Goal: Task Accomplishment & Management: Complete application form

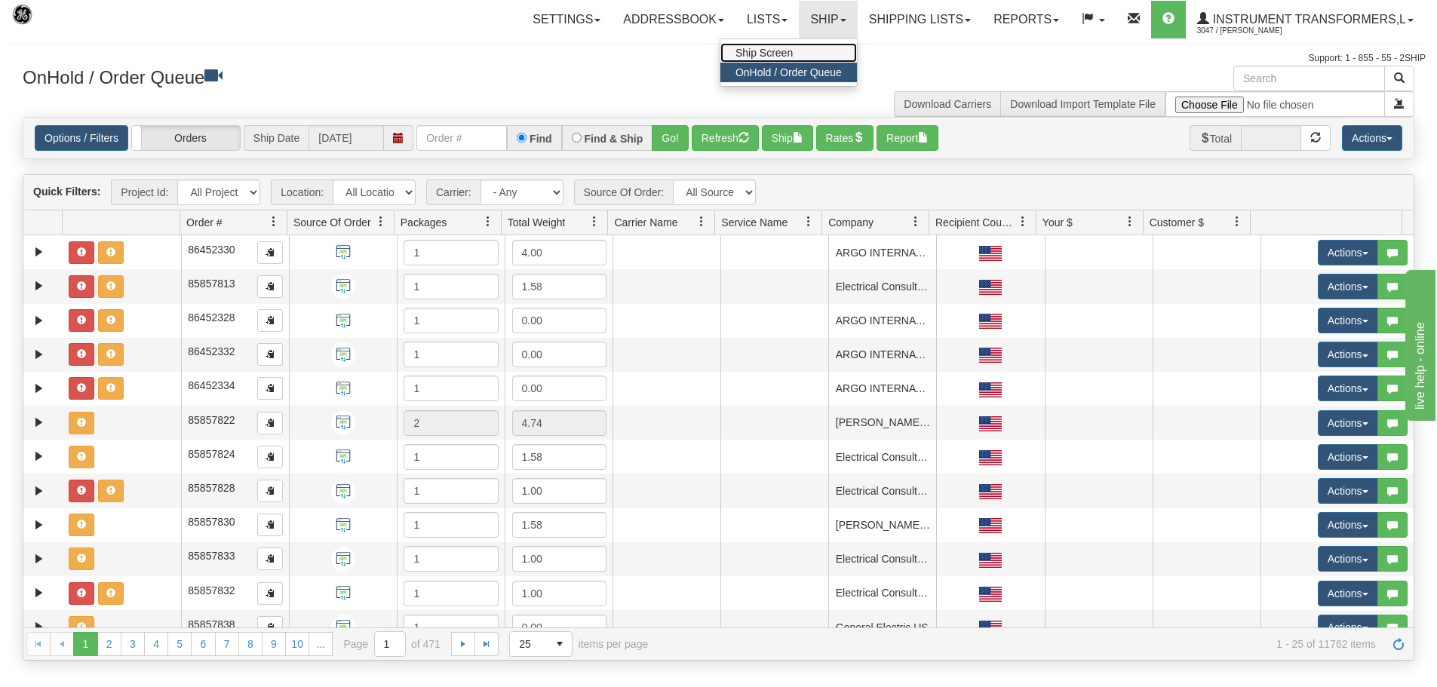
click at [820, 54] on link "Ship Screen" at bounding box center [789, 53] width 137 height 20
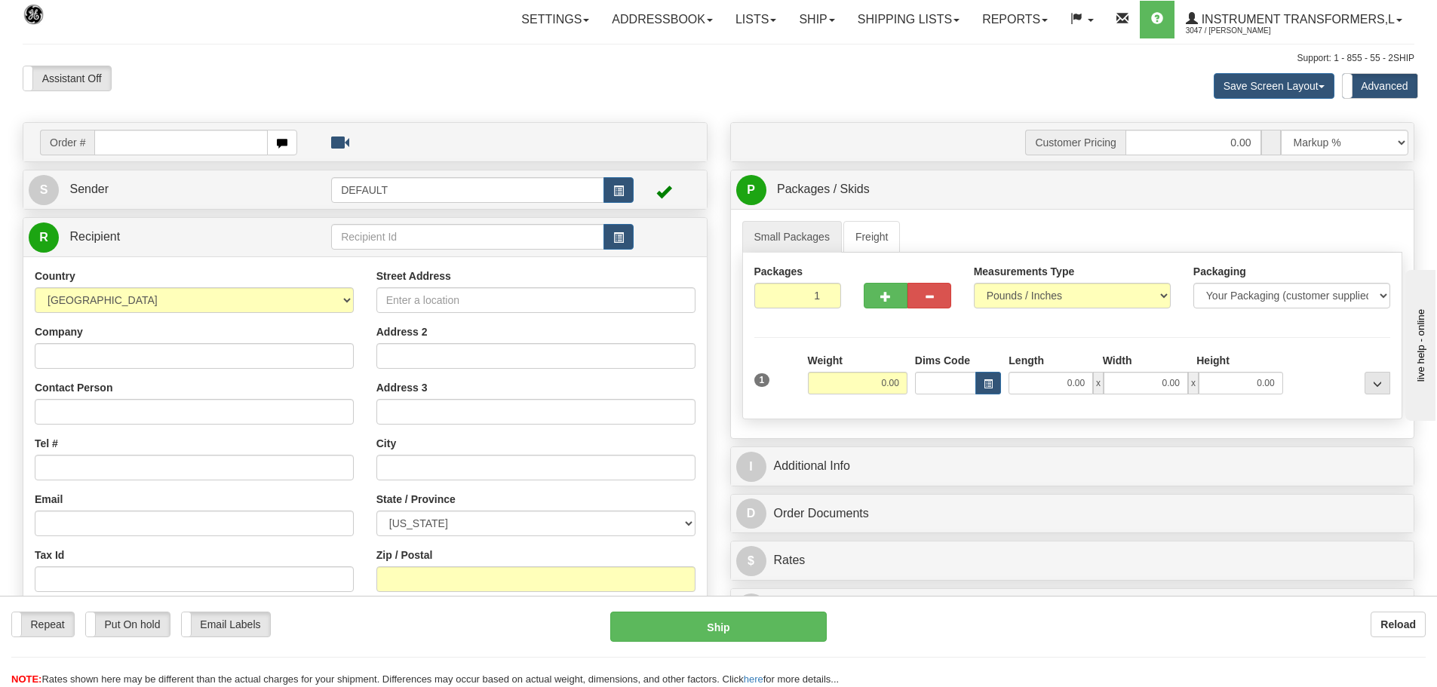
drag, startPoint x: 629, startPoint y: 89, endPoint x: 610, endPoint y: 143, distance: 57.5
click at [629, 89] on div "Assistant On Assistant Off Do a return Do a return Previous Next Save Screen La…" at bounding box center [718, 86] width 1415 height 41
click at [321, 293] on select "[GEOGRAPHIC_DATA] [GEOGRAPHIC_DATA] [GEOGRAPHIC_DATA] [GEOGRAPHIC_DATA] [US_STA…" at bounding box center [194, 300] width 319 height 26
select select "IN"
click at [35, 287] on select "[GEOGRAPHIC_DATA] [GEOGRAPHIC_DATA] [GEOGRAPHIC_DATA] [GEOGRAPHIC_DATA] [US_STA…" at bounding box center [194, 300] width 319 height 26
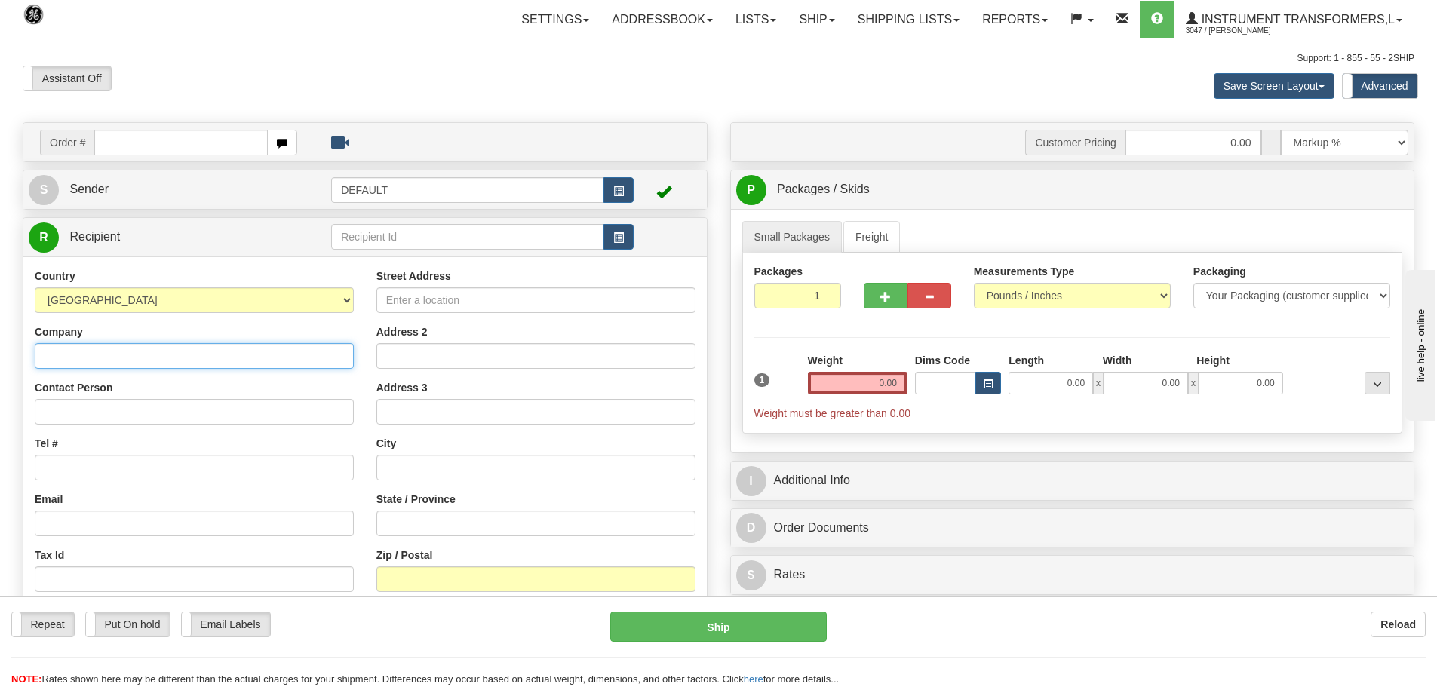
click at [147, 353] on input "Company" at bounding box center [194, 356] width 319 height 26
paste input "SFO TECHNOLOGIES PVT LTD"
type input "SFO TECHNOLOGIES PVT LTD"
click at [561, 304] on input "Street Address" at bounding box center [536, 300] width 319 height 26
paste input "PLOT NO. B-21, [GEOGRAPHIC_DATA]"
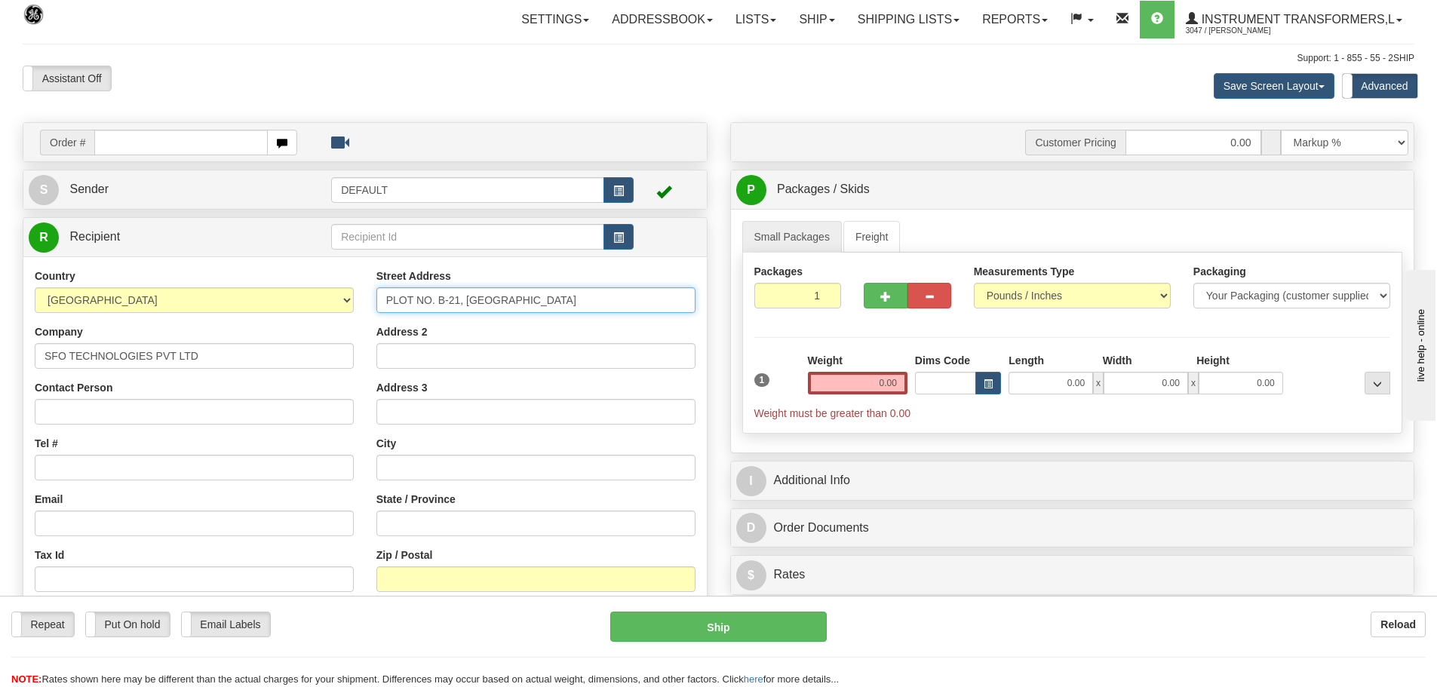
type input "PLOT NO. B-21, [GEOGRAPHIC_DATA]"
click at [474, 364] on input "Address 2" at bounding box center [536, 356] width 319 height 26
paste input "PHASE-2, [GEOGRAPHIC_DATA], [GEOGRAPHIC_DATA]-KHED"
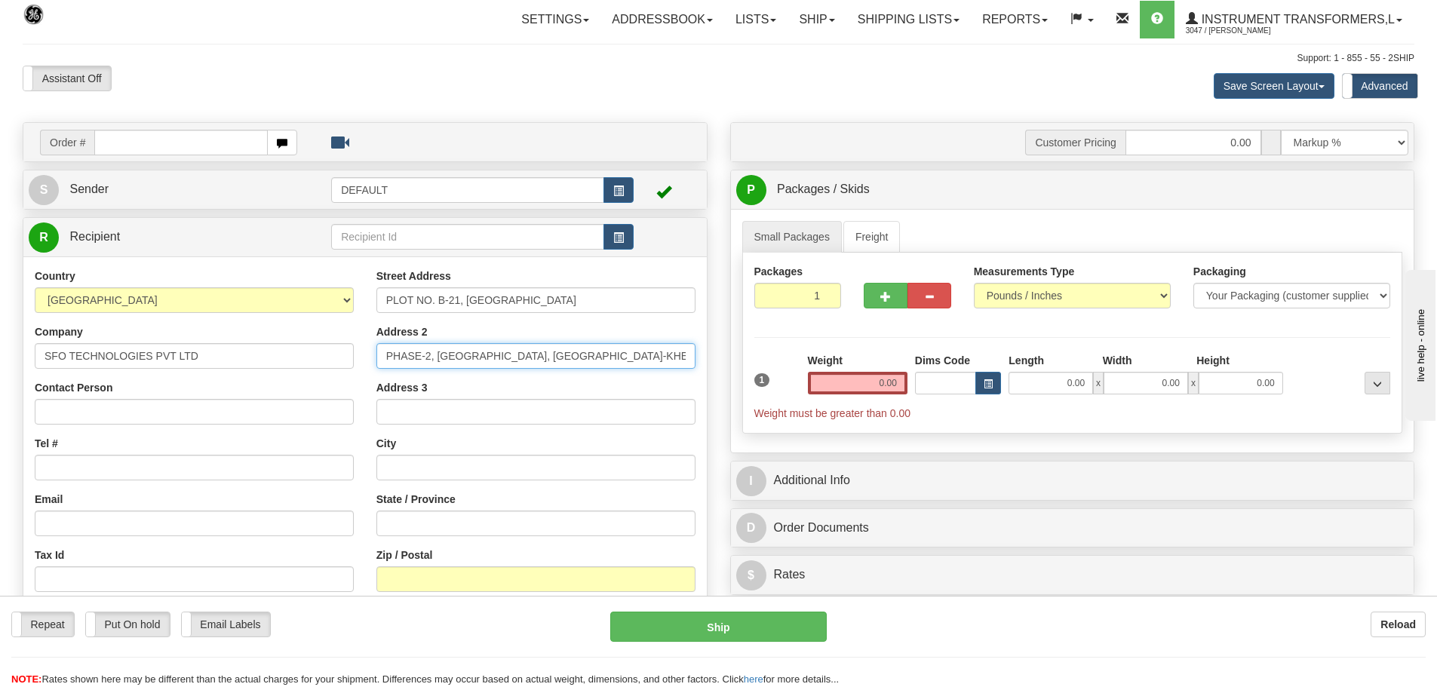
type input "PHASE-2, [GEOGRAPHIC_DATA], [GEOGRAPHIC_DATA]-KHED"
click at [483, 586] on input "Zip / Postal" at bounding box center [536, 580] width 319 height 26
type input "410501"
click at [560, 495] on div "State / Province" at bounding box center [536, 514] width 319 height 45
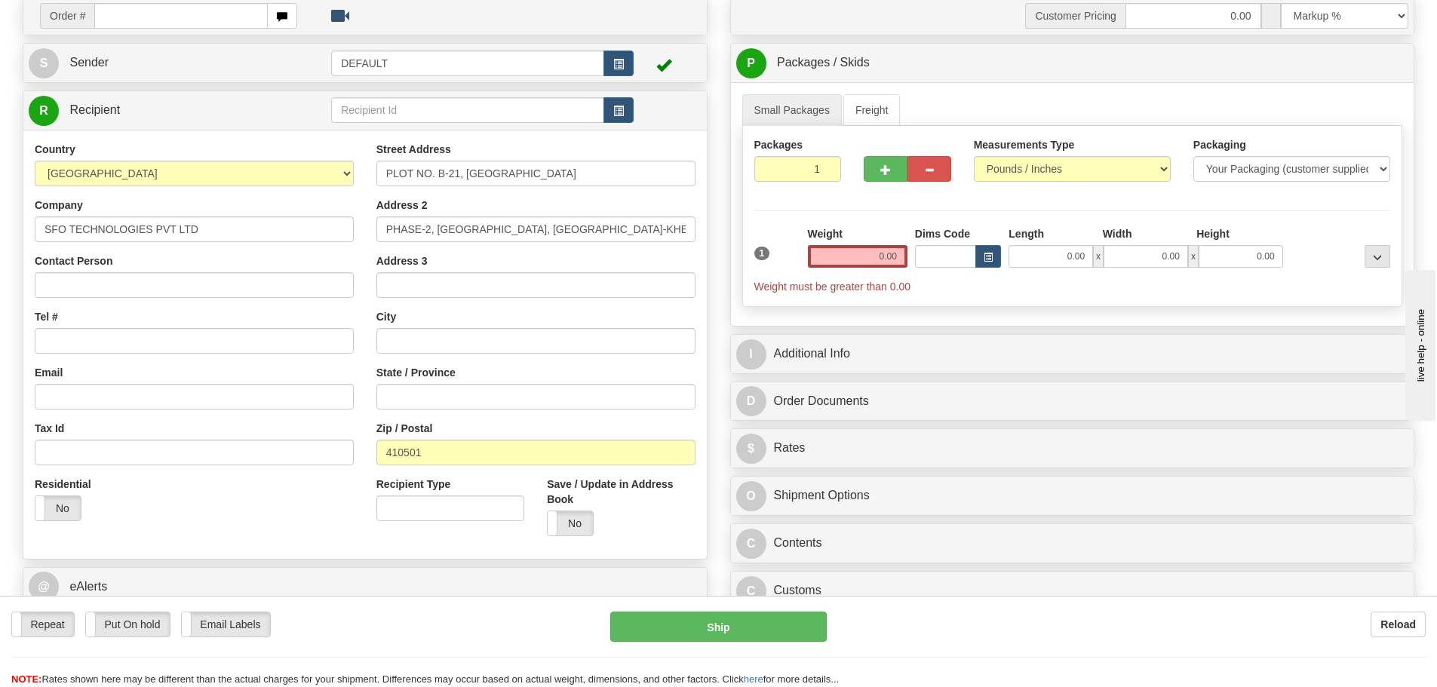
scroll to position [151, 0]
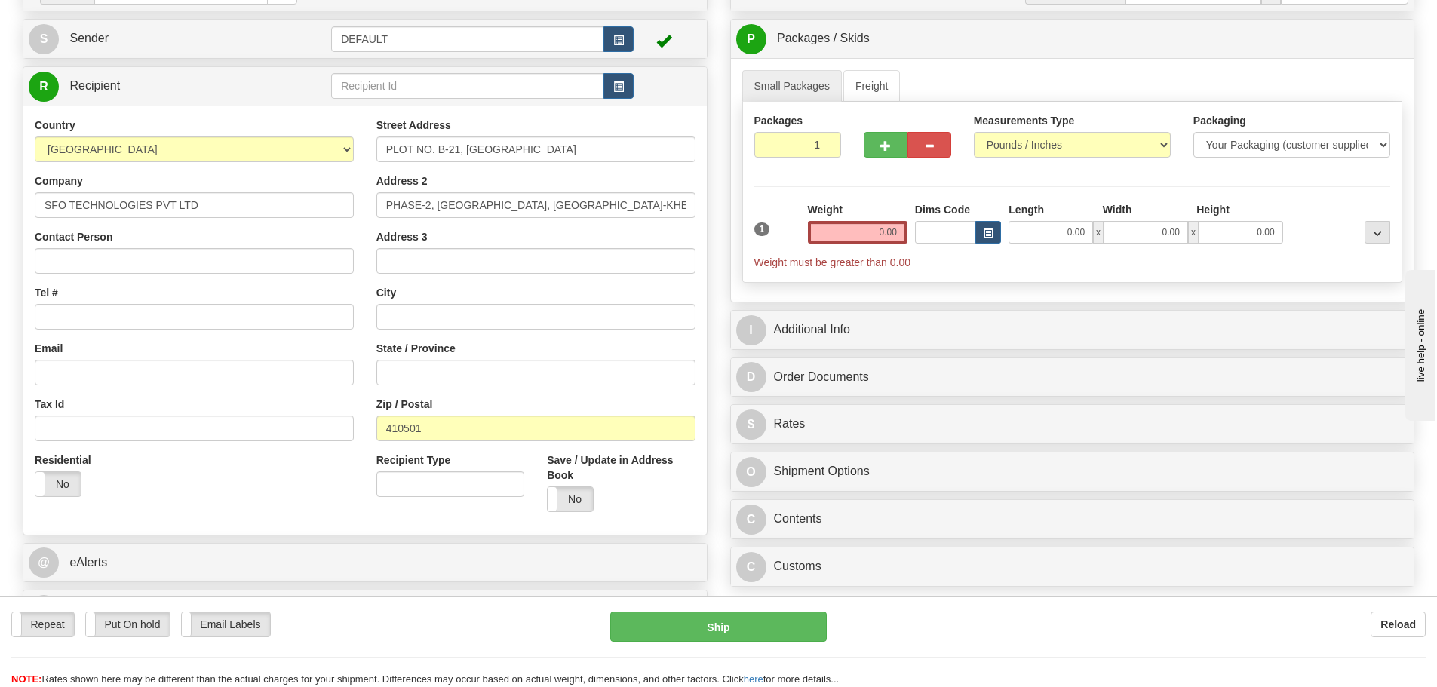
click at [503, 397] on div "Zip / Postal 410501" at bounding box center [536, 419] width 319 height 45
click at [463, 374] on input "State / Province" at bounding box center [536, 373] width 319 height 26
paste input "[GEOGRAPHIC_DATA]"
type input "[GEOGRAPHIC_DATA]"
click at [591, 339] on div "Street Address PLOT NO. B-21, [GEOGRAPHIC_DATA] Address 2 [GEOGRAPHIC_DATA], [G…" at bounding box center [536, 321] width 342 height 406
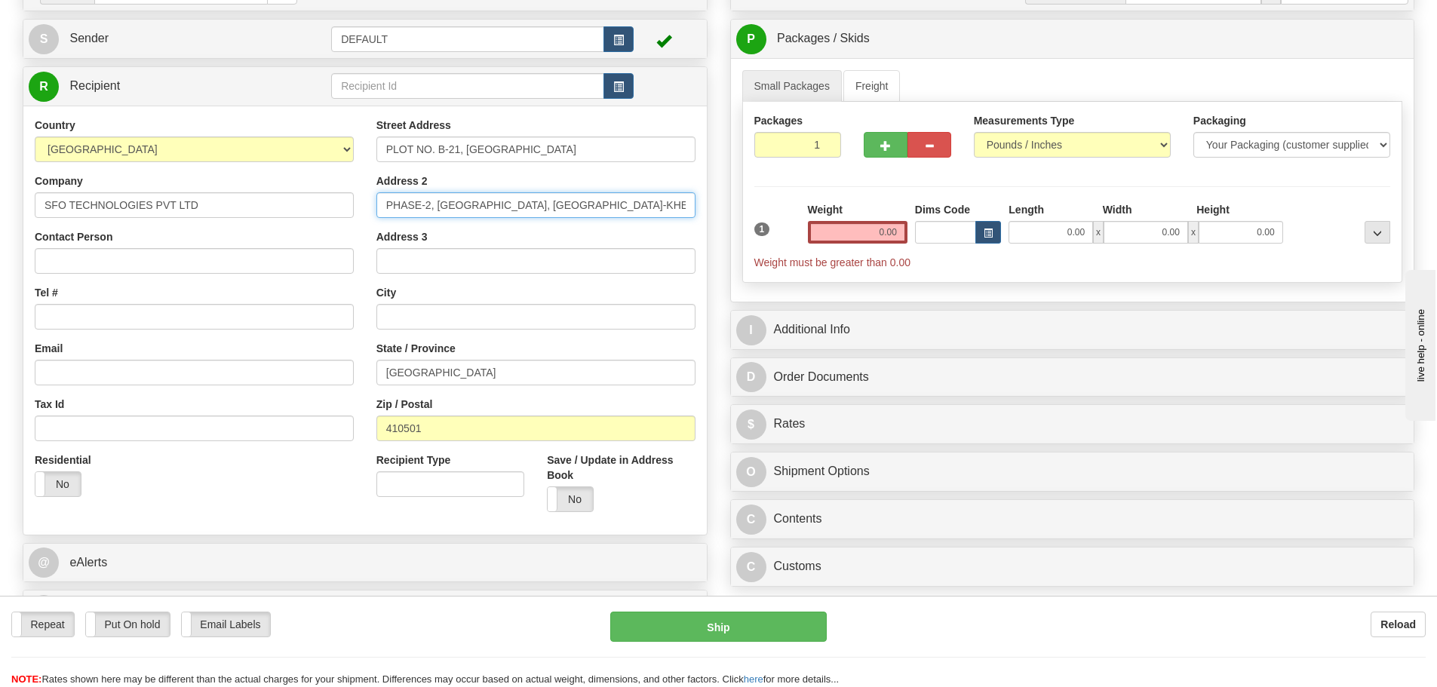
click at [638, 211] on input "PHASE-2, [GEOGRAPHIC_DATA], [GEOGRAPHIC_DATA]-KHED" at bounding box center [536, 205] width 319 height 26
paste input "[GEOGRAPHIC_DATA]"
type input "PHASE-2, [GEOGRAPHIC_DATA], [GEOGRAPHIC_DATA]-[GEOGRAPHIC_DATA] [GEOGRAPHIC_DAT…"
click at [555, 239] on div "Address 3" at bounding box center [536, 251] width 319 height 45
click at [791, 76] on link "Small Packages" at bounding box center [792, 86] width 100 height 32
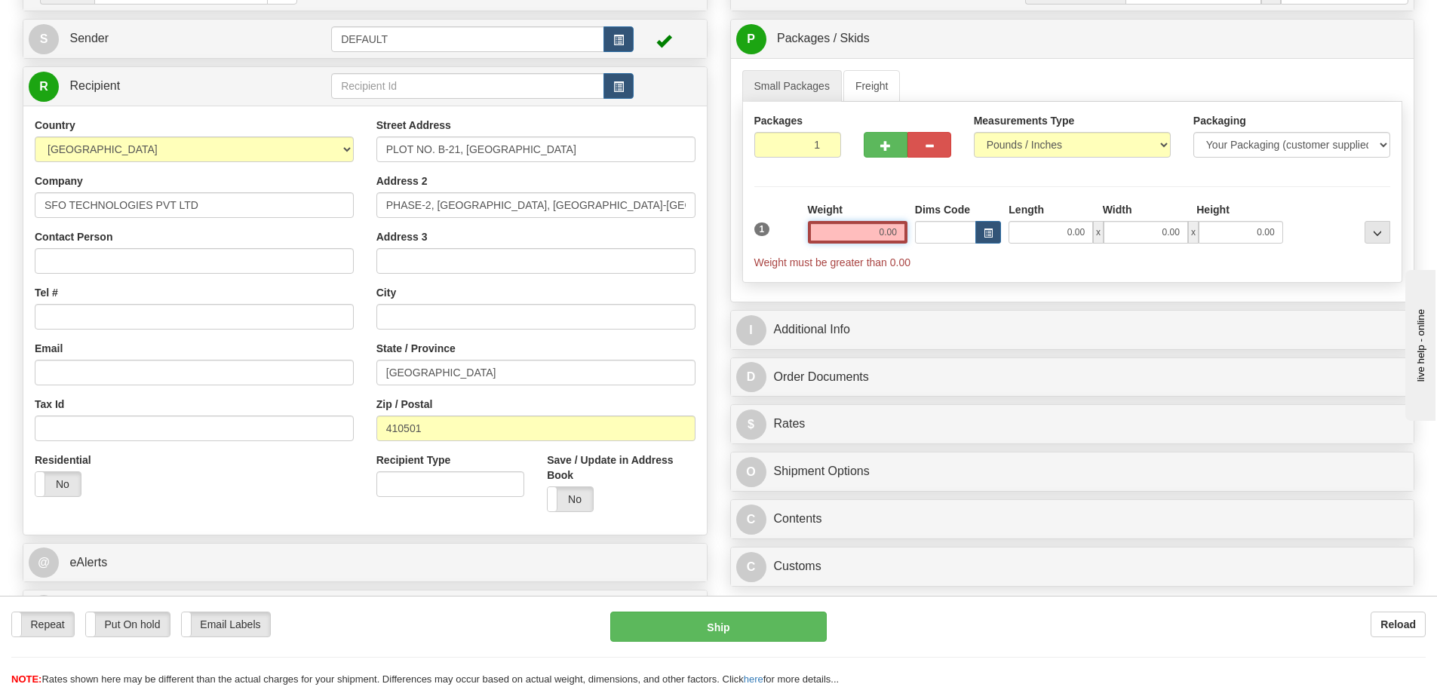
drag, startPoint x: 851, startPoint y: 230, endPoint x: 1047, endPoint y: 220, distance: 195.7
click at [1047, 220] on div "1 Weight 0.00 Dims Code 0.00" at bounding box center [1073, 236] width 644 height 68
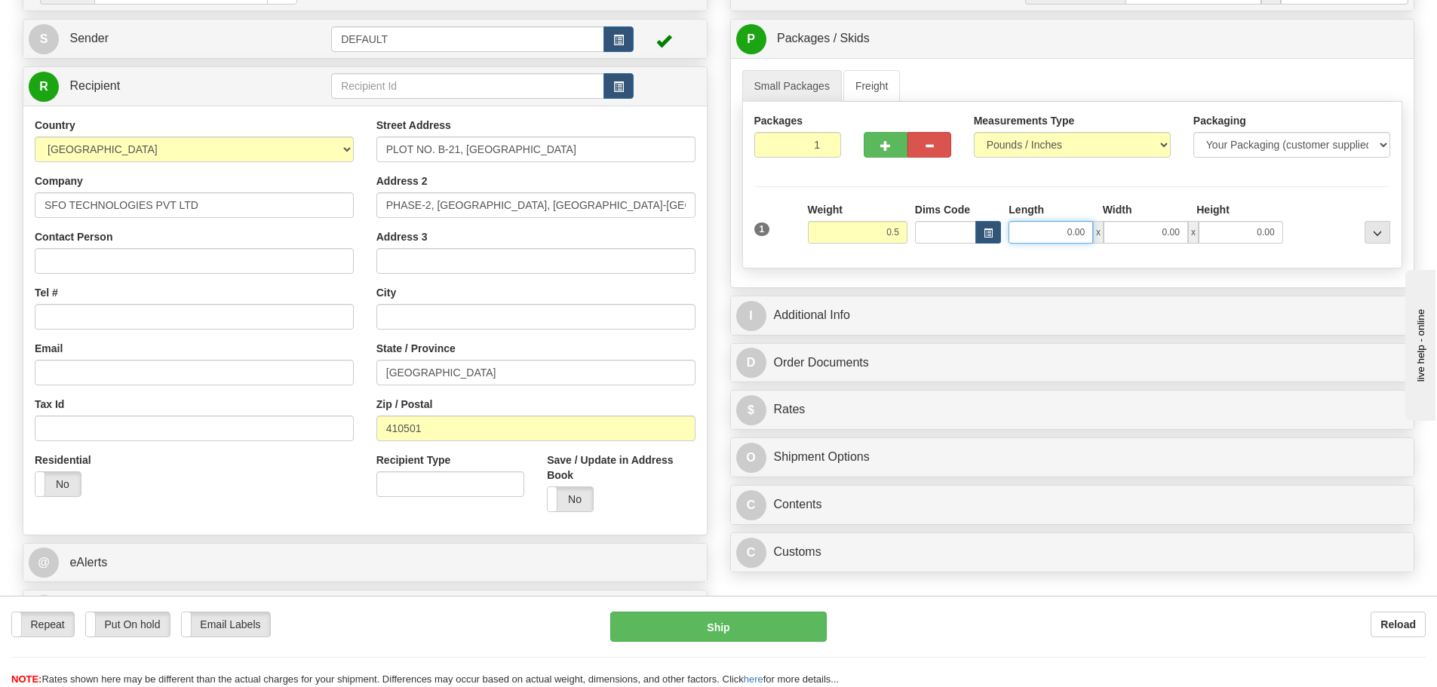
type input "0.50"
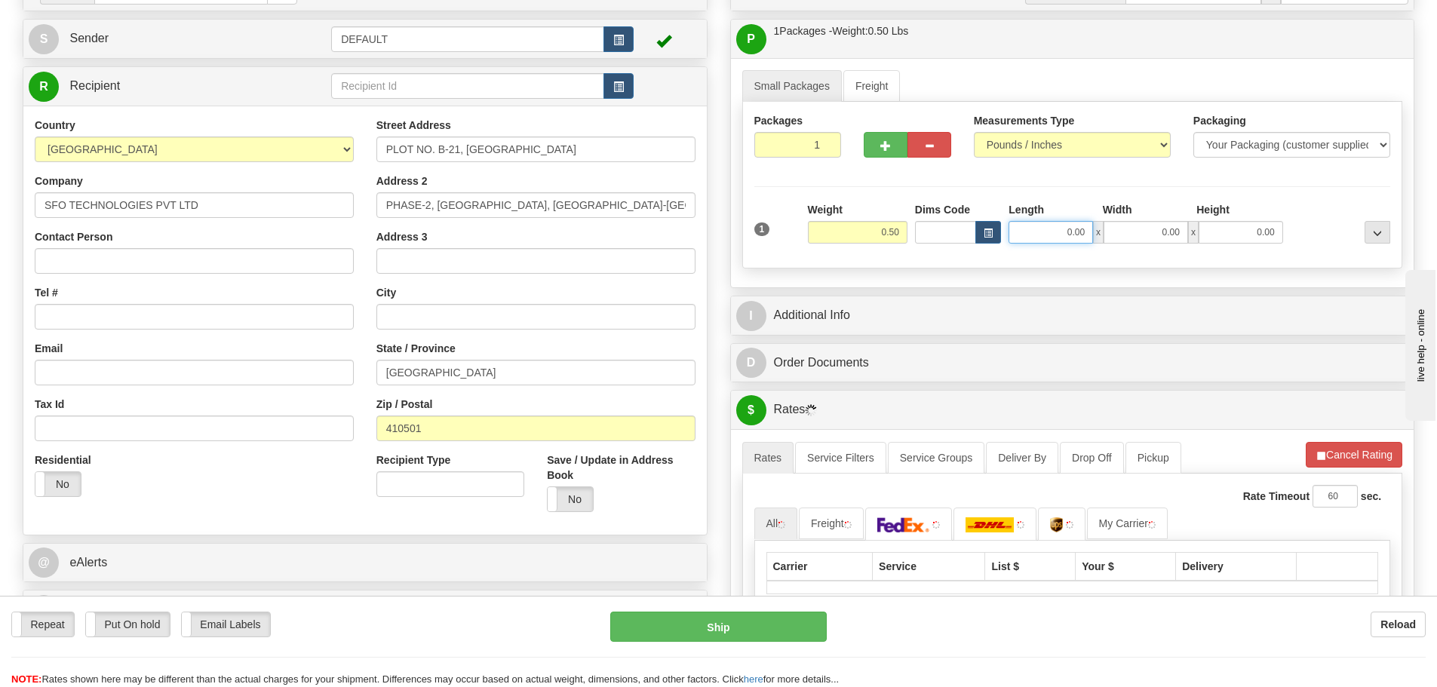
drag, startPoint x: 1040, startPoint y: 238, endPoint x: 1182, endPoint y: 232, distance: 142.7
click at [1182, 232] on div "0.00 x 0.00 x 0.00" at bounding box center [1146, 232] width 274 height 23
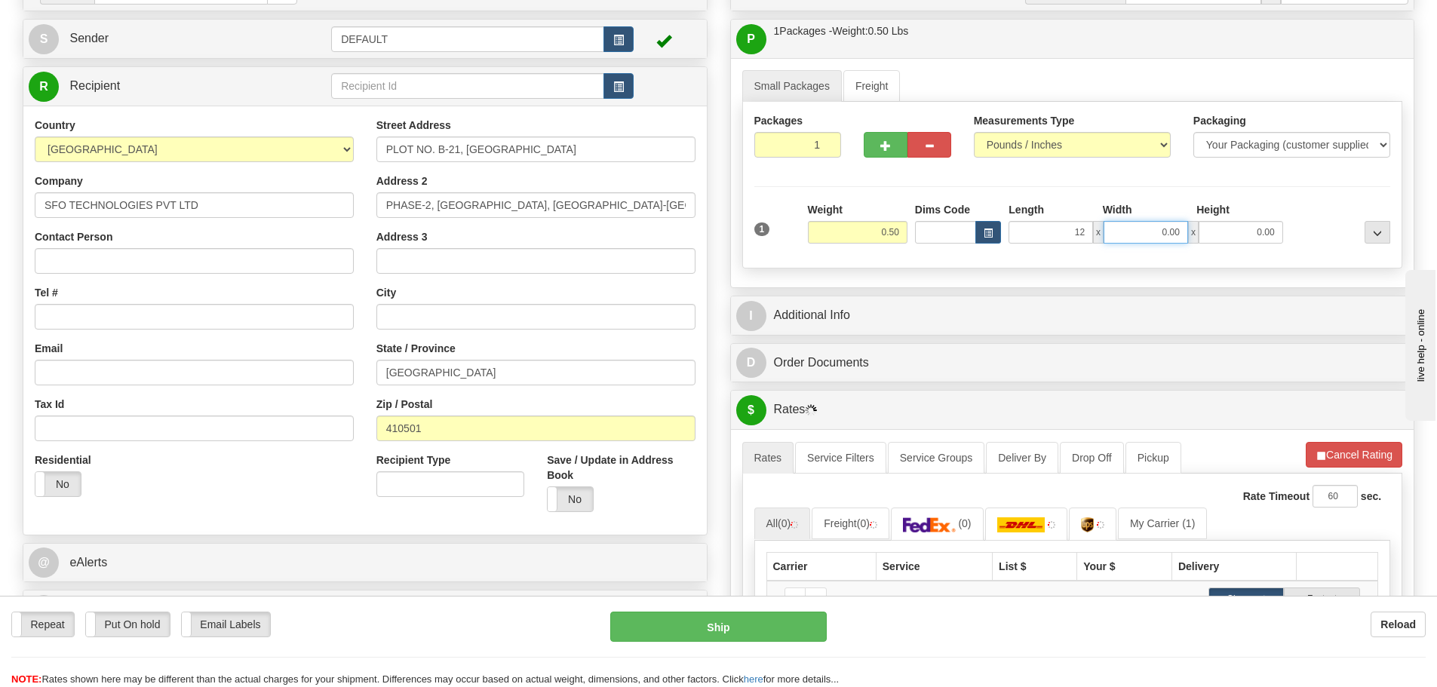
type input "12.00"
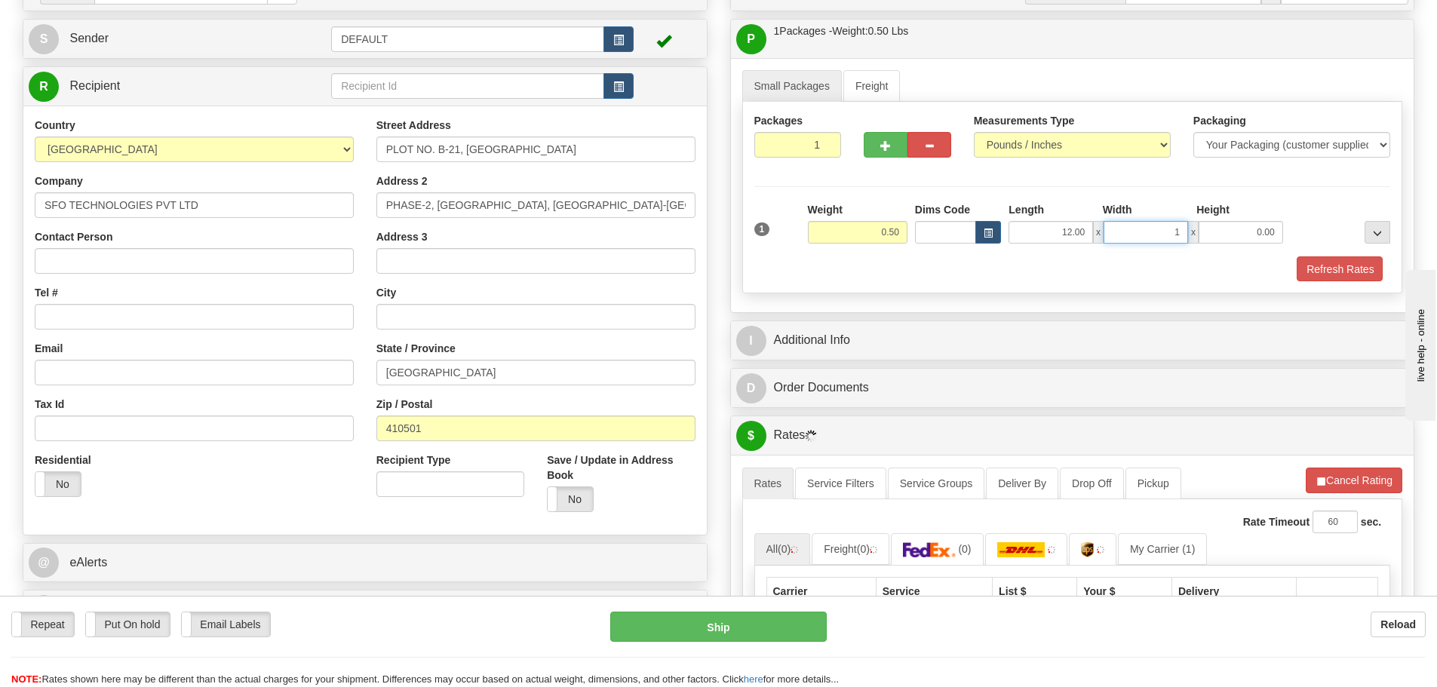
drag, startPoint x: 1188, startPoint y: 231, endPoint x: 1233, endPoint y: 231, distance: 44.5
click at [1233, 231] on div "12.00 x 1 x 0.00" at bounding box center [1146, 232] width 274 height 23
type input "12.00"
drag, startPoint x: 1225, startPoint y: 231, endPoint x: 1336, endPoint y: 224, distance: 110.4
click at [1336, 224] on div "1 Weight 0.50 Dims Code x x" at bounding box center [1073, 229] width 644 height 54
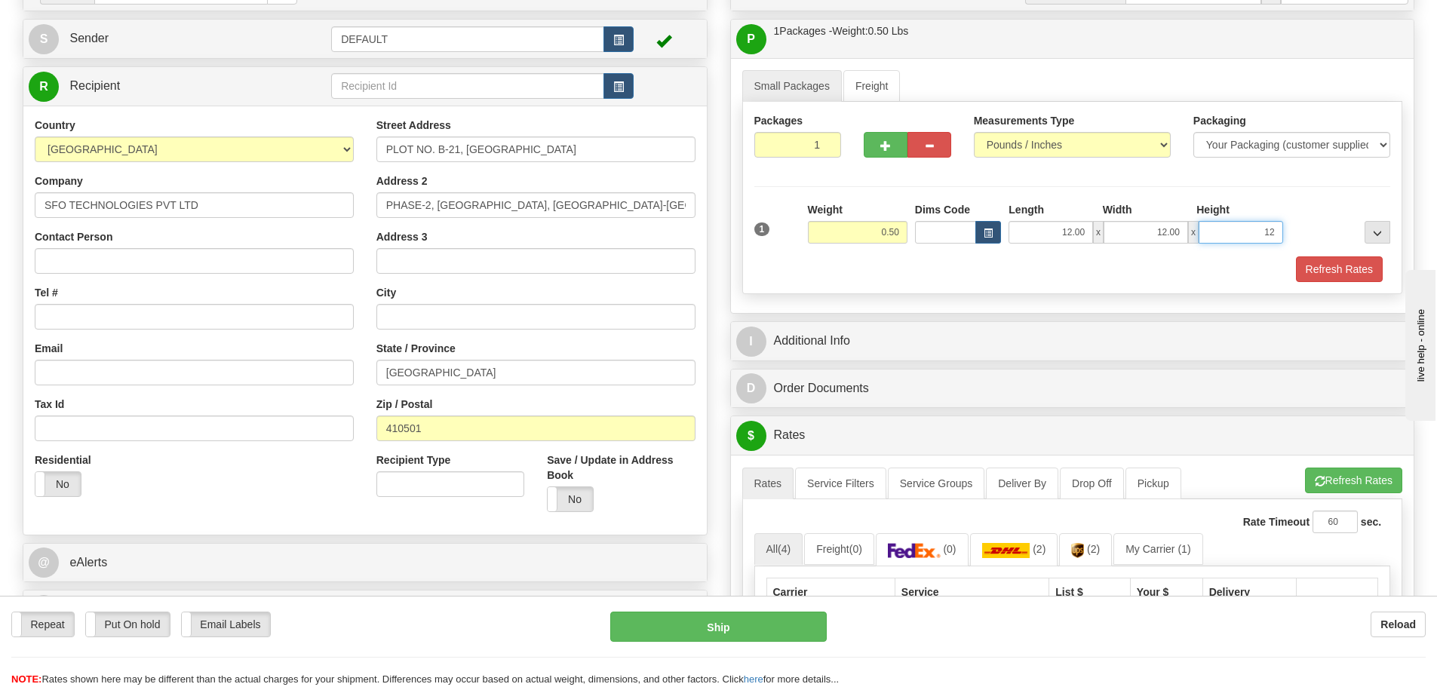
type input "1"
type input "1.00"
drag, startPoint x: 1330, startPoint y: 222, endPoint x: 1332, endPoint y: 229, distance: 7.9
click at [1330, 222] on div at bounding box center [1340, 223] width 107 height 42
click at [1337, 263] on button "Refresh Rates" at bounding box center [1339, 270] width 87 height 26
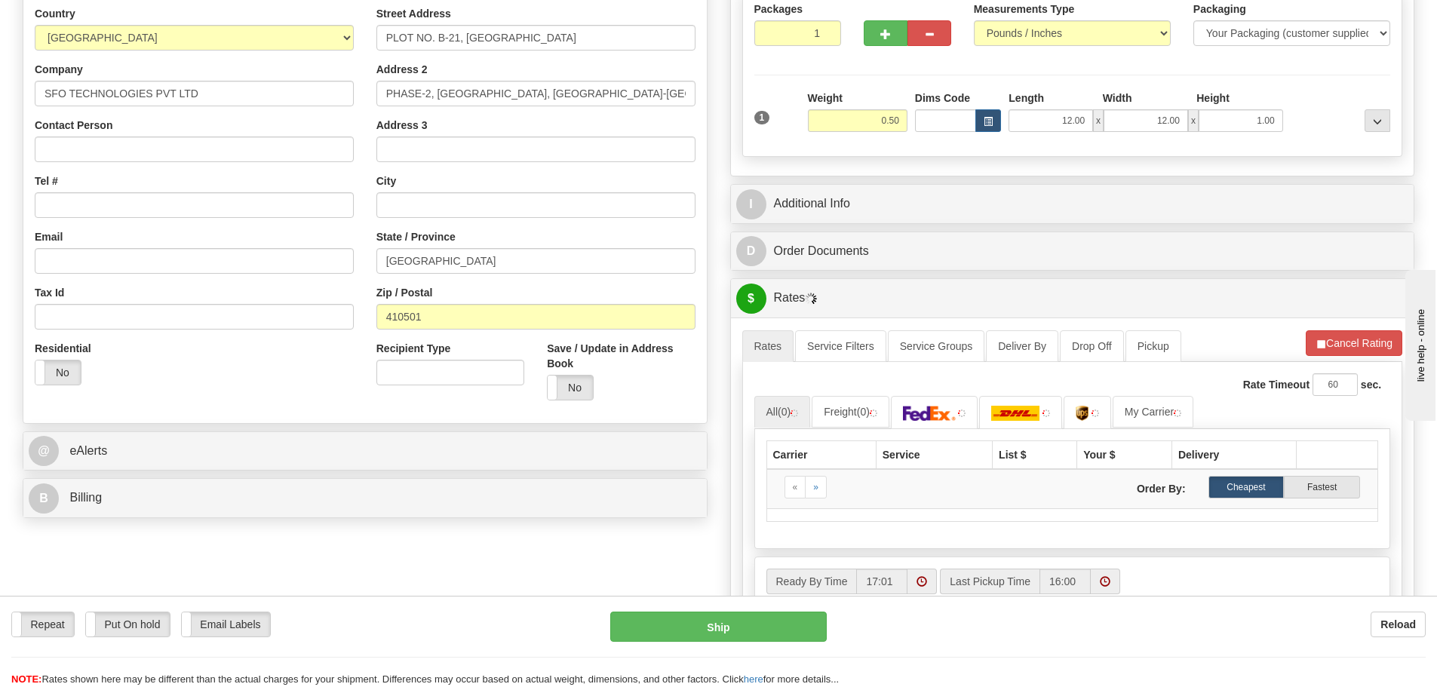
scroll to position [302, 0]
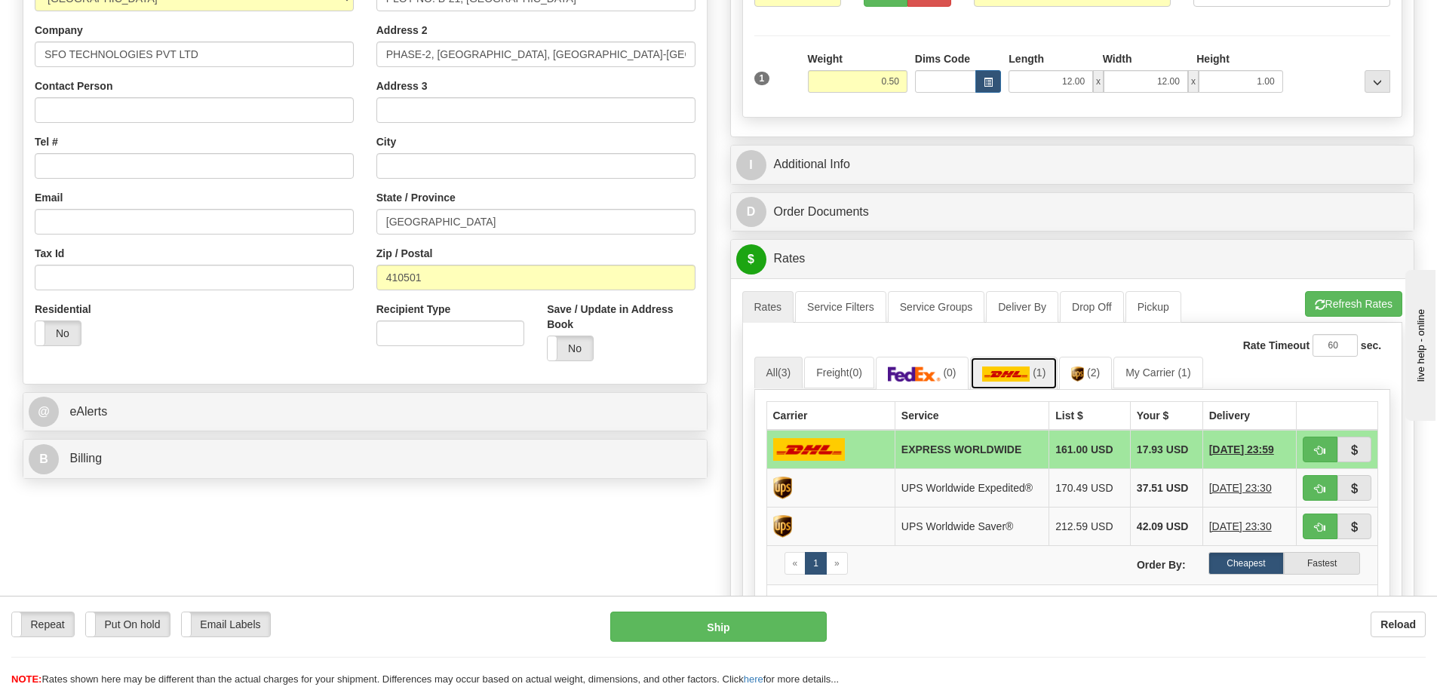
click at [1041, 380] on link "(1)" at bounding box center [1014, 373] width 88 height 32
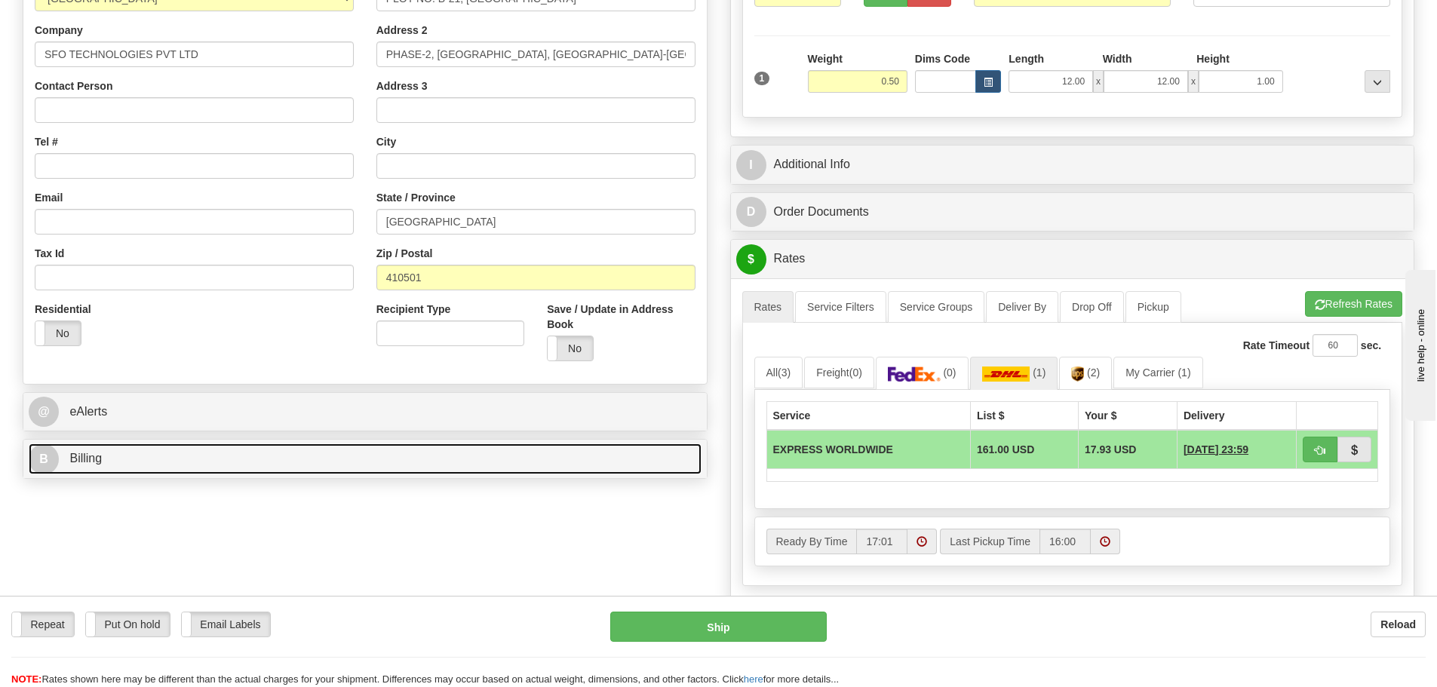
click at [252, 469] on link "B Billing" at bounding box center [365, 459] width 673 height 31
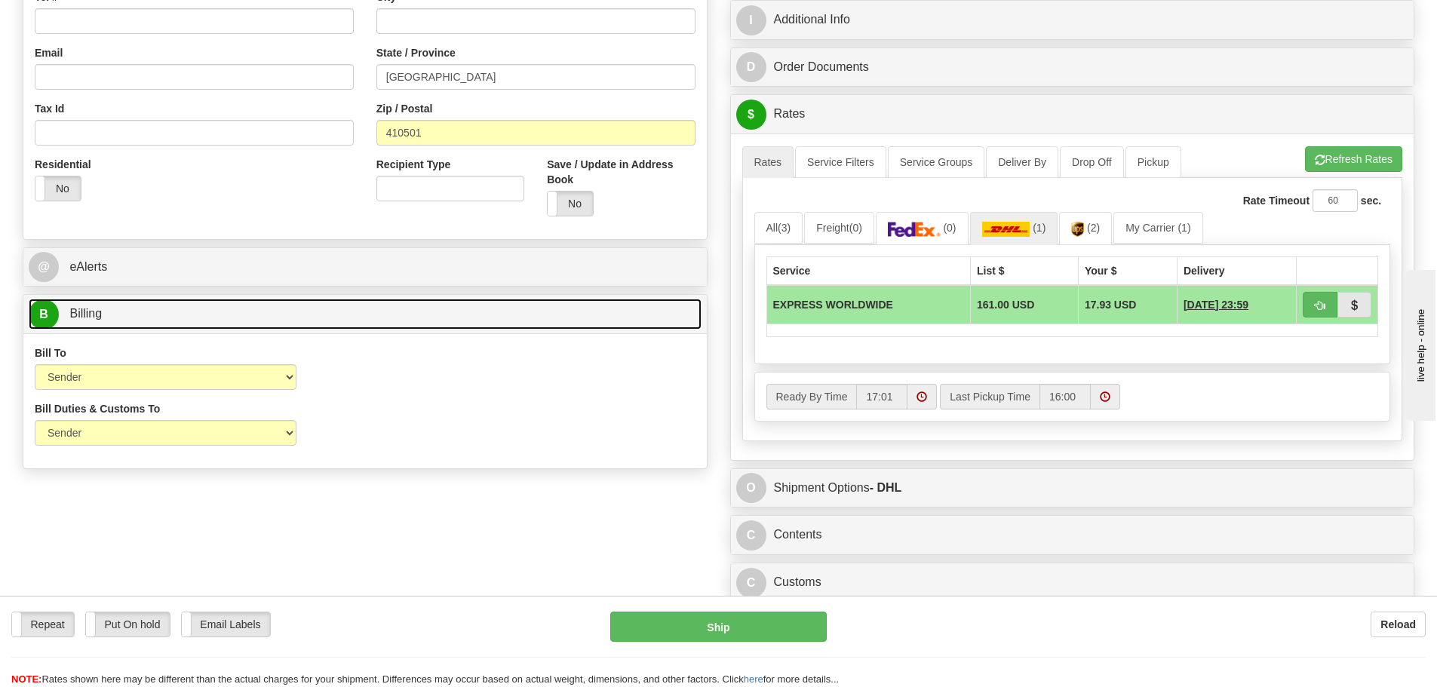
scroll to position [453, 0]
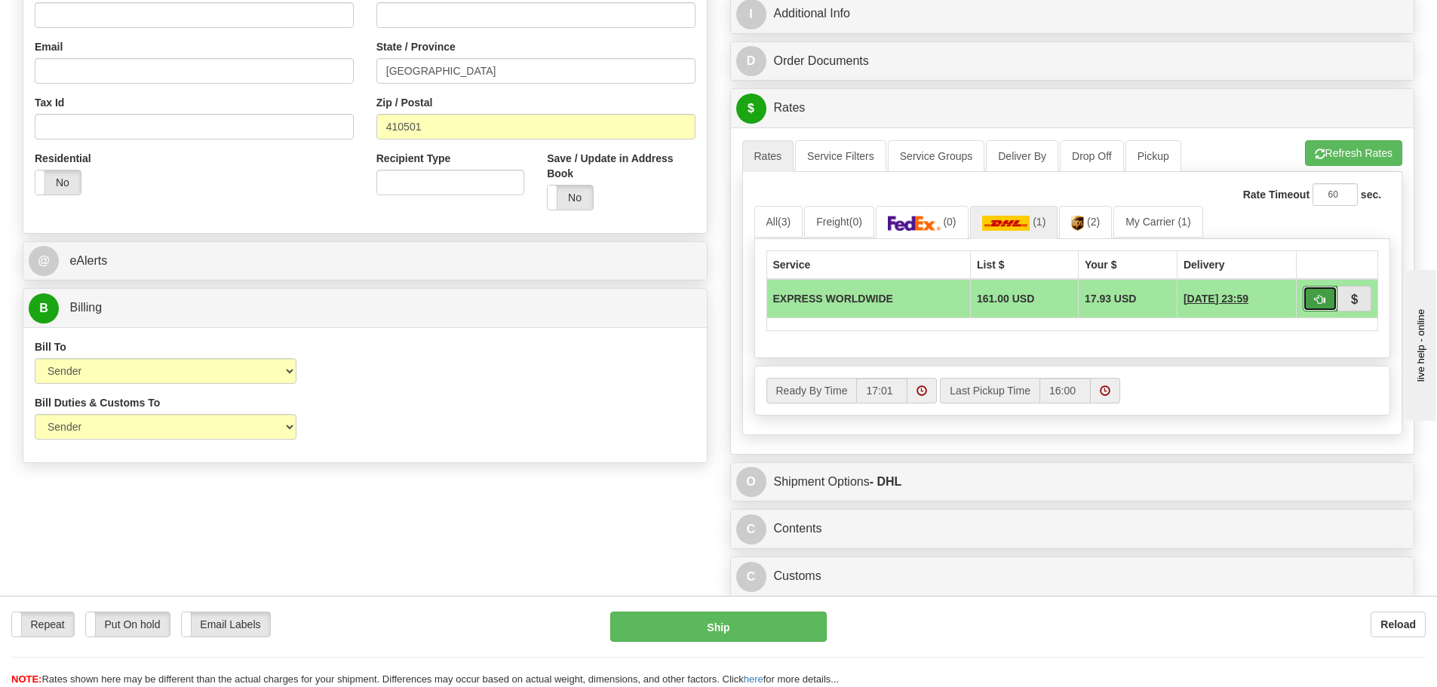
click at [1311, 293] on button "button" at bounding box center [1320, 299] width 35 height 26
type input "D"
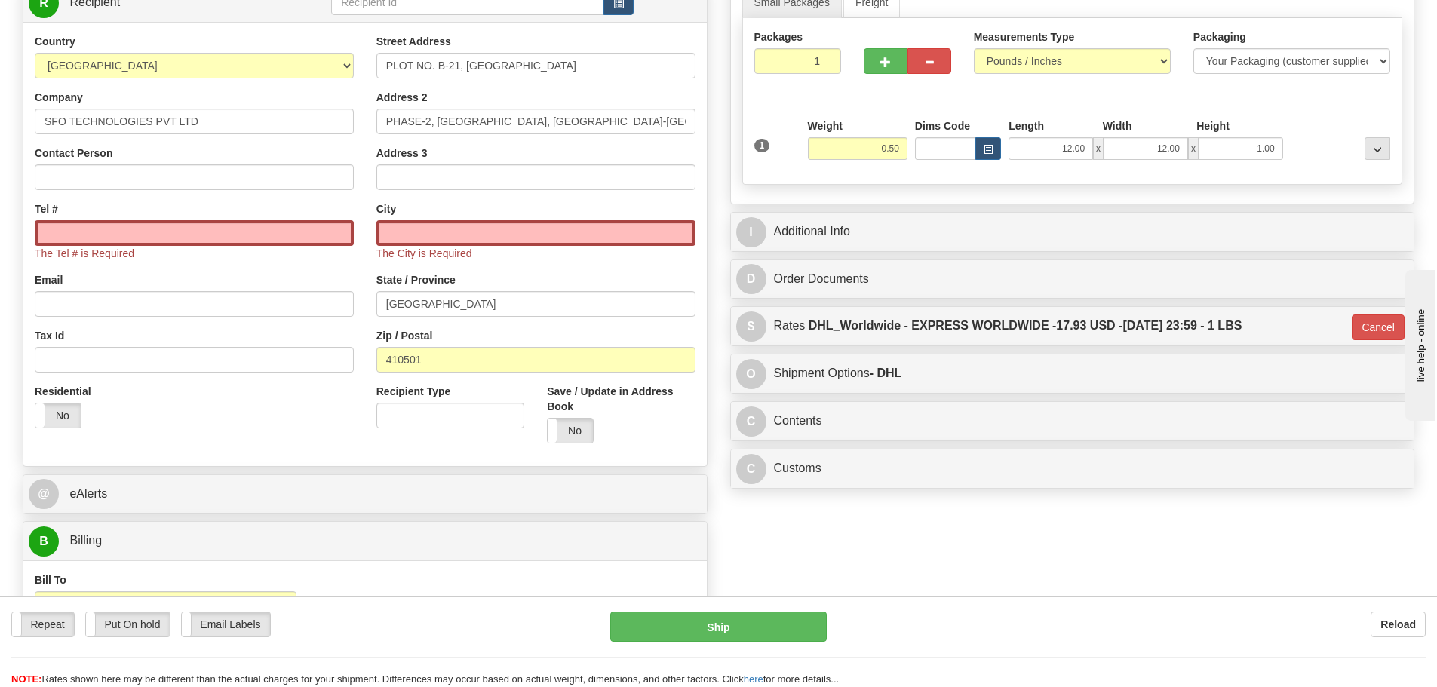
scroll to position [226, 0]
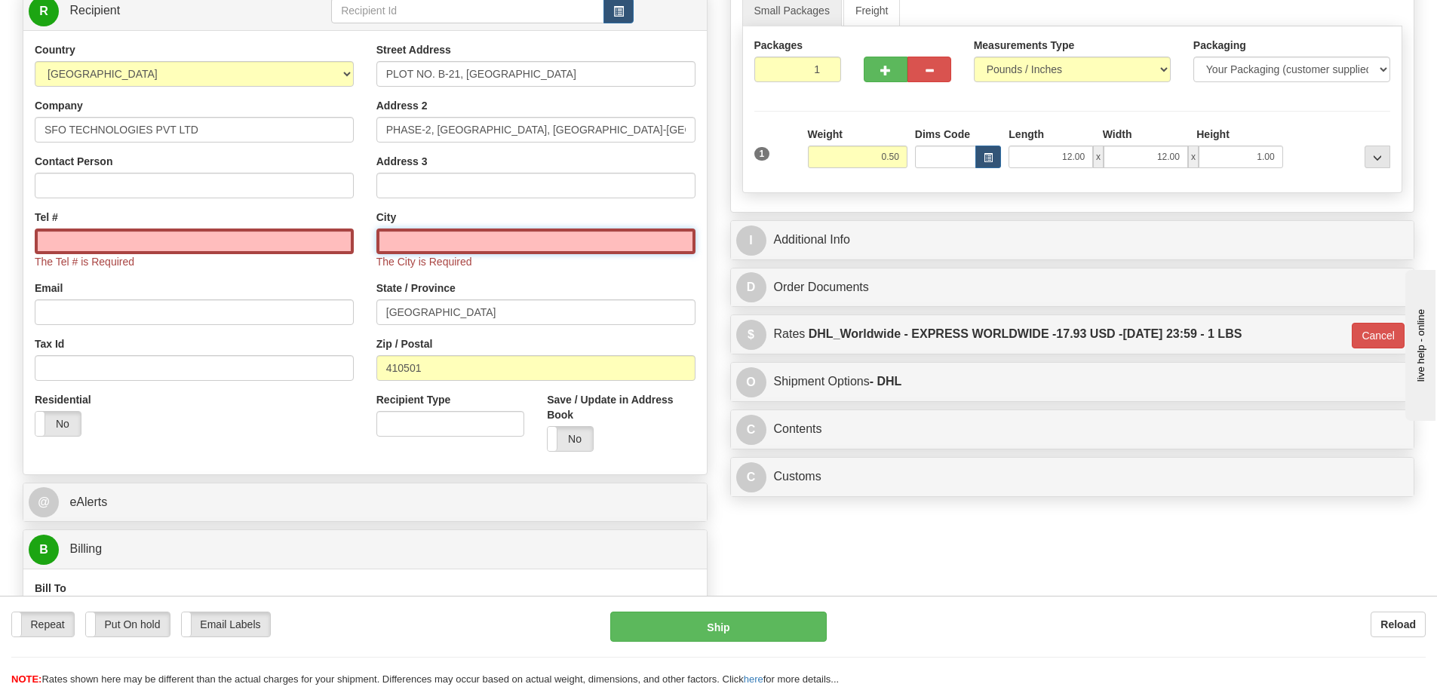
click at [527, 240] on input "text" at bounding box center [536, 242] width 319 height 26
click at [674, 304] on input "[GEOGRAPHIC_DATA]" at bounding box center [536, 313] width 319 height 26
click at [114, 239] on input "Tel #" at bounding box center [194, 242] width 319 height 26
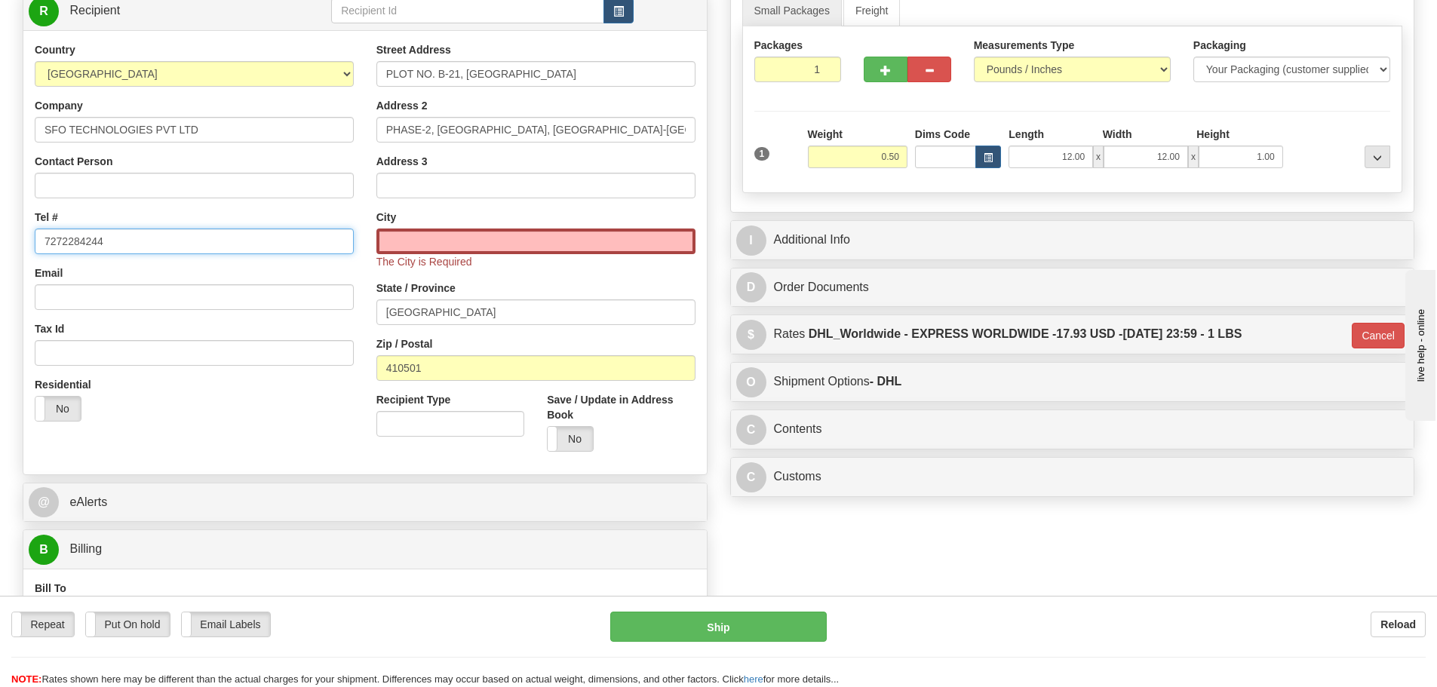
type input "7272284244"
click at [438, 226] on div "City The City is Required" at bounding box center [536, 240] width 319 height 60
click at [450, 245] on input "text" at bounding box center [536, 242] width 319 height 26
drag, startPoint x: 643, startPoint y: 318, endPoint x: 42, endPoint y: 313, distance: 600.6
click at [17, 313] on div "Order # S Sender DEFAULT" at bounding box center [365, 304] width 708 height 816
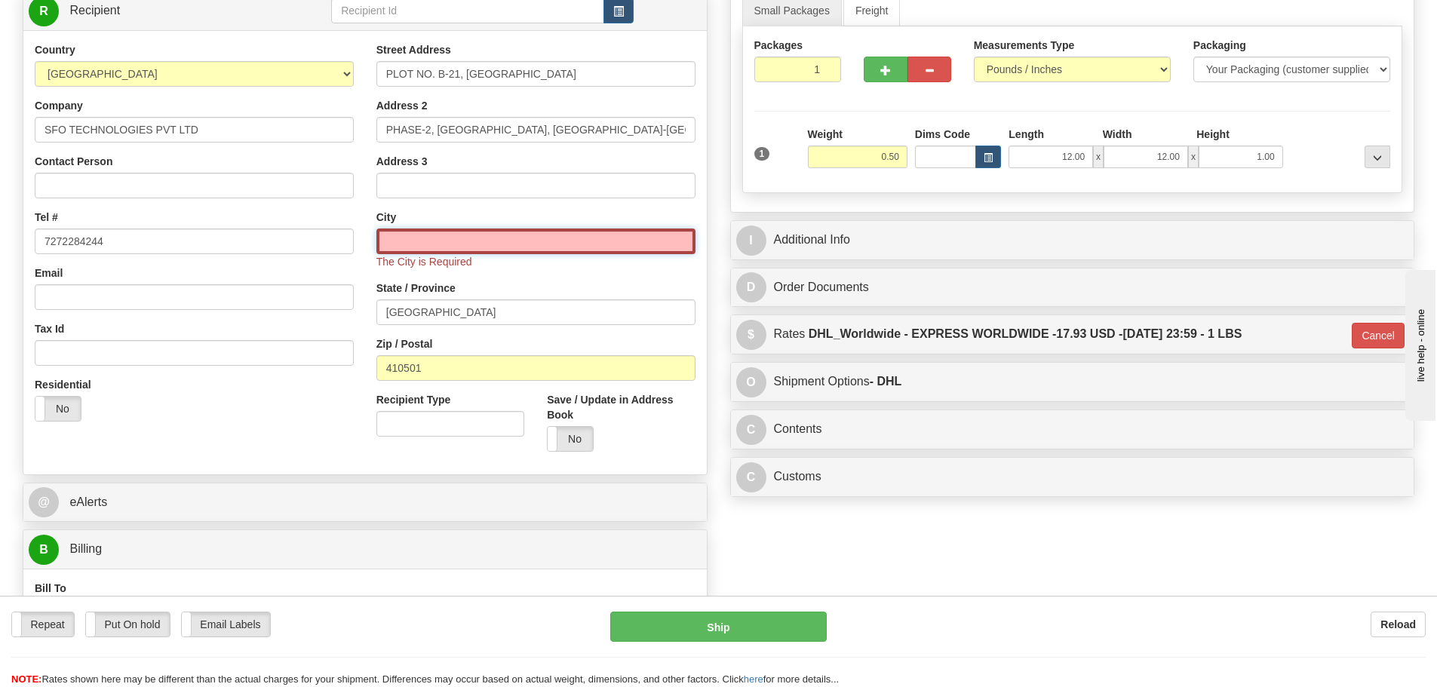
drag, startPoint x: 525, startPoint y: 231, endPoint x: 533, endPoint y: 235, distance: 8.4
click at [525, 232] on input "text" at bounding box center [536, 242] width 319 height 26
paste input "[GEOGRAPHIC_DATA]"
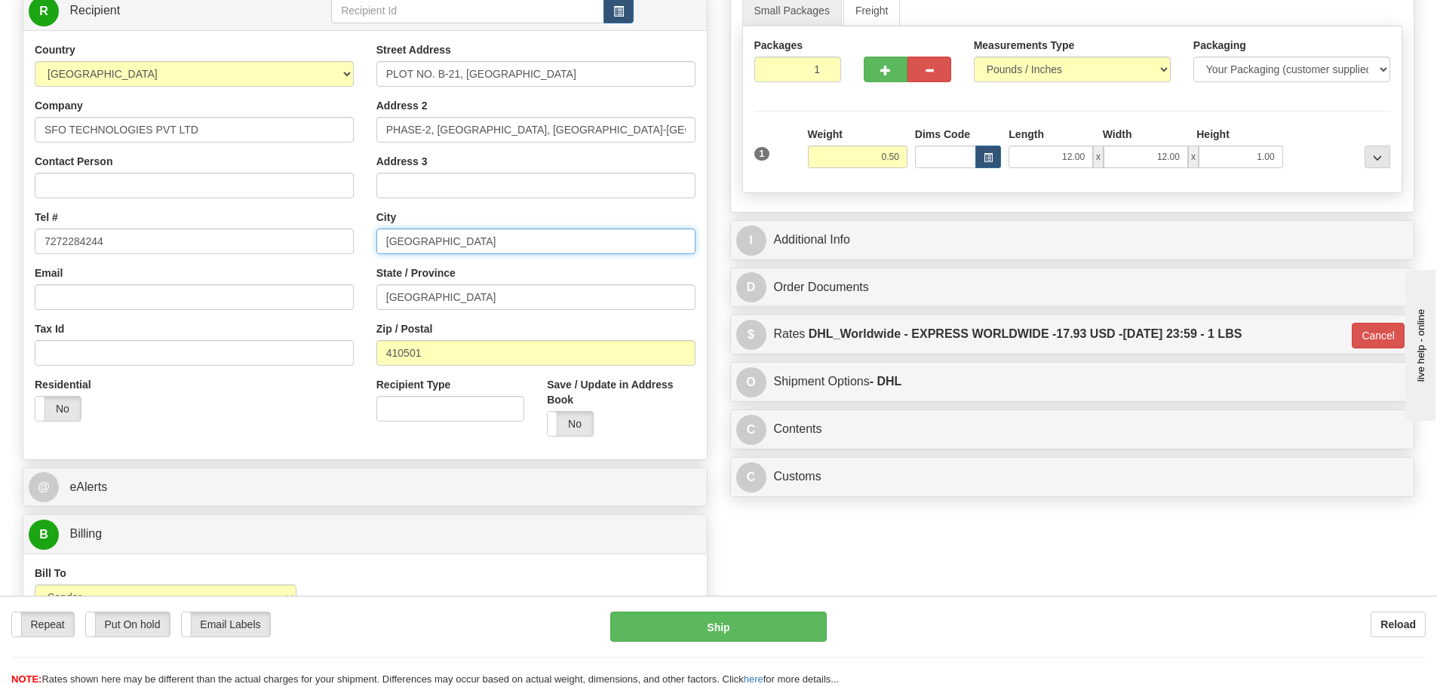
type input "[GEOGRAPHIC_DATA]"
click at [829, 512] on div "Order # S Sender DEFAULT" at bounding box center [718, 296] width 1415 height 801
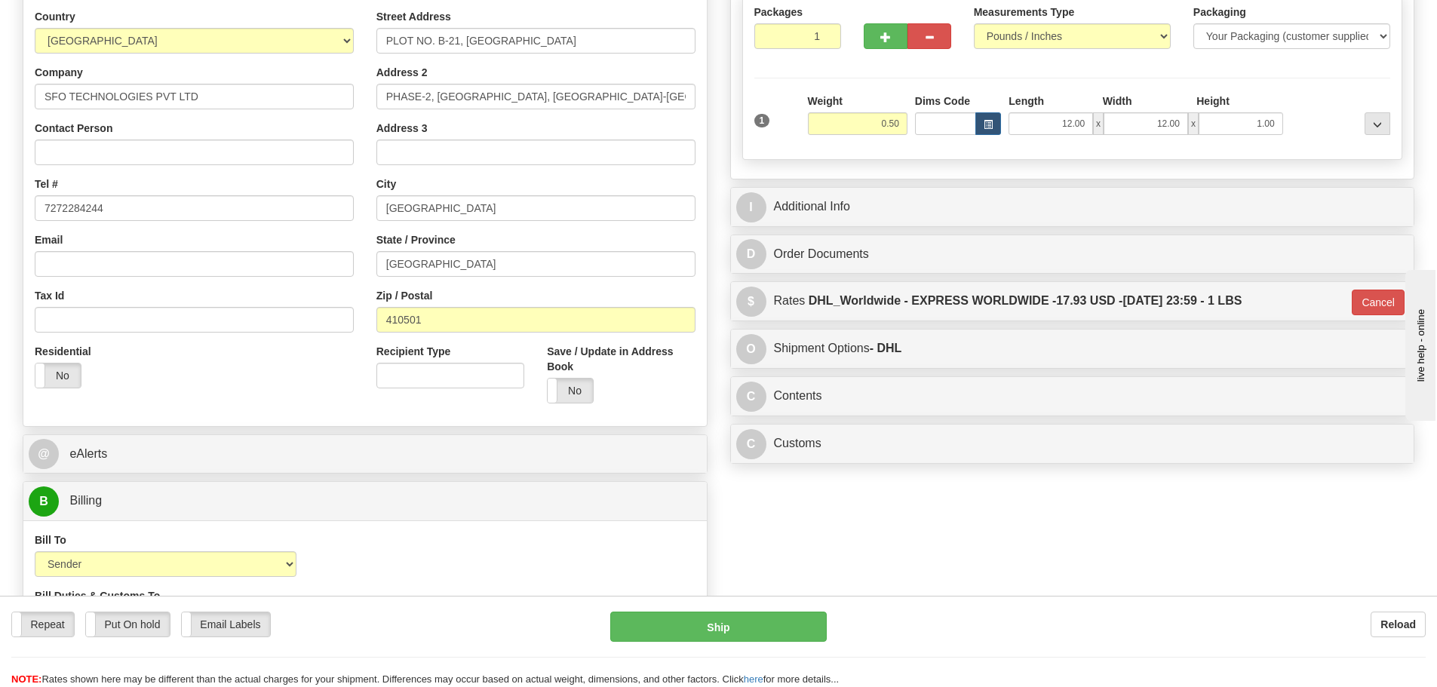
scroll to position [302, 0]
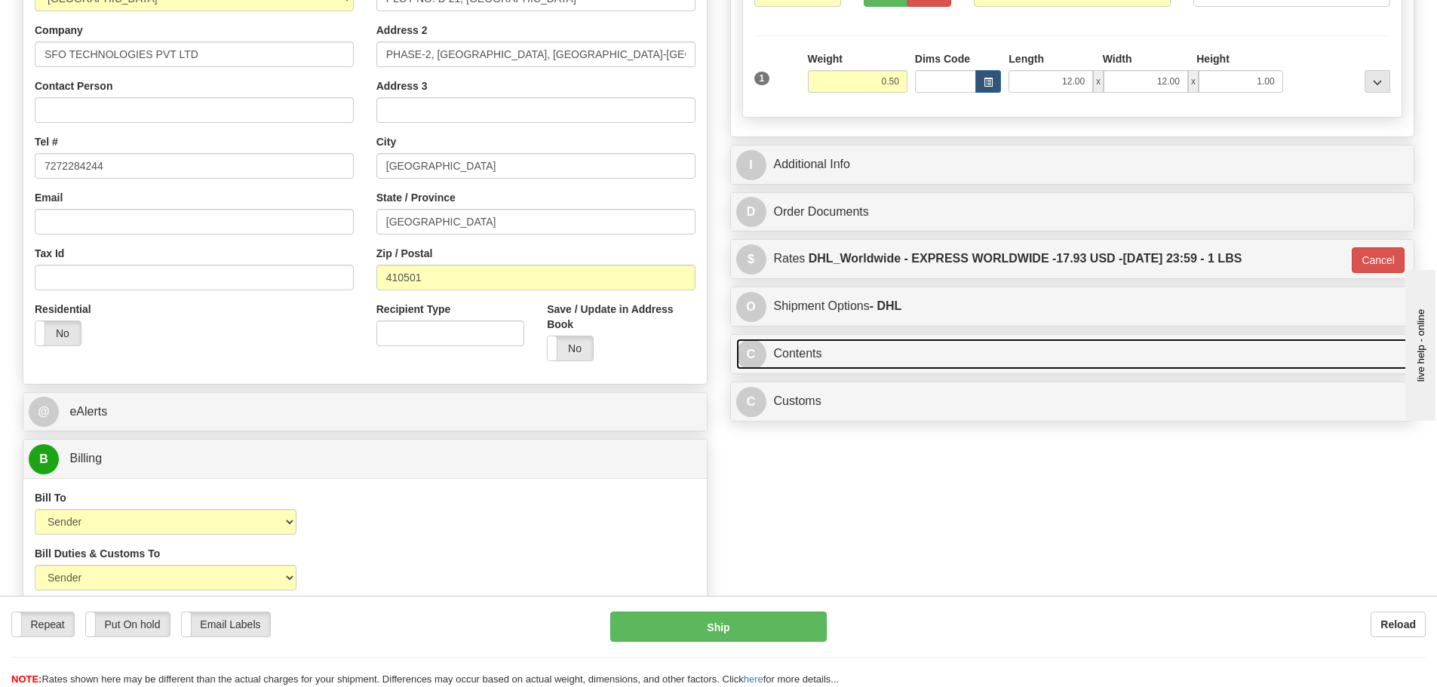
click at [874, 339] on link "C Contents" at bounding box center [1072, 354] width 673 height 31
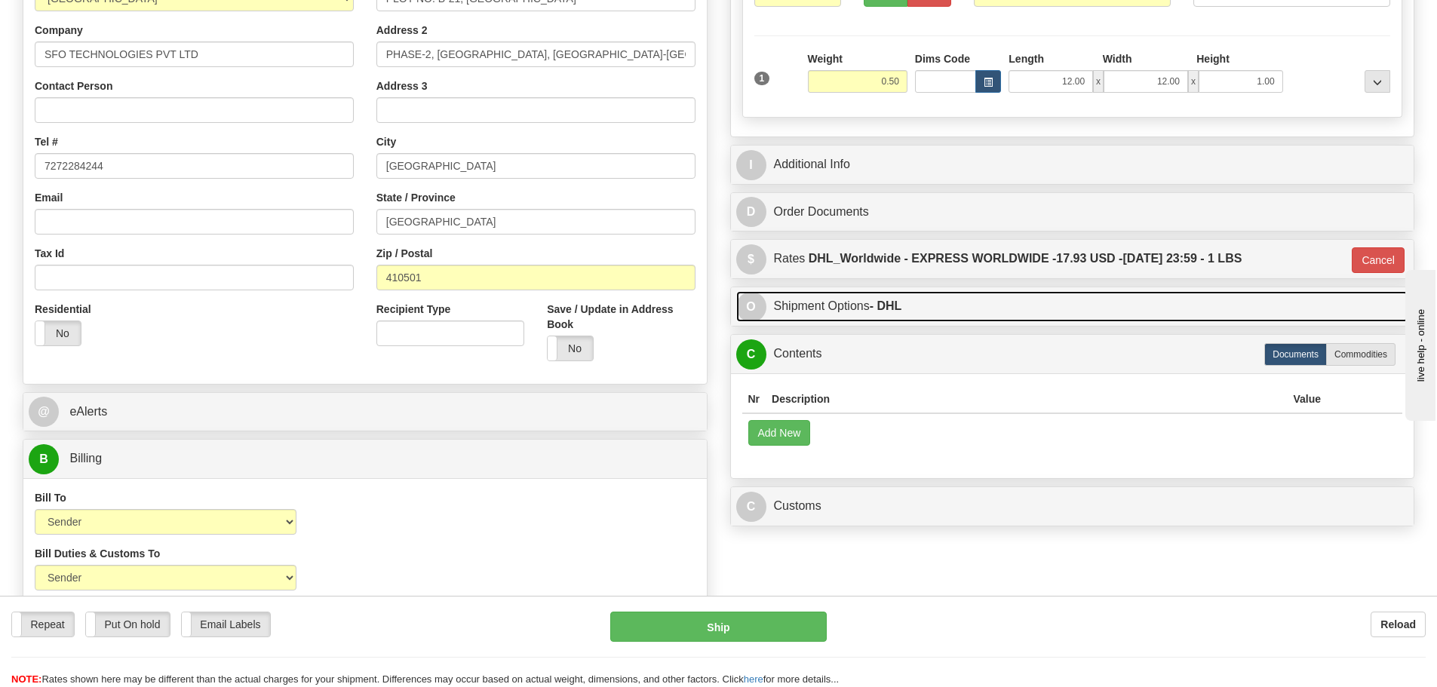
click at [866, 315] on link "O Shipment Options - DHL" at bounding box center [1072, 306] width 673 height 31
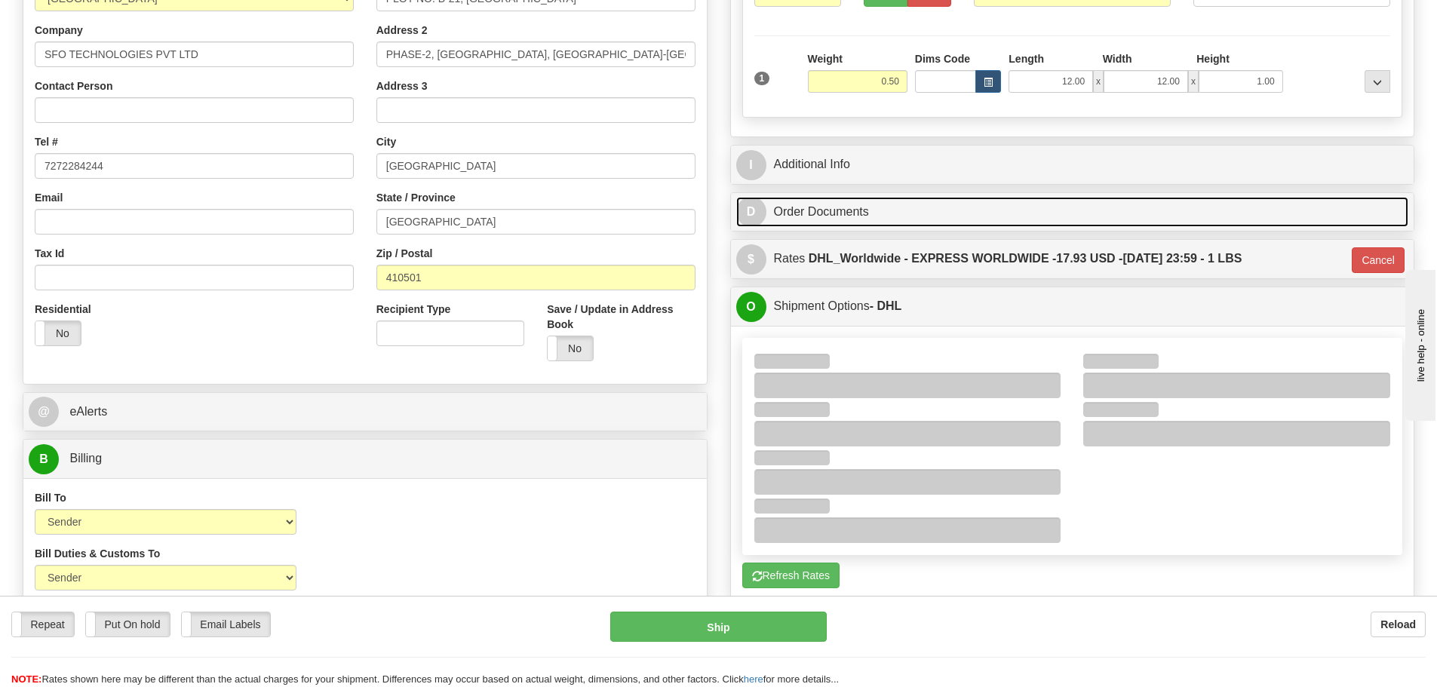
click at [839, 211] on link "D Order Documents" at bounding box center [1072, 212] width 673 height 31
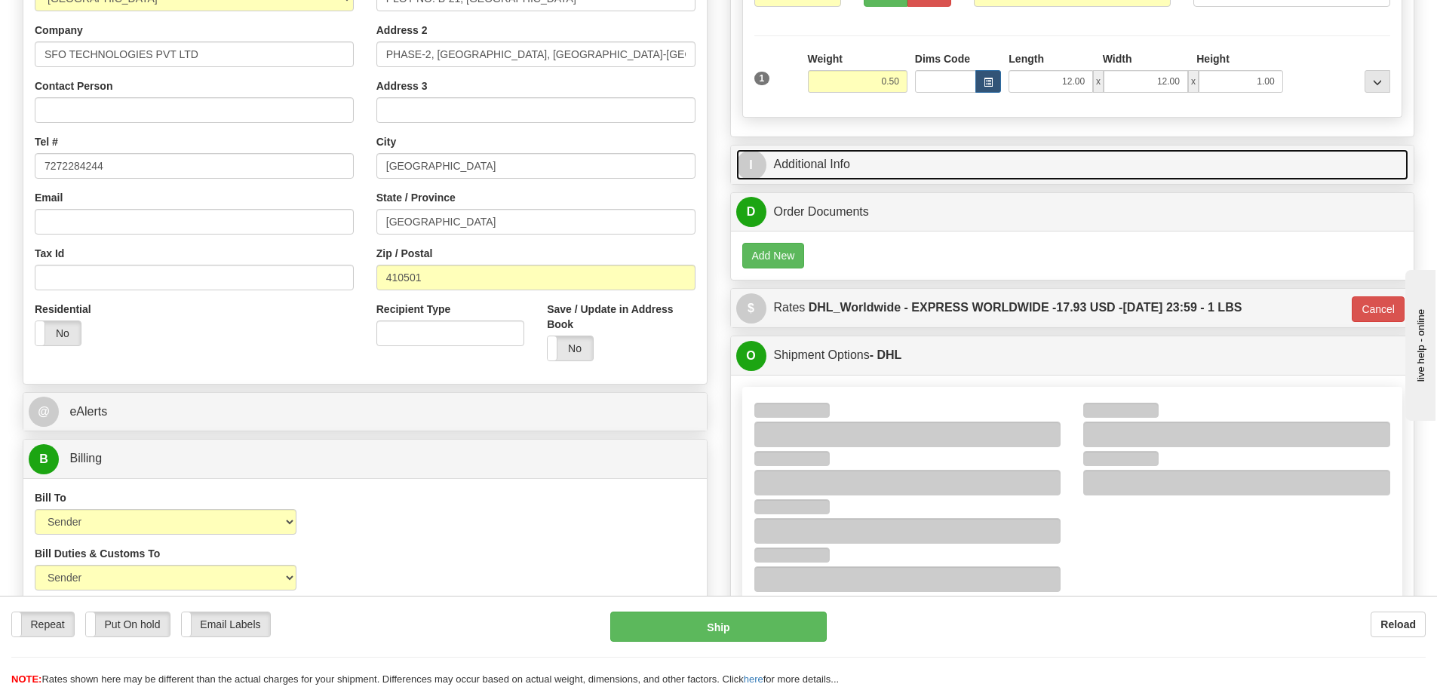
click at [833, 159] on link "I Additional Info" at bounding box center [1072, 164] width 673 height 31
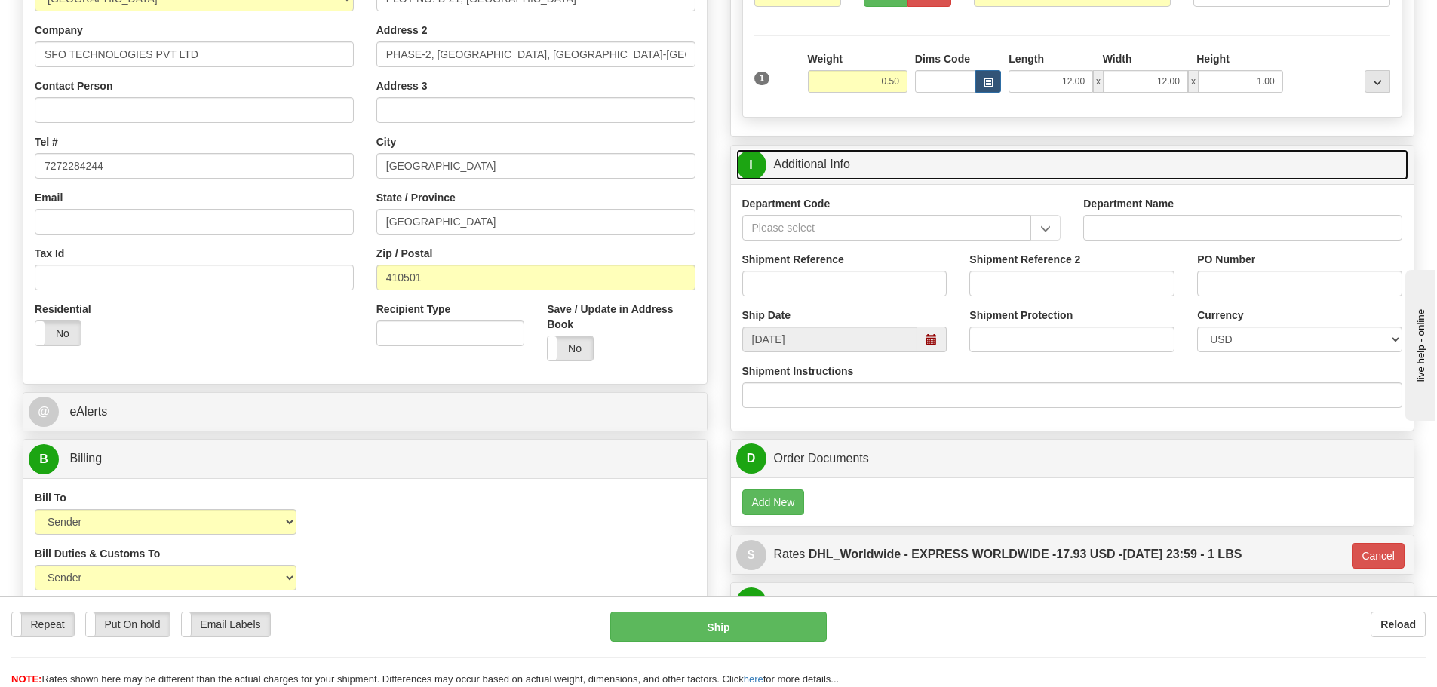
click at [833, 159] on link "I Additional Info" at bounding box center [1072, 164] width 673 height 31
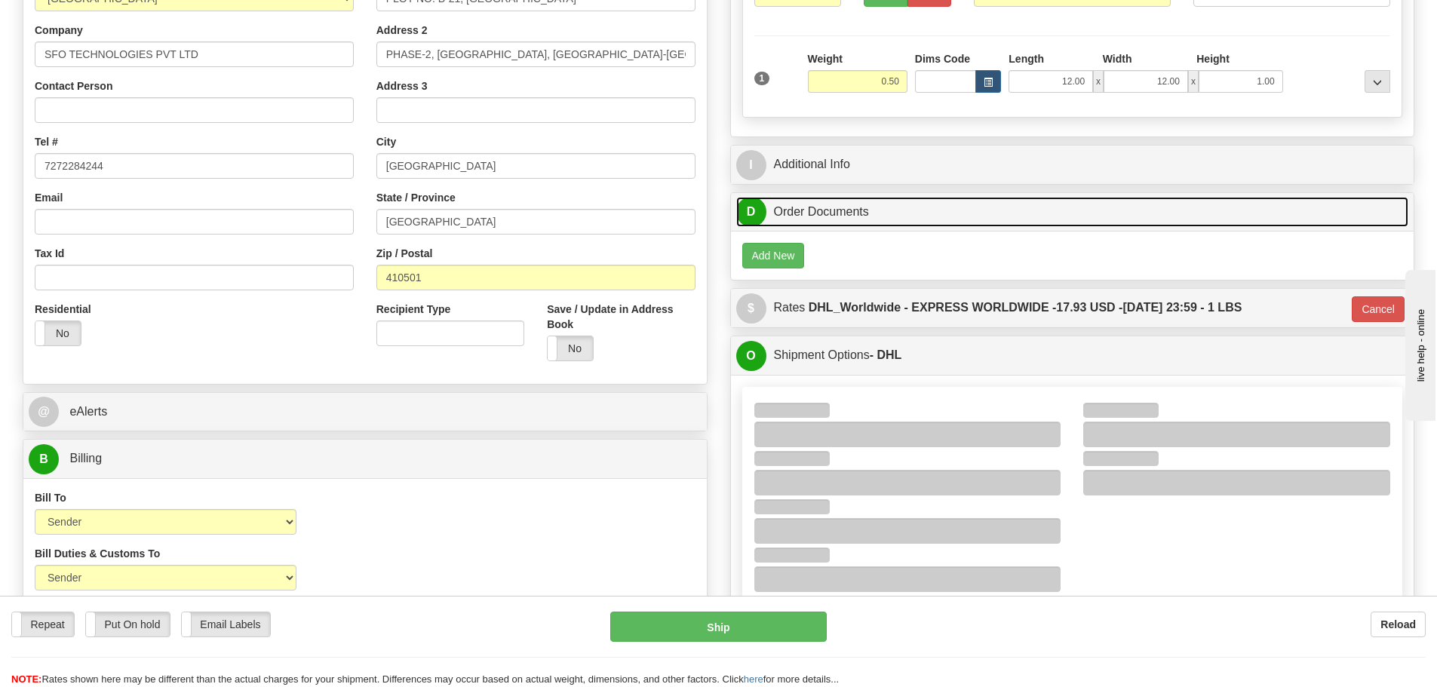
click at [820, 219] on link "D Order Documents" at bounding box center [1072, 212] width 673 height 31
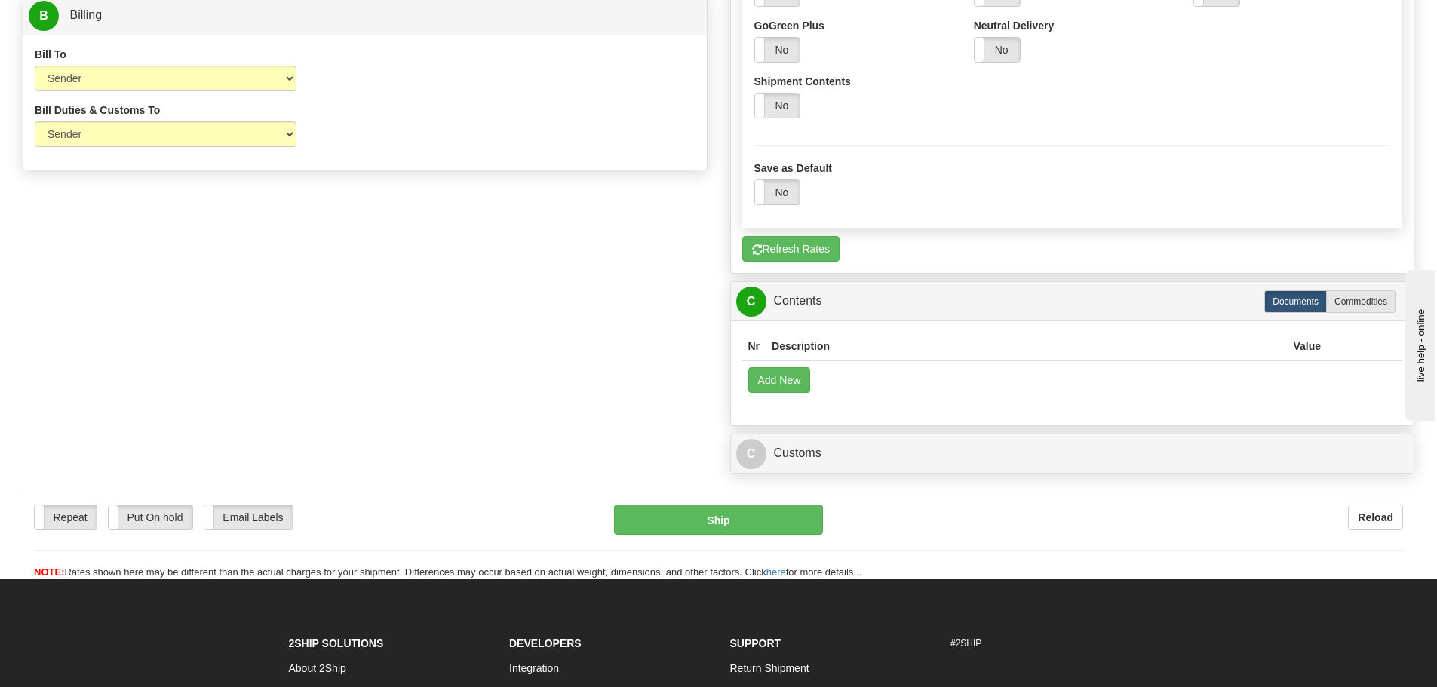
scroll to position [755, 0]
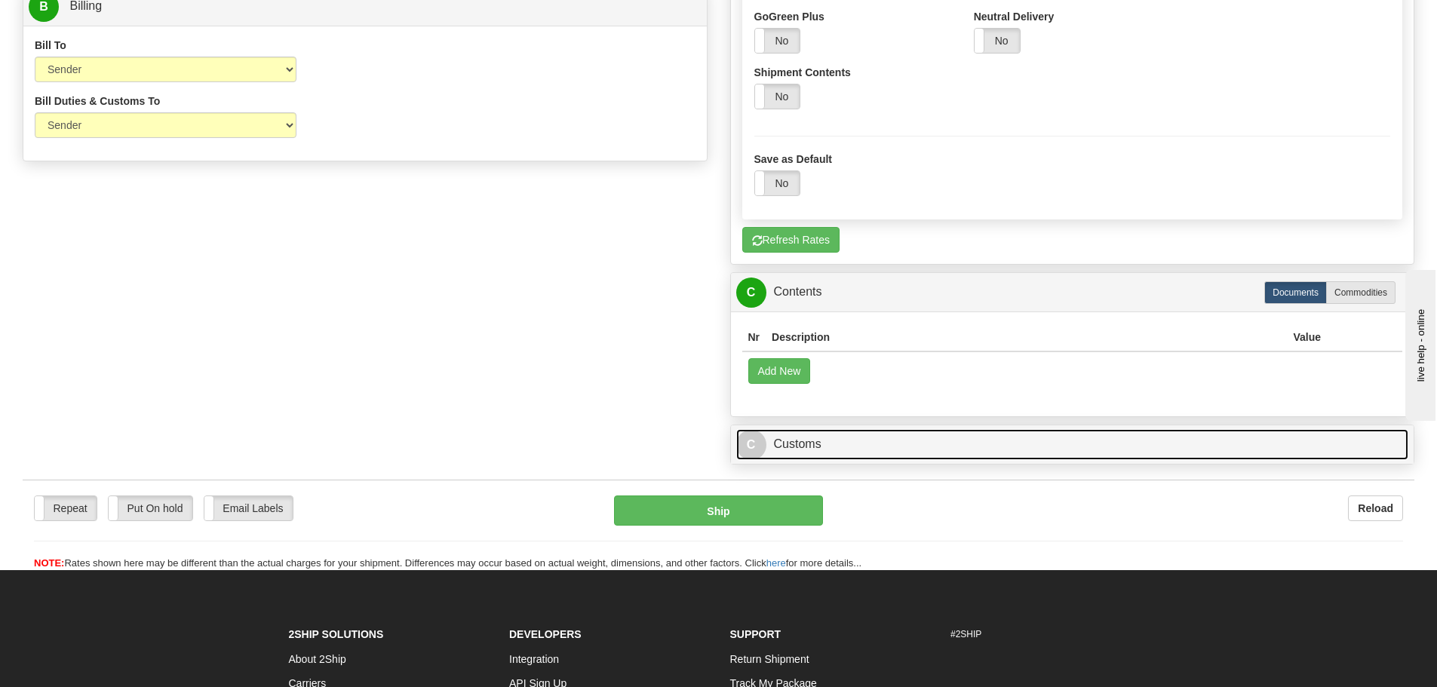
click at [818, 441] on link "C Customs" at bounding box center [1072, 444] width 673 height 31
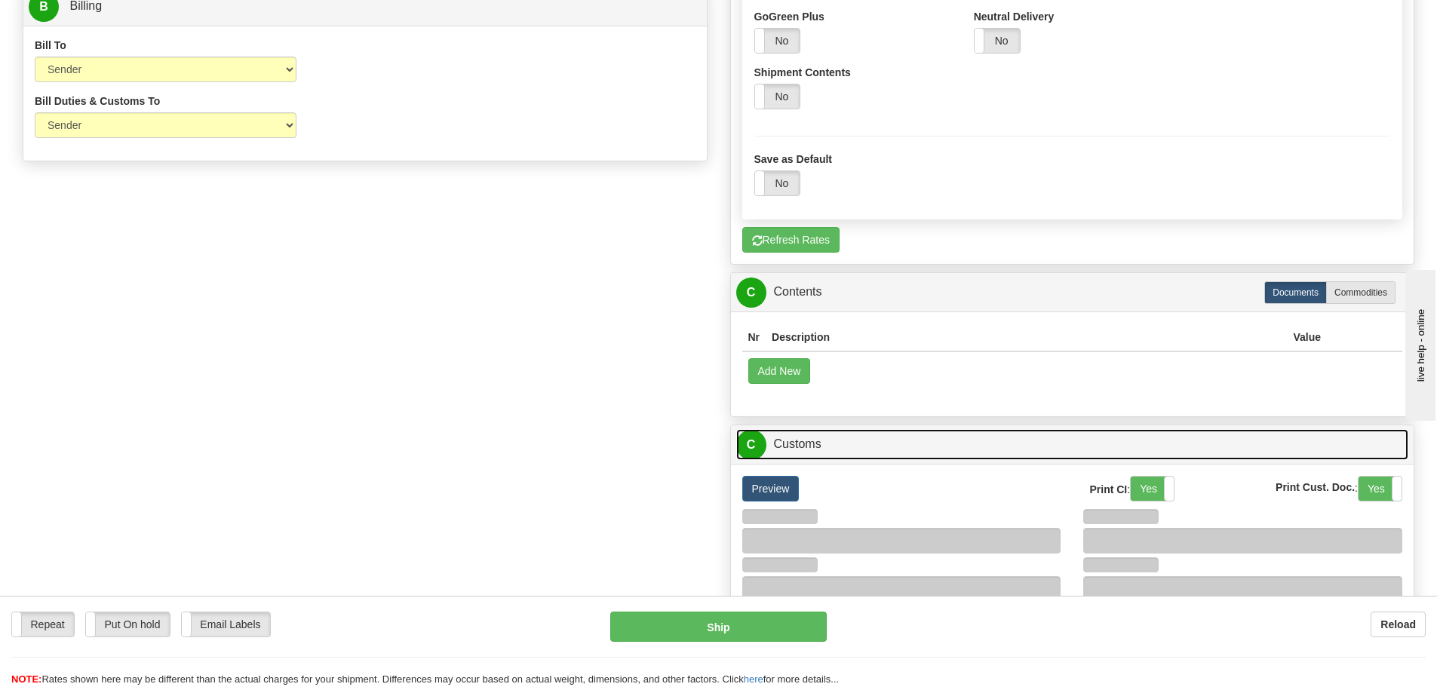
scroll to position [830, 0]
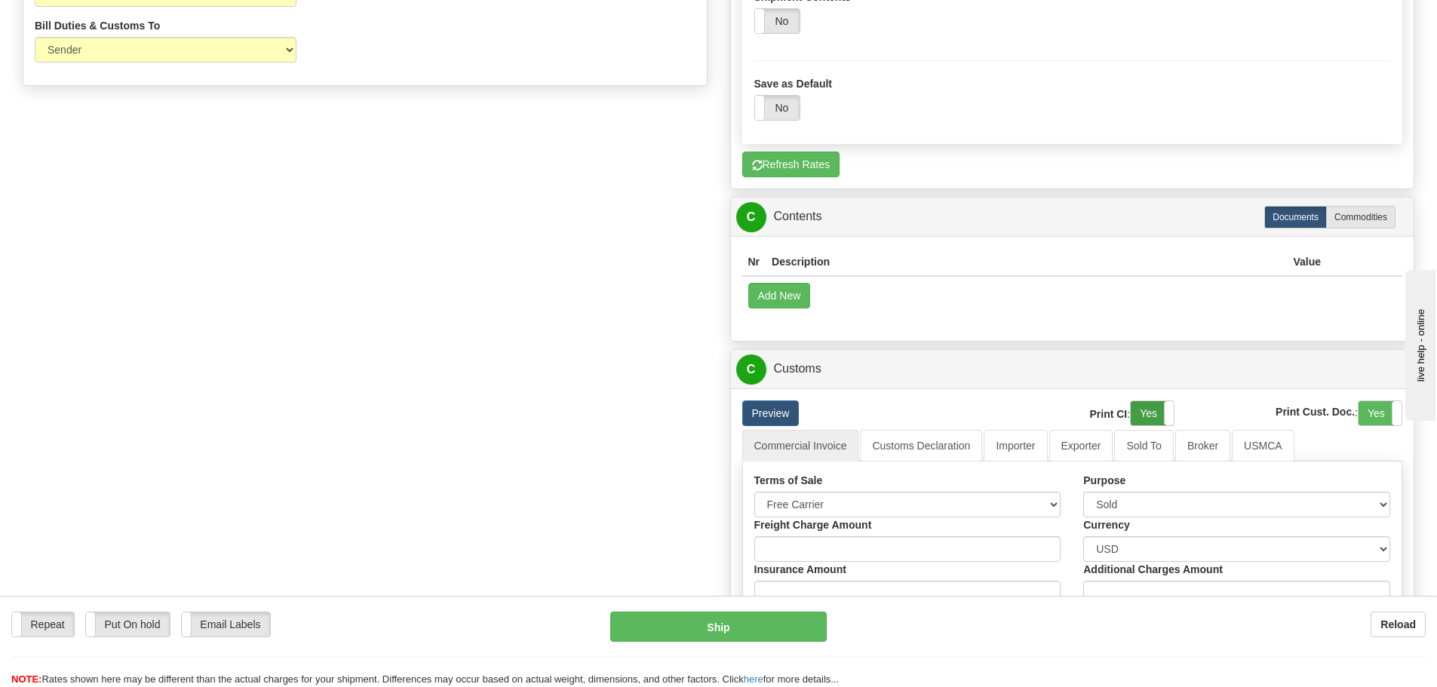
click at [1141, 407] on label "Yes" at bounding box center [1152, 413] width 43 height 24
click at [1365, 413] on label "Yes" at bounding box center [1380, 413] width 43 height 24
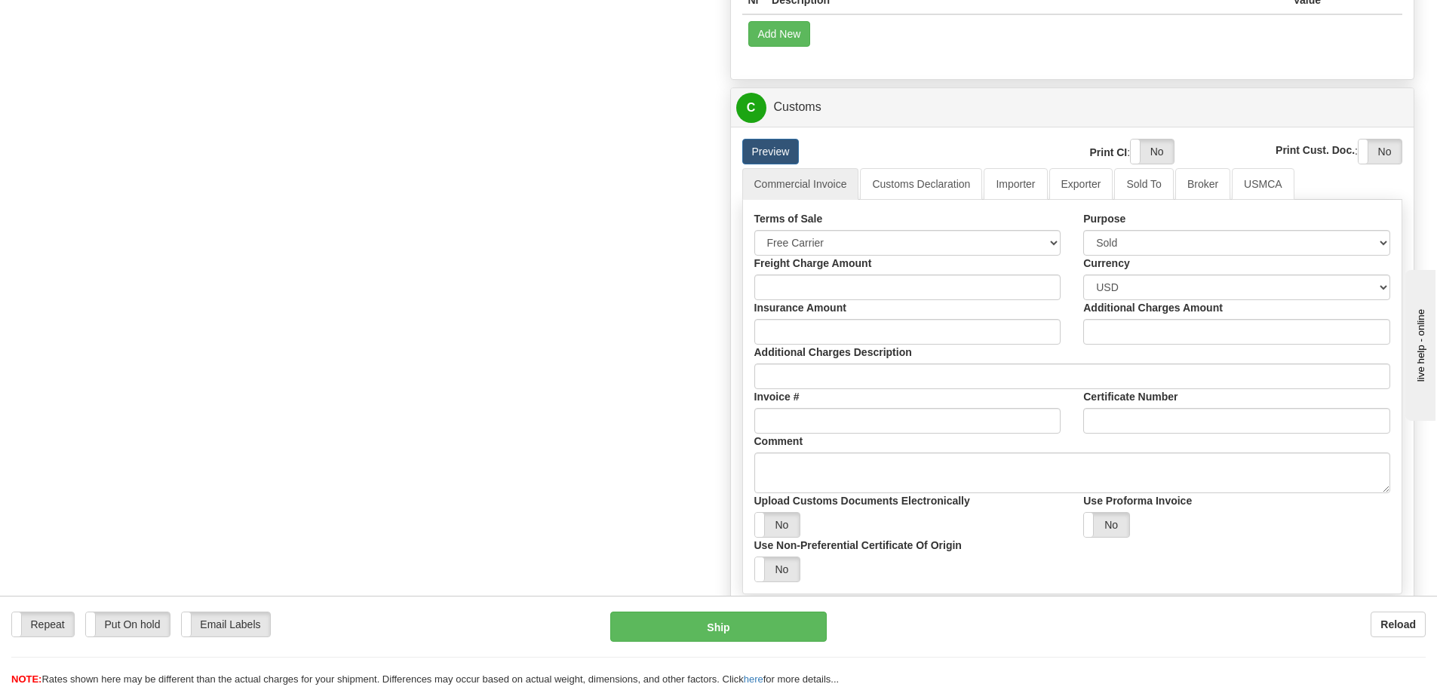
scroll to position [1132, 0]
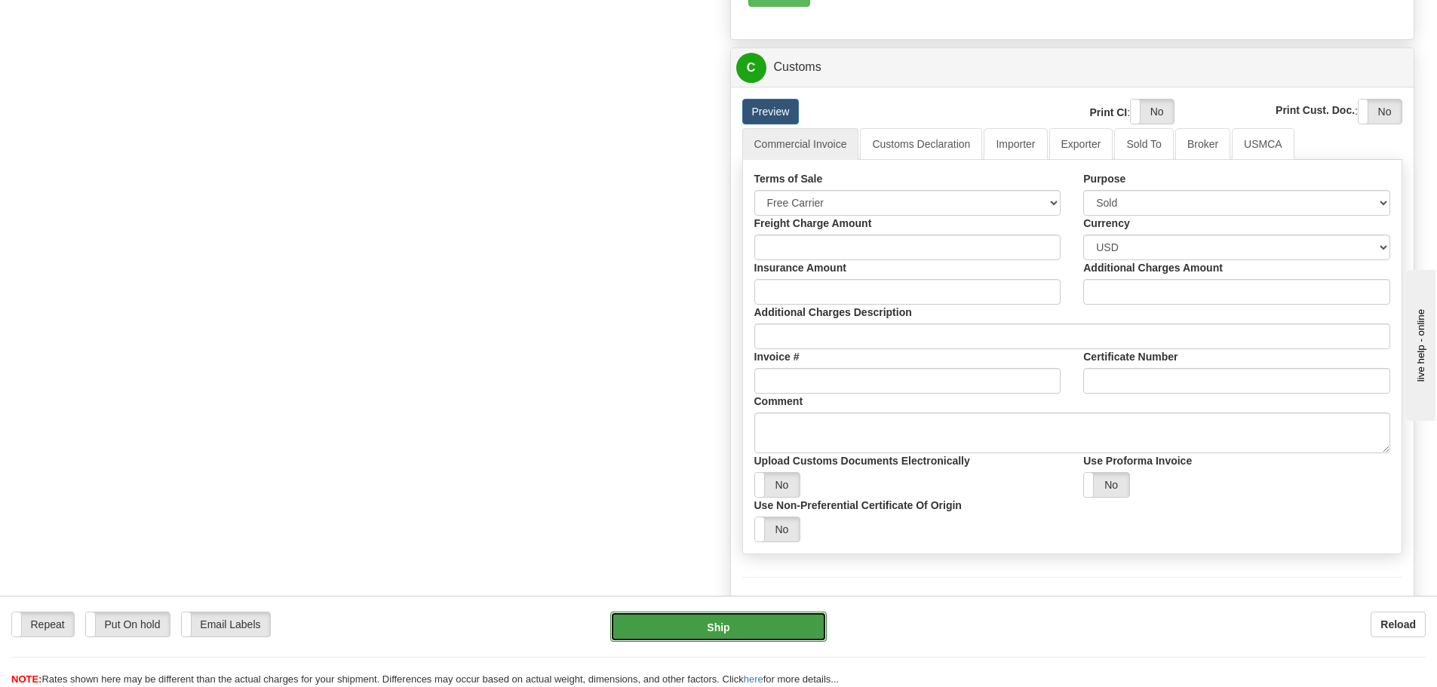
click at [813, 633] on button "Ship" at bounding box center [718, 627] width 217 height 30
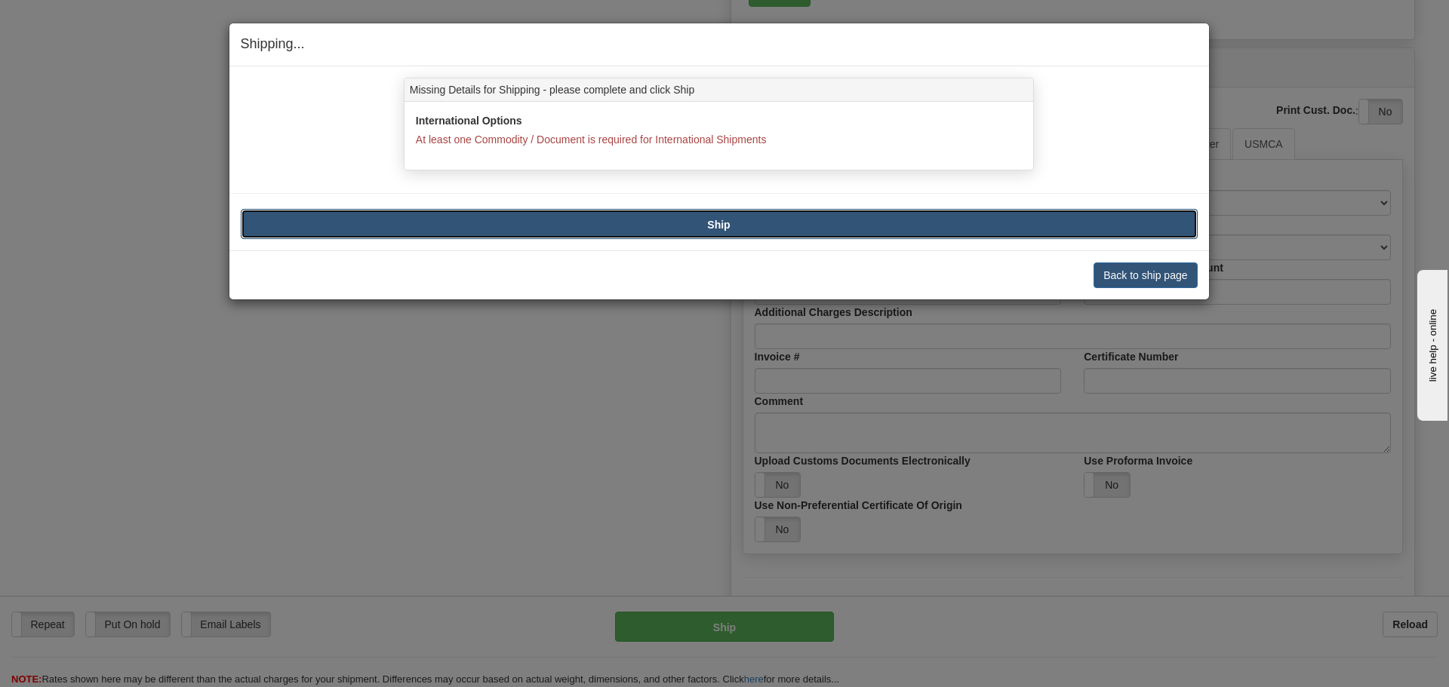
click at [729, 223] on b "Ship" at bounding box center [718, 225] width 23 height 12
click at [1127, 270] on button "Back to ship page" at bounding box center [1144, 276] width 103 height 26
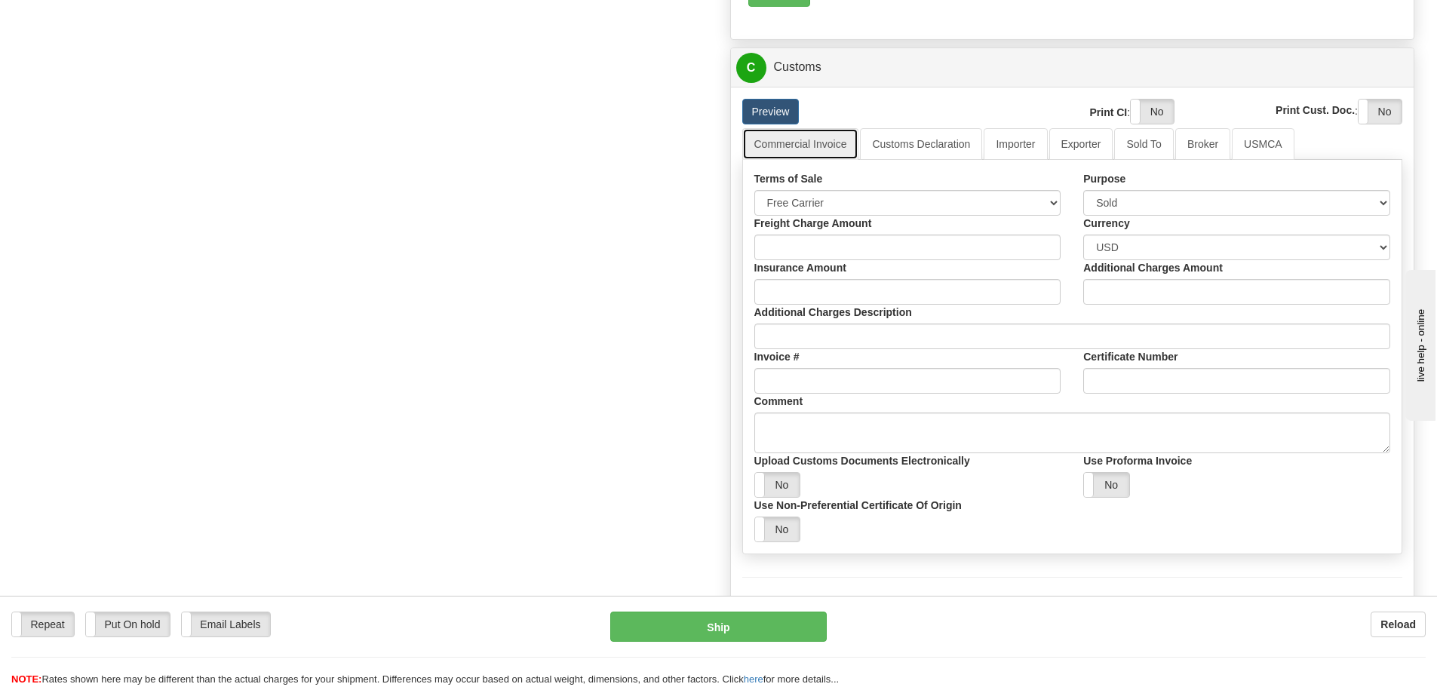
click at [831, 142] on link "Commercial Invoice" at bounding box center [800, 144] width 117 height 32
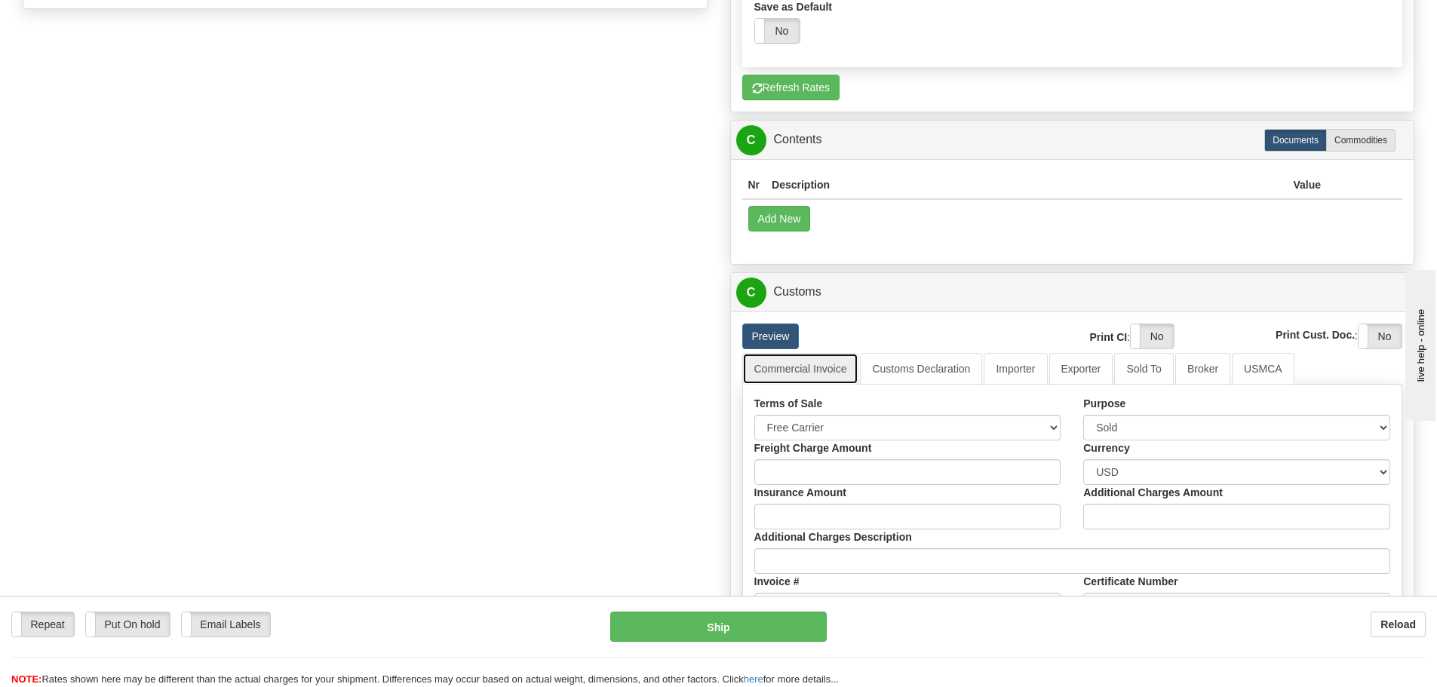
scroll to position [905, 0]
click at [786, 224] on button "Add New" at bounding box center [780, 221] width 63 height 26
select select "US"
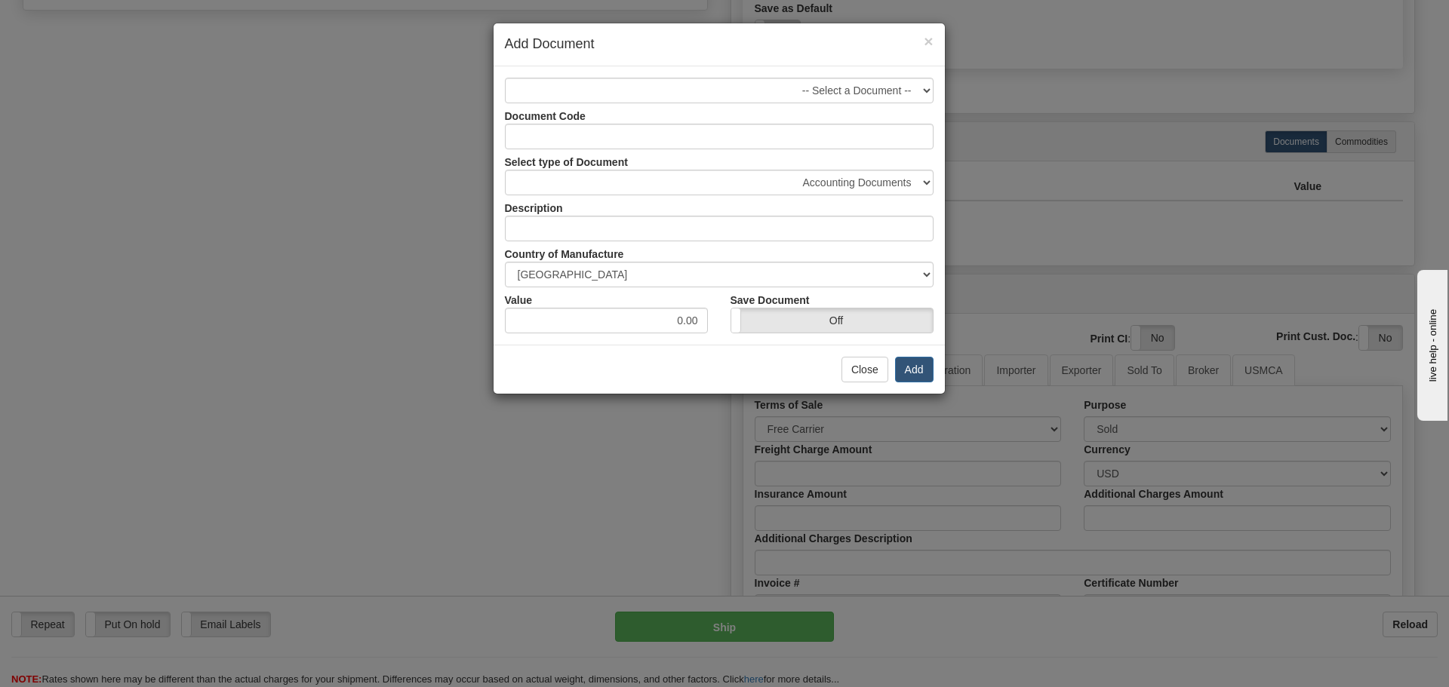
click at [820, 76] on div "-- Select a Document -- Document Code Select type of Document Accounting Docume…" at bounding box center [718, 205] width 451 height 278
click at [830, 89] on select "-- Select a Document --" at bounding box center [719, 91] width 429 height 26
click at [860, 120] on div "Document Code" at bounding box center [718, 126] width 451 height 46
click at [868, 130] on input "Document Code" at bounding box center [719, 137] width 429 height 26
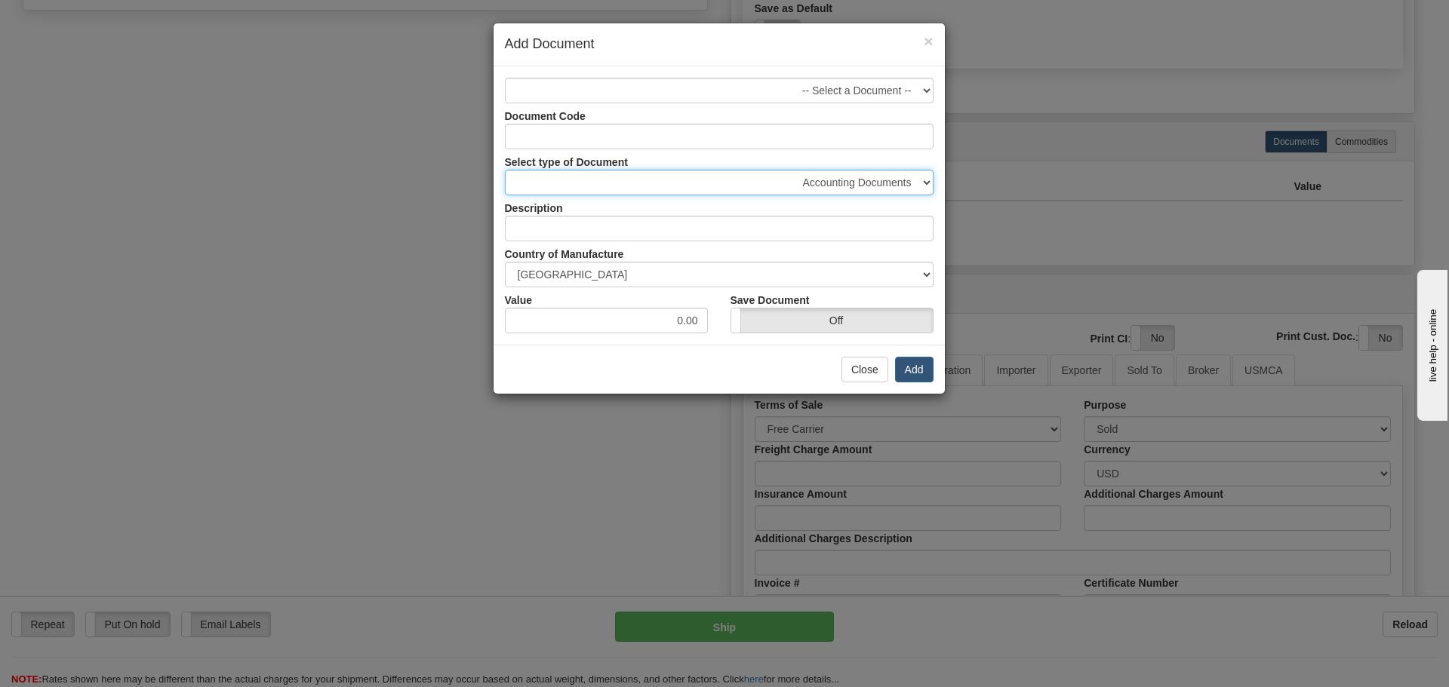
click at [889, 180] on select "Accounting Documents Analysis Reports Applications (Completed) Bank Statements …" at bounding box center [719, 183] width 429 height 26
click at [864, 161] on div "Select type of Document Accounting Documents Analysis Reports Applications (Com…" at bounding box center [718, 172] width 451 height 46
click at [1013, 128] on div "× Add Document -- Select a Document -- Document Code Select type of Document Ac…" at bounding box center [724, 343] width 1449 height 687
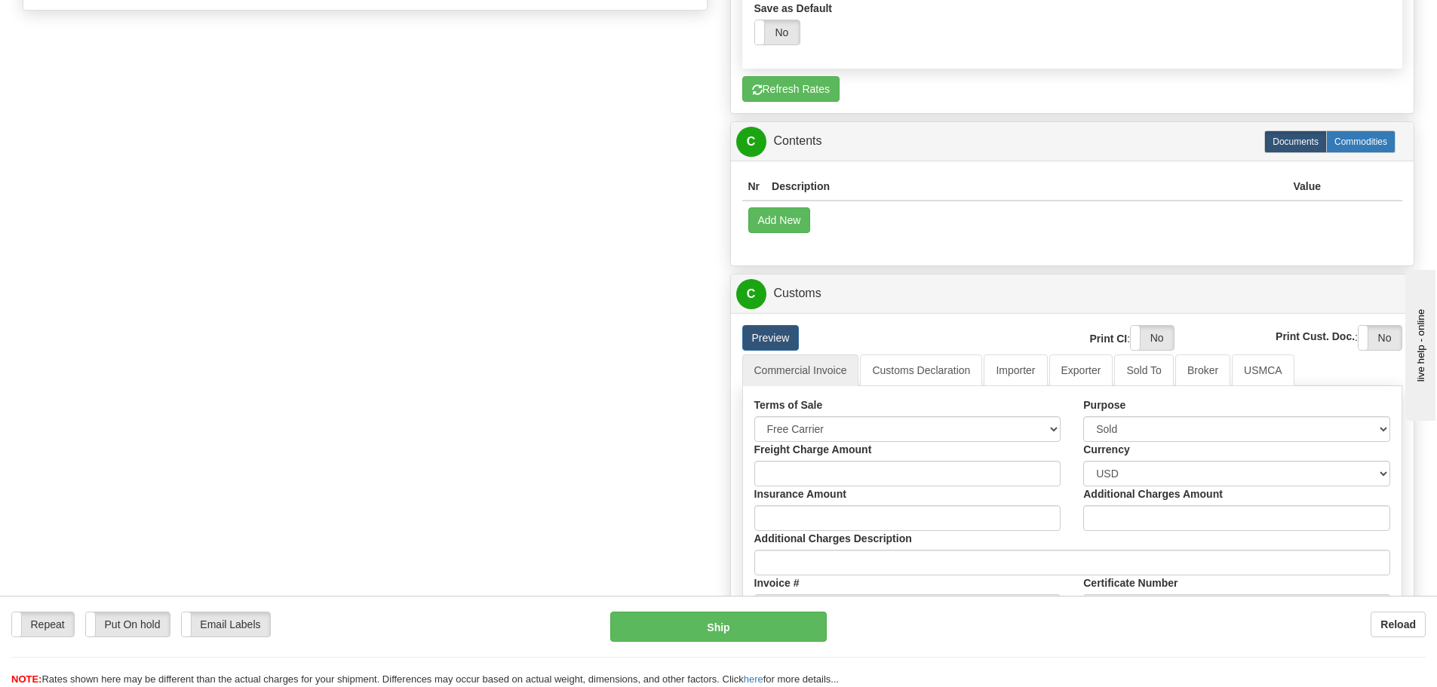
click at [1359, 143] on label "Commodities" at bounding box center [1361, 142] width 69 height 23
type input "D"
radio input "true"
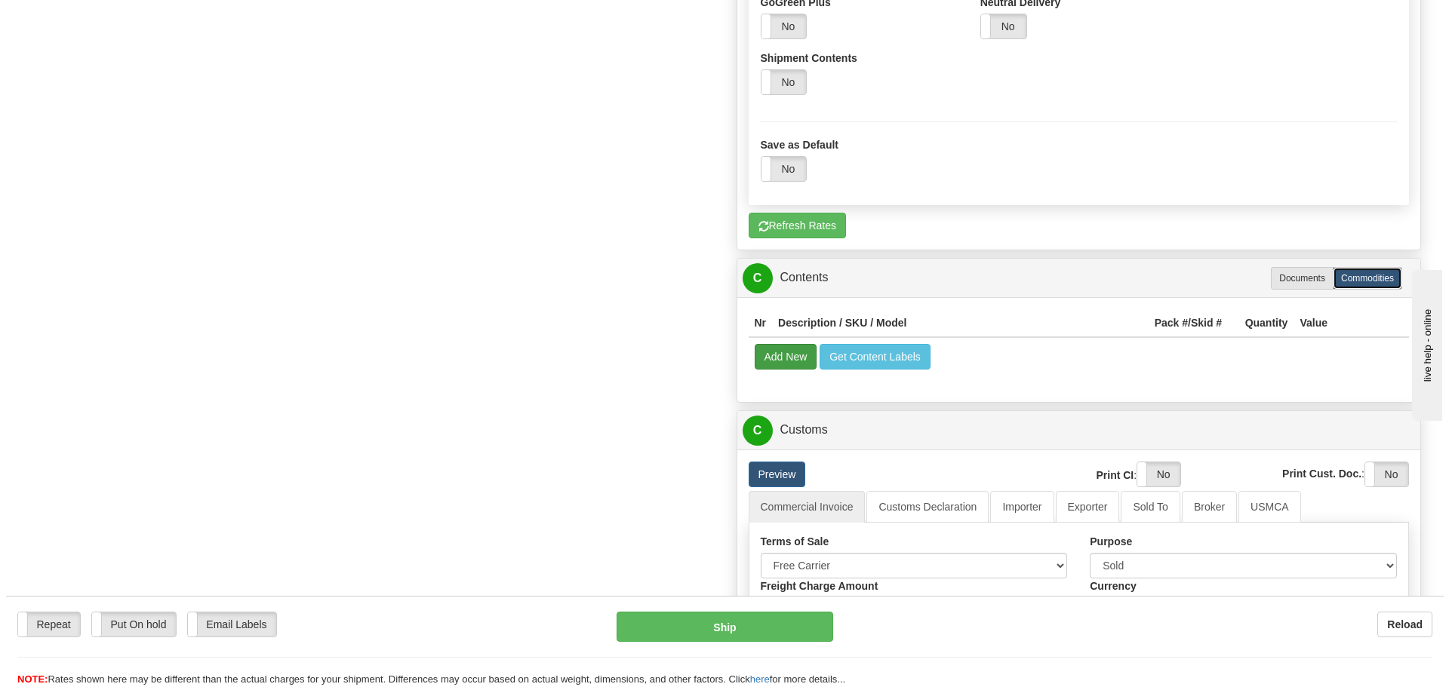
scroll to position [1084, 0]
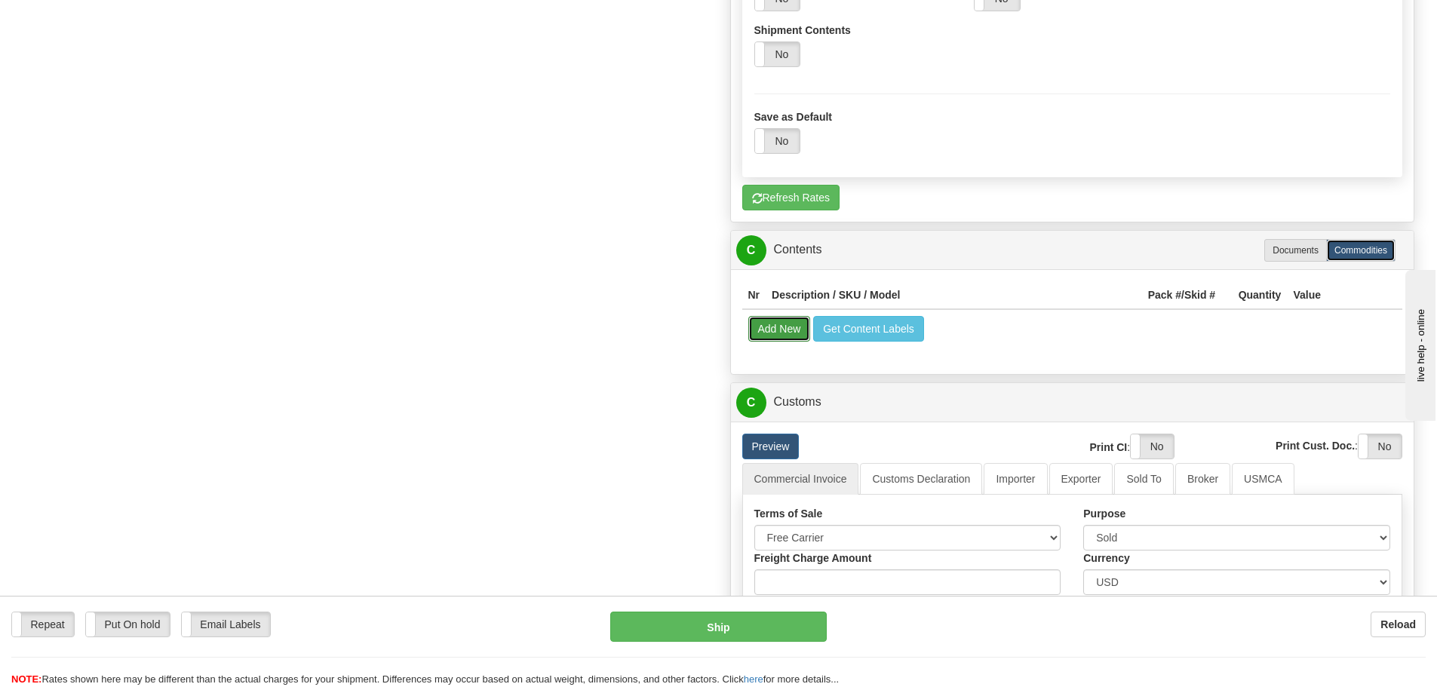
click at [797, 342] on button "Add New" at bounding box center [780, 329] width 63 height 26
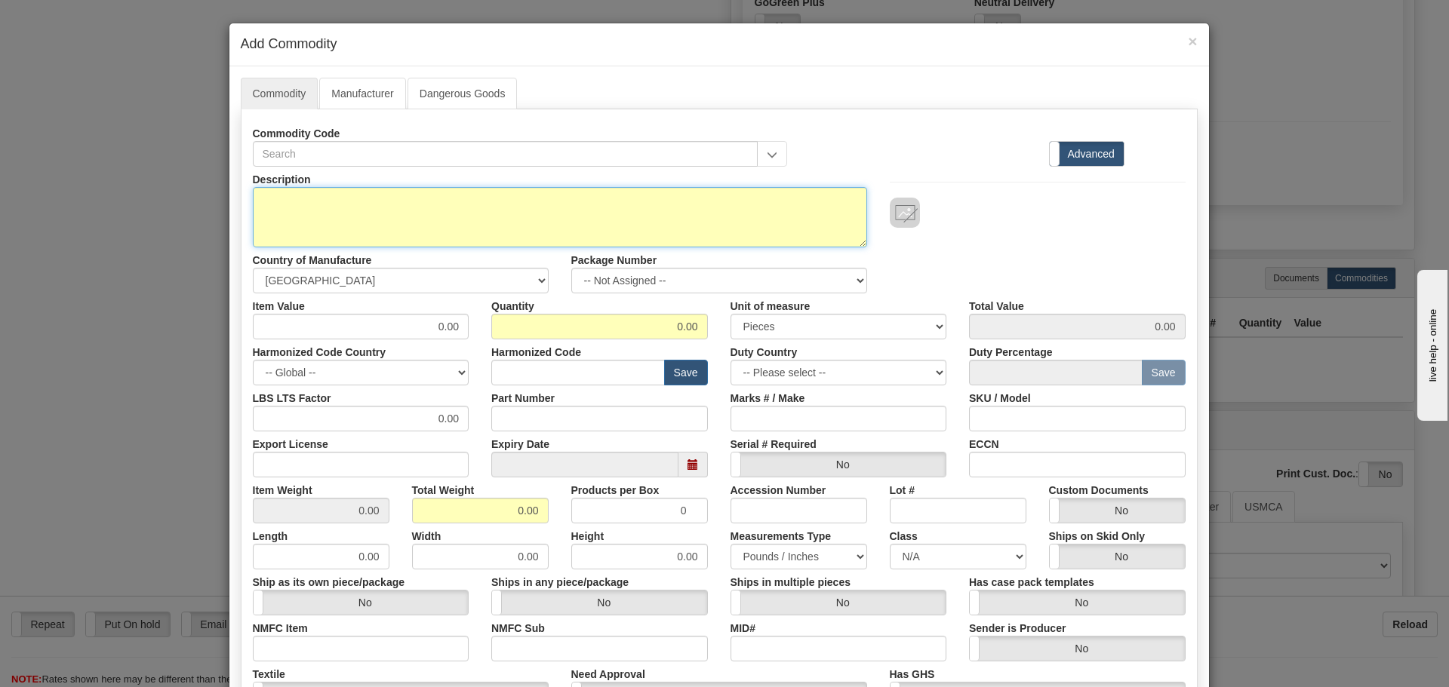
click at [537, 221] on textarea "Description" at bounding box center [560, 217] width 614 height 60
click at [514, 231] on textarea "Description" at bounding box center [560, 217] width 614 height 60
type textarea "Washers"
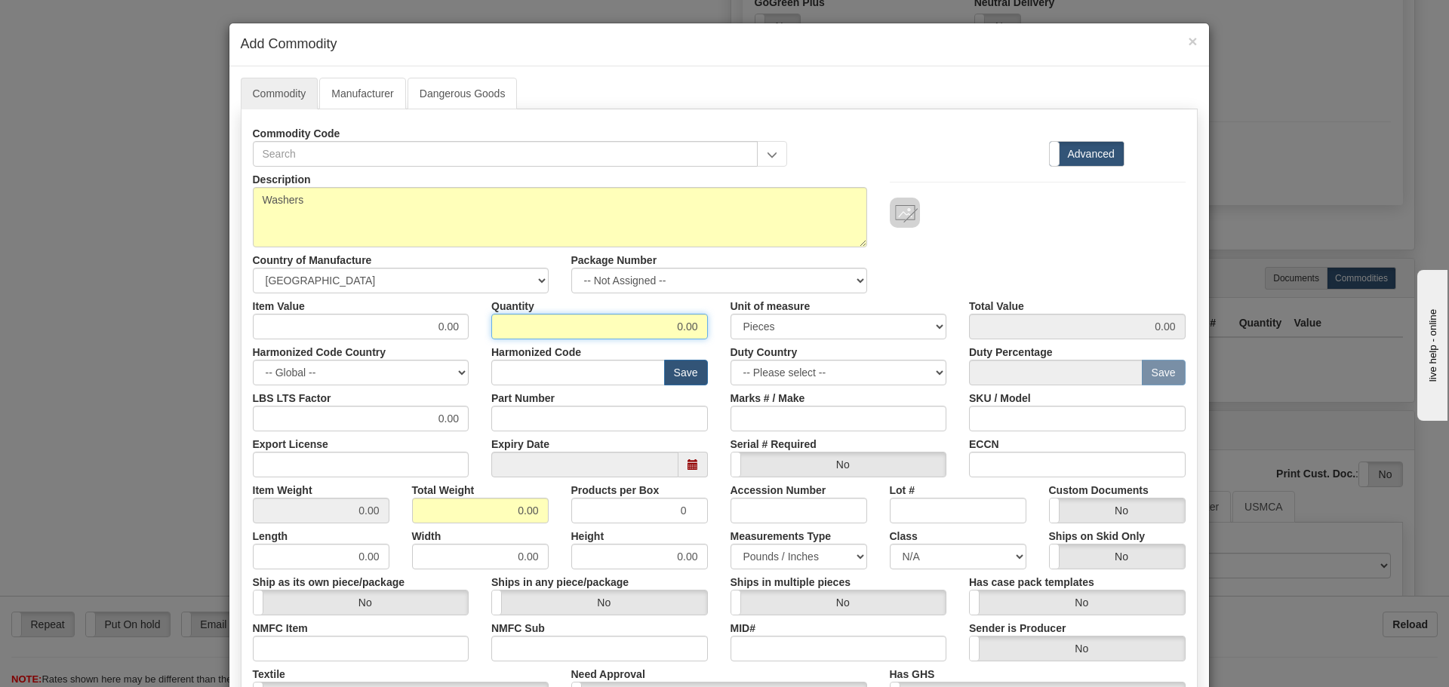
drag, startPoint x: 603, startPoint y: 321, endPoint x: 830, endPoint y: 332, distance: 227.4
click at [830, 332] on div "Item Value 0.00 Quantity 0.00 Unit of measure 3 Thousand Square Inches Adjustme…" at bounding box center [718, 317] width 955 height 46
type input "5"
click at [491, 381] on input "text" at bounding box center [578, 373] width 174 height 26
type input "7318.22.0299"
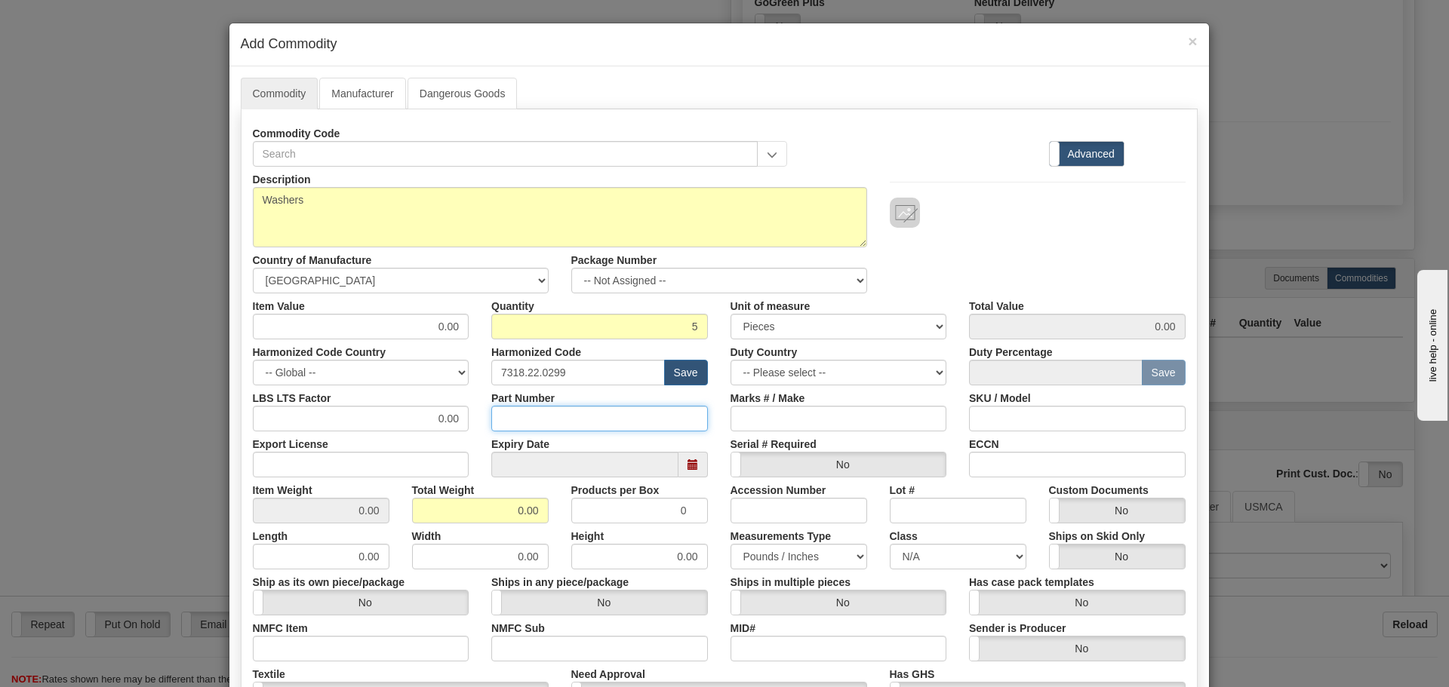
click at [645, 424] on input "Part Number" at bounding box center [599, 419] width 217 height 26
click at [558, 421] on input "191v3220000024" at bounding box center [599, 419] width 217 height 26
type input "191v322000024"
click at [983, 272] on div "Description Washers Country of Manufacture -- Unknown -- [GEOGRAPHIC_DATA] [GEO…" at bounding box center [718, 230] width 955 height 127
click at [988, 470] on input "ECCN" at bounding box center [1077, 465] width 217 height 26
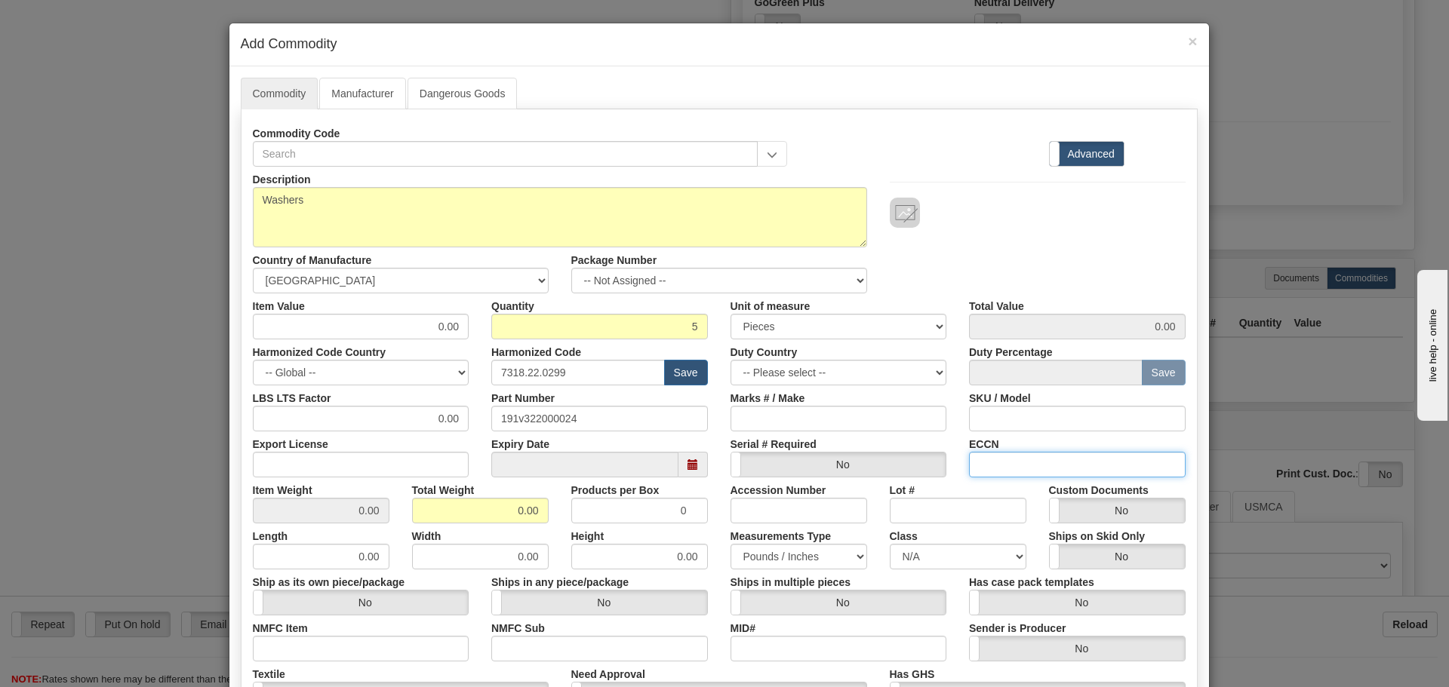
type input "ear99"
click at [323, 464] on input "Export License" at bounding box center [361, 465] width 217 height 26
type input "NLR"
drag, startPoint x: 541, startPoint y: 506, endPoint x: 665, endPoint y: 512, distance: 123.9
click at [665, 512] on div "Item Weight 0.00 Total Weight 0.00 Products per Box 0 Accession Number Lot # Cu…" at bounding box center [718, 501] width 955 height 46
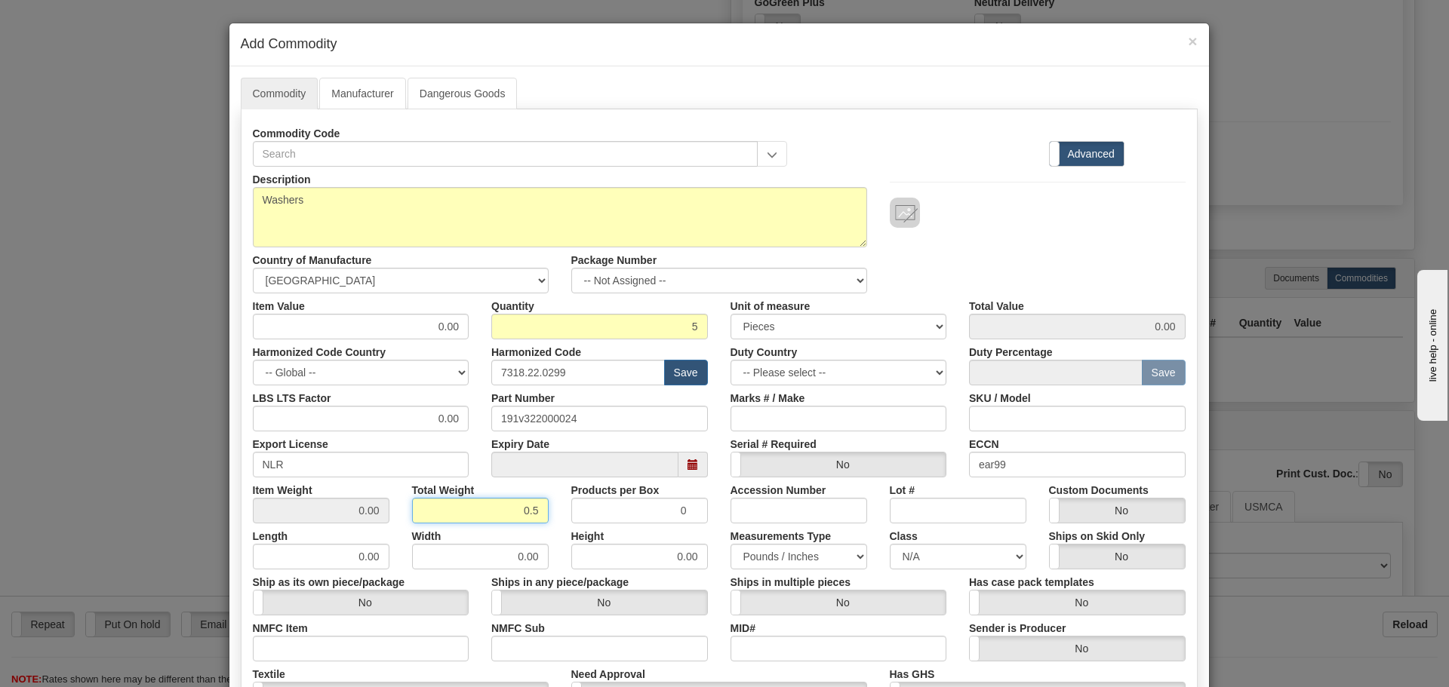
type input "0.5"
type input "0.1000"
click at [709, 435] on div "Expiry Date" at bounding box center [599, 455] width 239 height 46
click at [625, 285] on select "-- Not Assigned -- Item 1" at bounding box center [719, 281] width 296 height 26
select select "0"
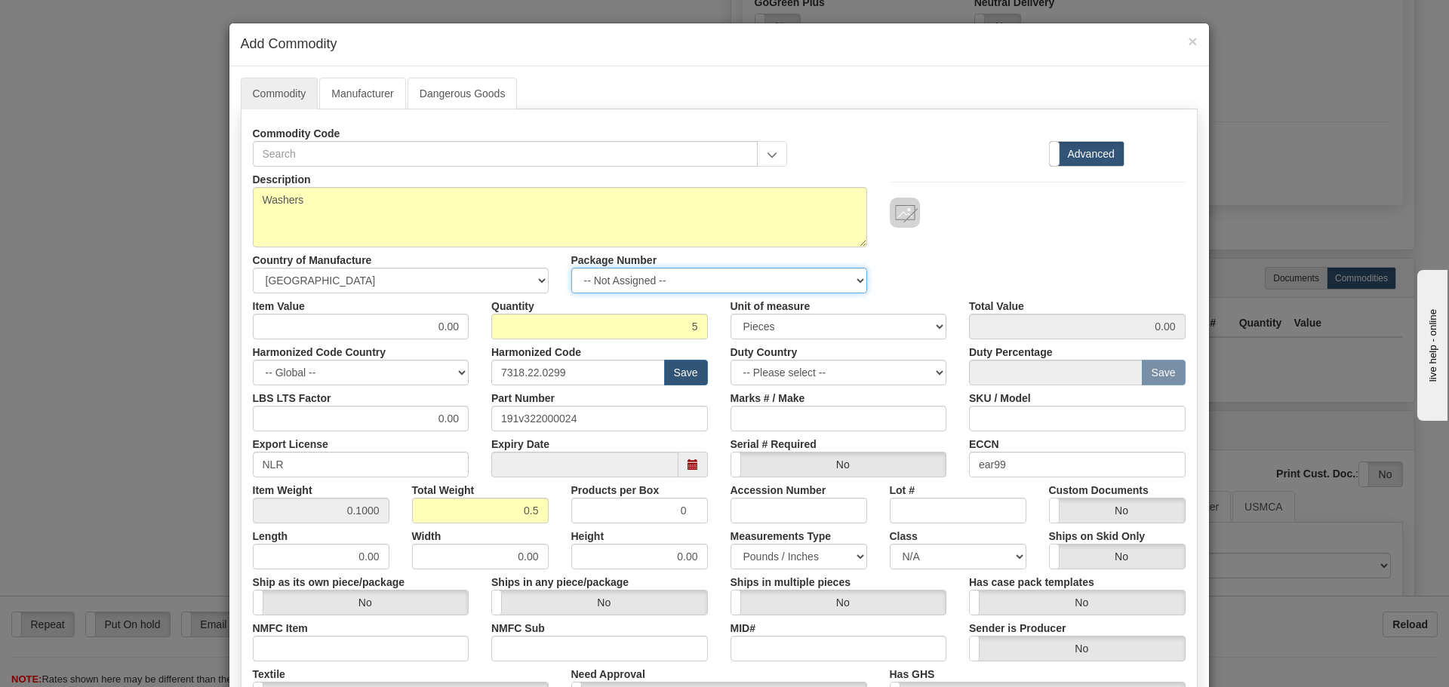
click at [571, 268] on select "-- Not Assigned -- Item 1" at bounding box center [719, 281] width 296 height 26
click at [945, 272] on div "Description Washers Country of Manufacture -- Unknown -- [GEOGRAPHIC_DATA] [GEO…" at bounding box center [718, 230] width 955 height 127
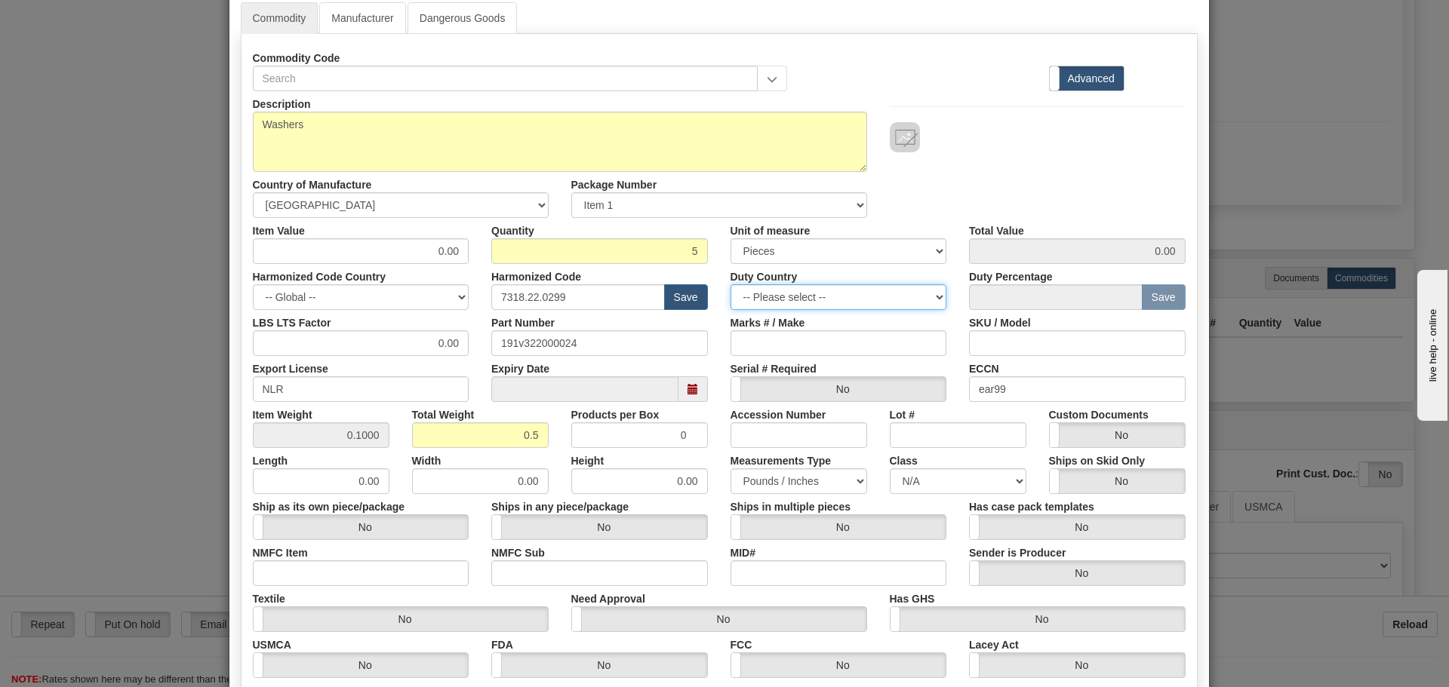
click at [847, 287] on select "-- Please select -- [GEOGRAPHIC_DATA] [GEOGRAPHIC_DATA] [GEOGRAPHIC_DATA] [GEOG…" at bounding box center [838, 297] width 217 height 26
click at [882, 338] on input "Marks # / Make" at bounding box center [838, 343] width 217 height 26
click at [1008, 333] on input "SKU / Model" at bounding box center [1077, 343] width 217 height 26
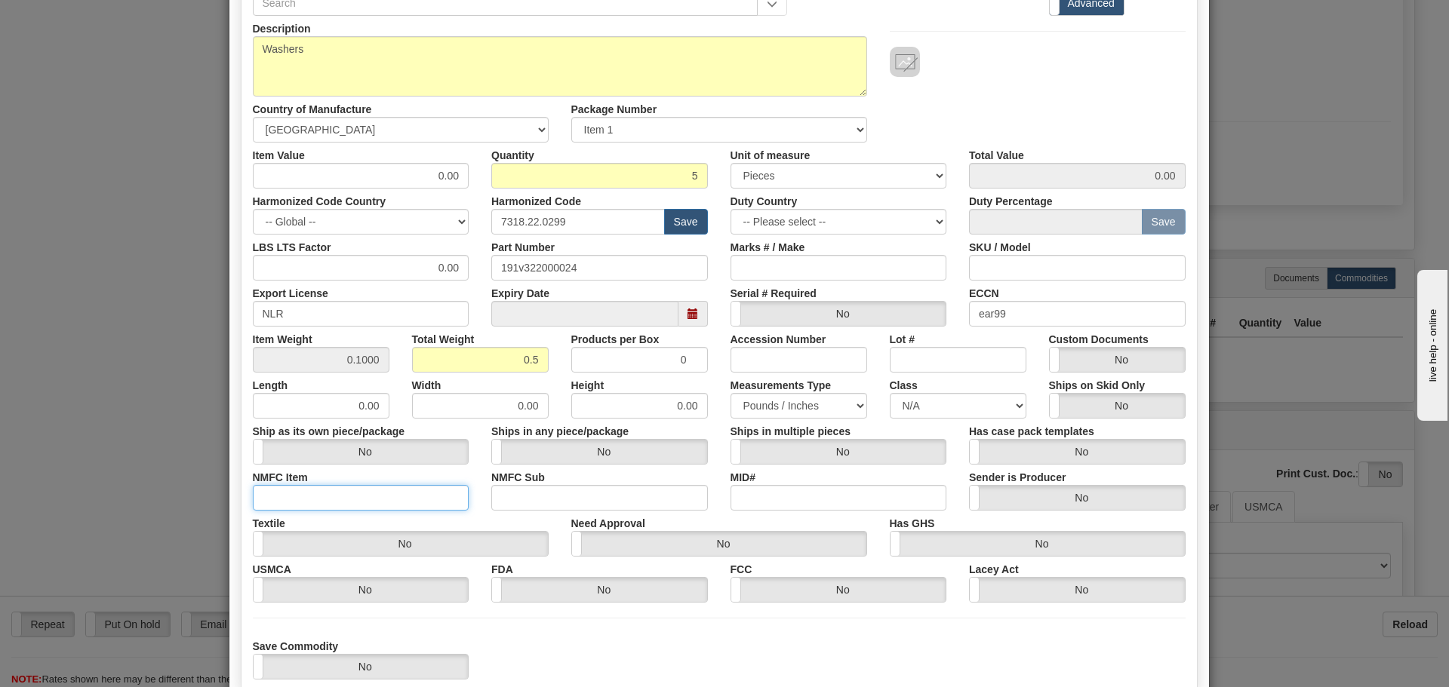
click at [398, 499] on input "NMFC Item" at bounding box center [361, 498] width 217 height 26
type input "63170"
click at [532, 503] on input "NMFC Sub" at bounding box center [599, 498] width 217 height 26
type input "40"
click at [777, 496] on input "MID#" at bounding box center [838, 498] width 217 height 26
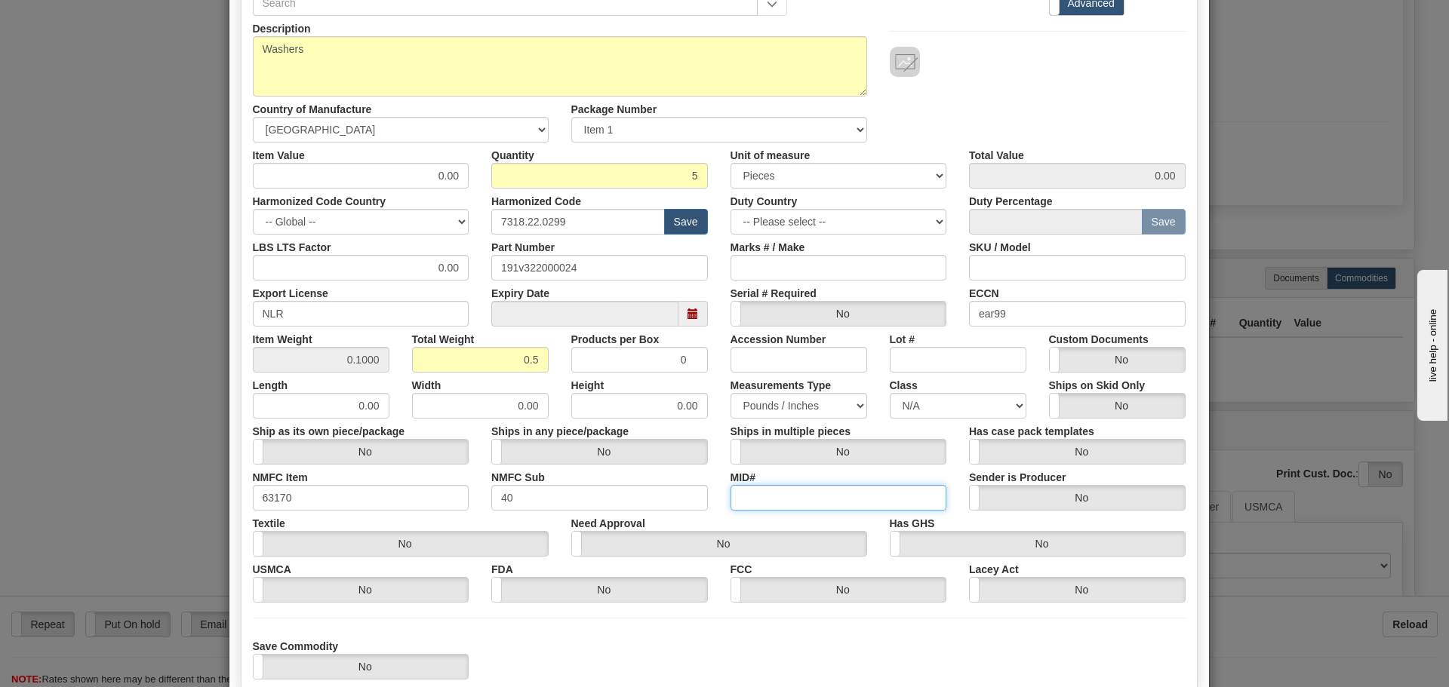
scroll to position [247, 0]
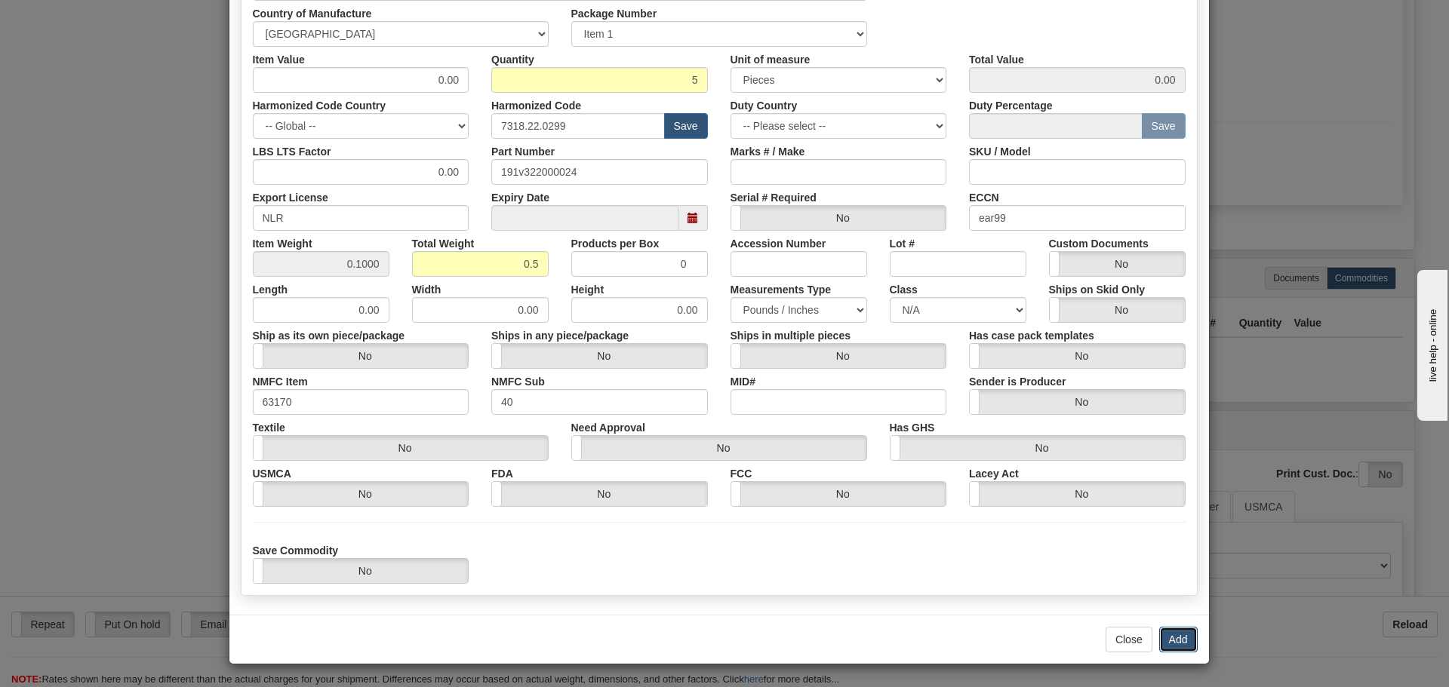
click at [1159, 637] on button "Add" at bounding box center [1178, 640] width 38 height 26
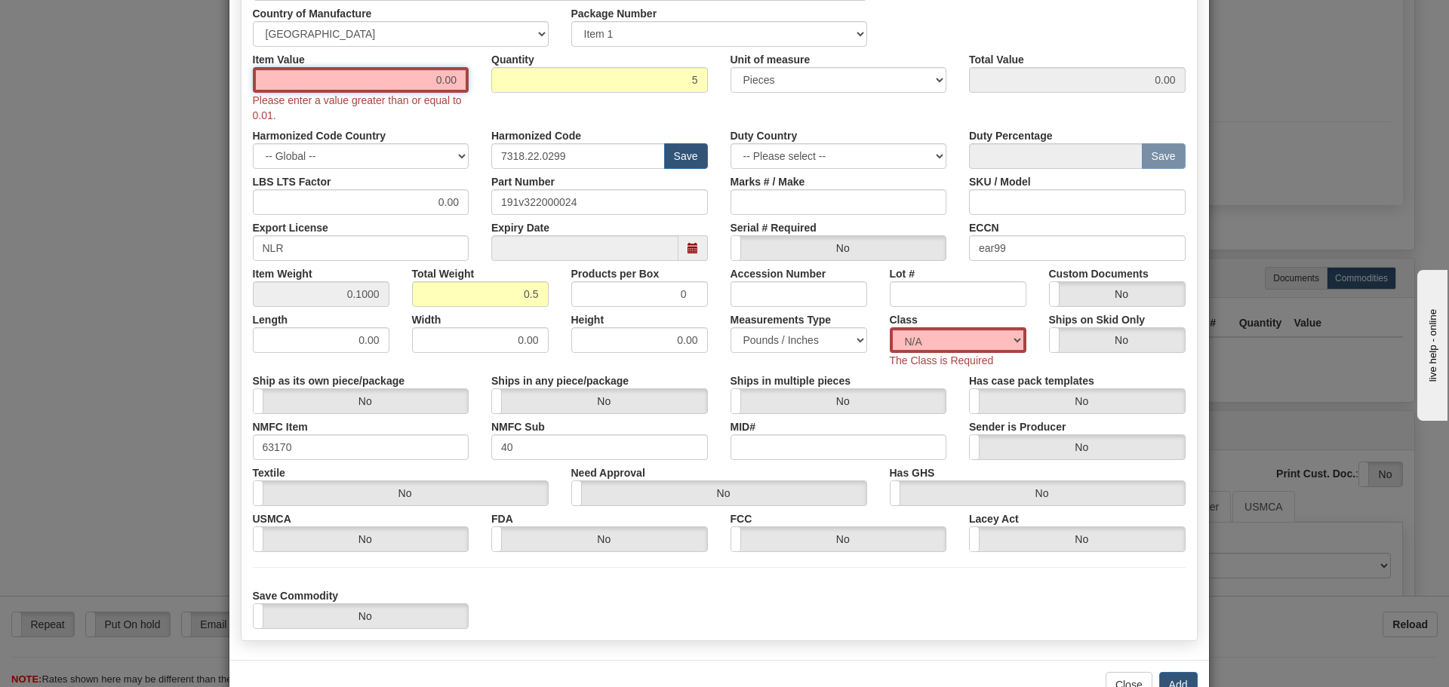
drag, startPoint x: 555, startPoint y: 81, endPoint x: 604, endPoint y: 81, distance: 49.0
click at [604, 81] on div "Item Value 0.00 Please enter a value greater than or equal to 0.01. Quantity 5 …" at bounding box center [718, 85] width 955 height 76
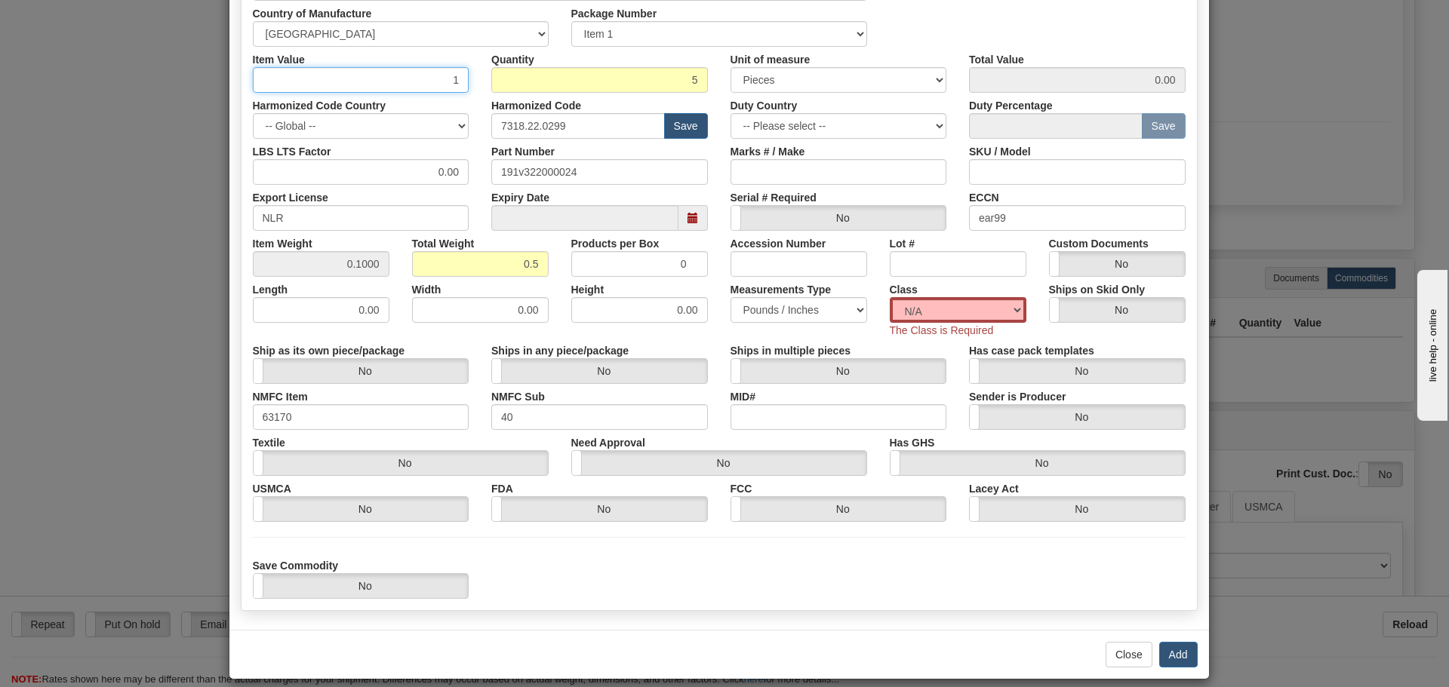
type input "1"
type input "5.00"
click at [951, 304] on select "N/A 50.0 55.0 60.0 65.0 70.0 85.0 92.5 100.0 125.0 175.0 250.0 300.0 400.0" at bounding box center [958, 310] width 137 height 26
select select "70.0"
click at [890, 297] on select "N/A 50.0 55.0 60.0 65.0 70.0 85.0 92.5 100.0 125.0 175.0 250.0 300.0 400.0" at bounding box center [958, 310] width 137 height 26
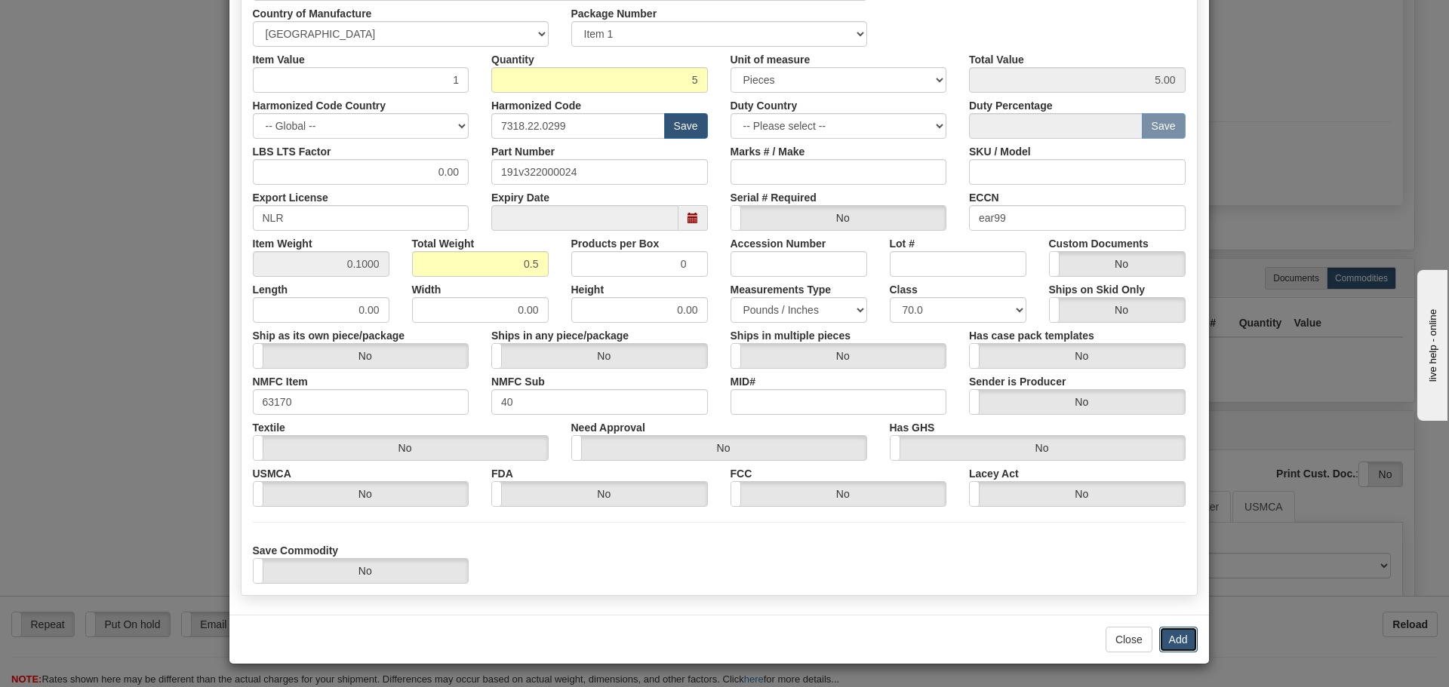
click at [1159, 638] on button "Add" at bounding box center [1178, 640] width 38 height 26
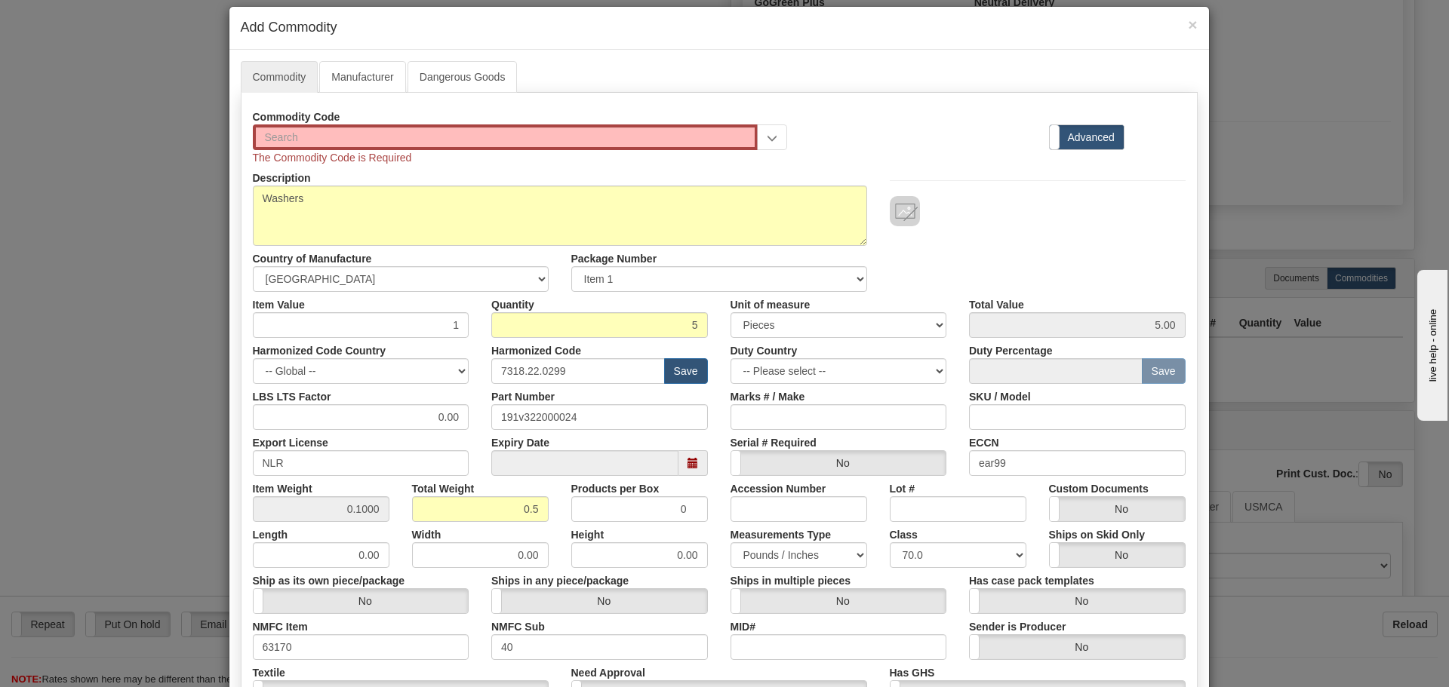
scroll to position [0, 0]
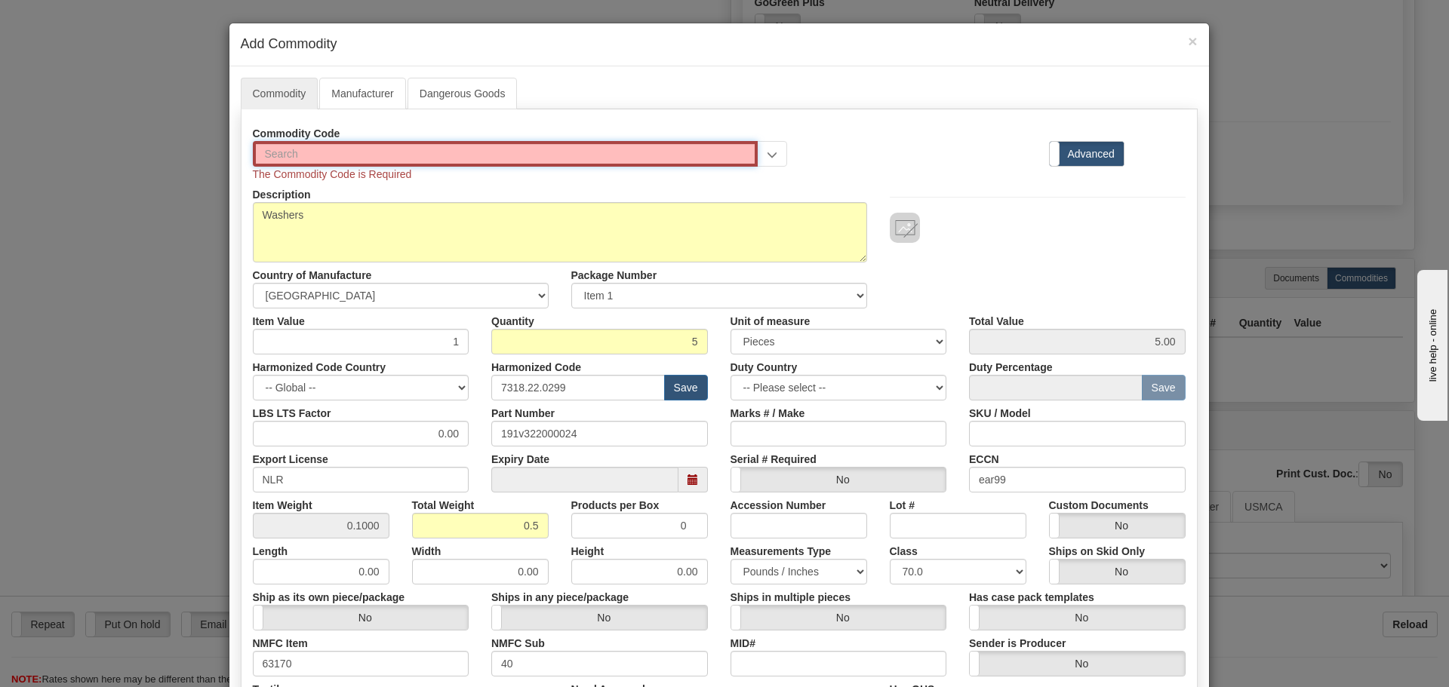
click at [631, 149] on input "text" at bounding box center [506, 154] width 506 height 26
click at [662, 174] on div "Commodity Code The Commodity Code is Required" at bounding box center [520, 151] width 558 height 61
click at [641, 141] on input "text" at bounding box center [506, 154] width 506 height 26
click at [669, 151] on input "text" at bounding box center [506, 154] width 506 height 26
drag, startPoint x: 598, startPoint y: 391, endPoint x: 427, endPoint y: 393, distance: 170.5
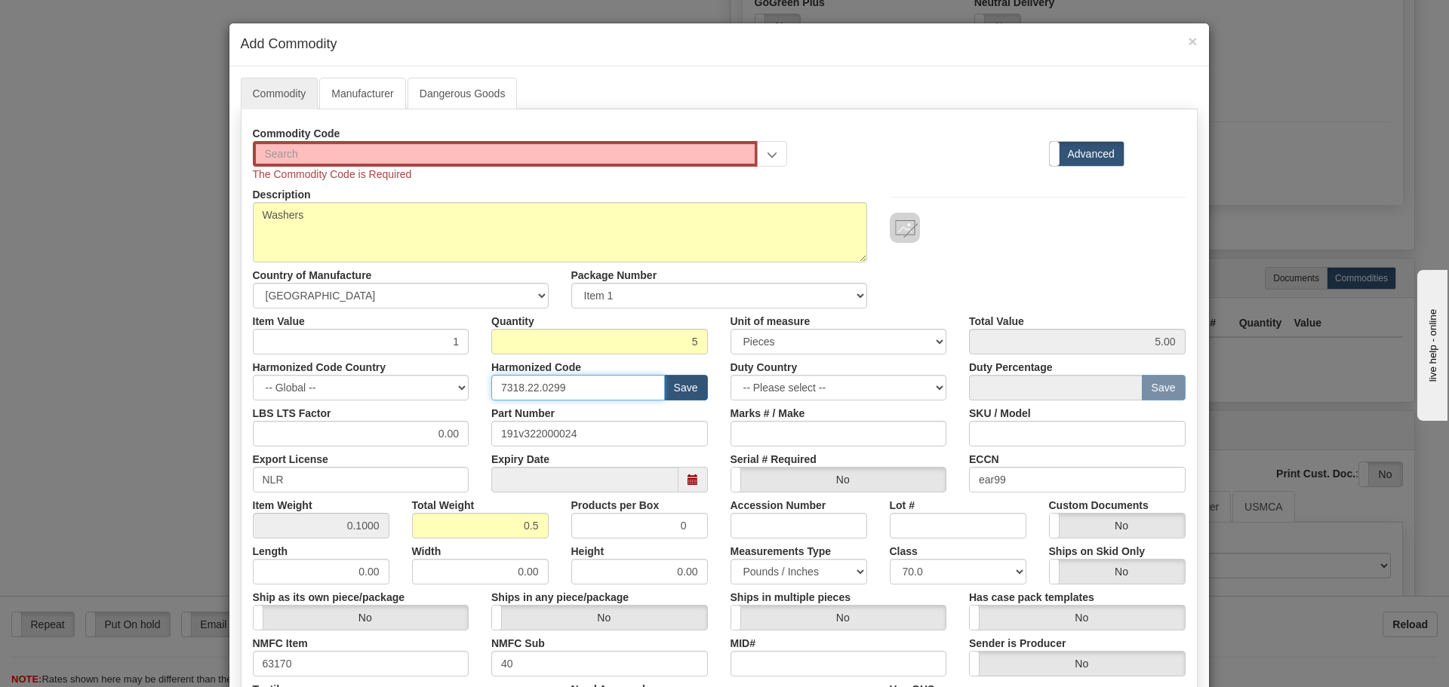
click at [427, 393] on div "Harmonized Code Country -- Global -- [GEOGRAPHIC_DATA] [GEOGRAPHIC_DATA] [GEOGR…" at bounding box center [718, 378] width 955 height 46
click at [481, 146] on input "text" at bounding box center [506, 154] width 506 height 26
paste input "7318.22.0299"
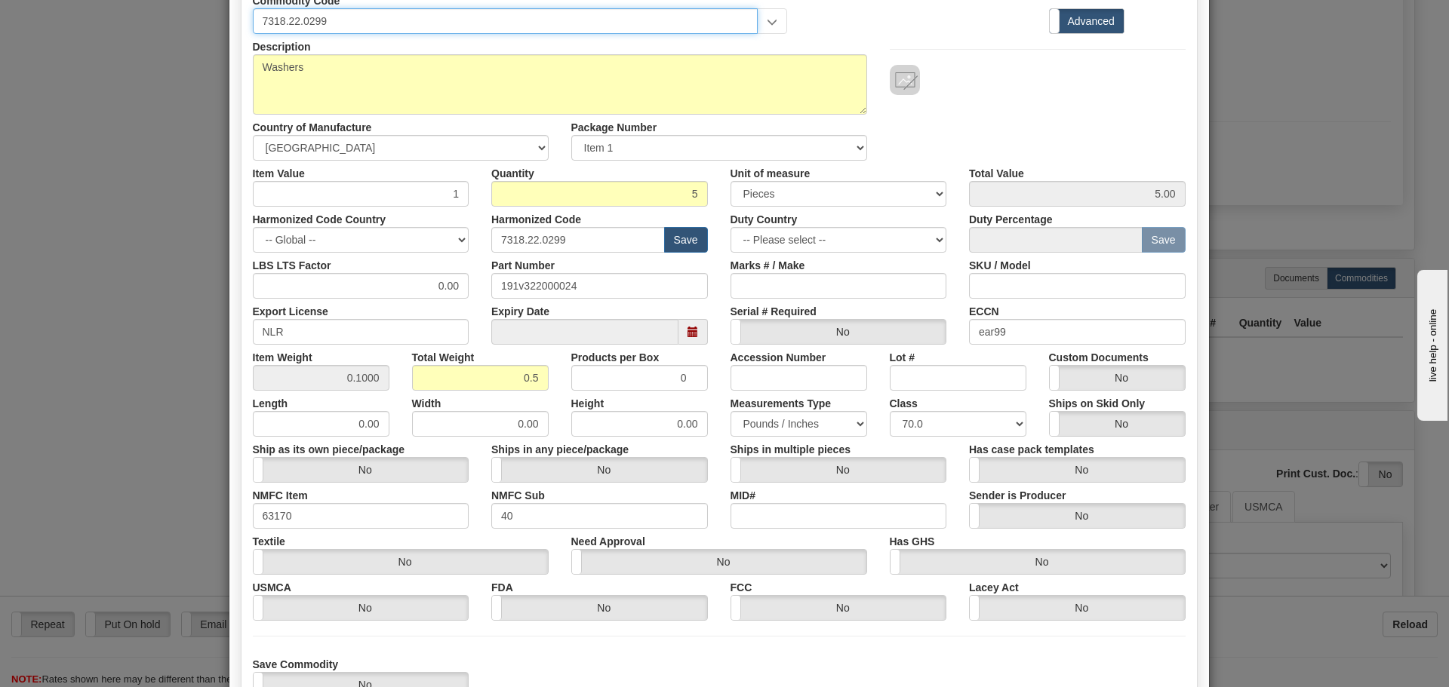
scroll to position [247, 0]
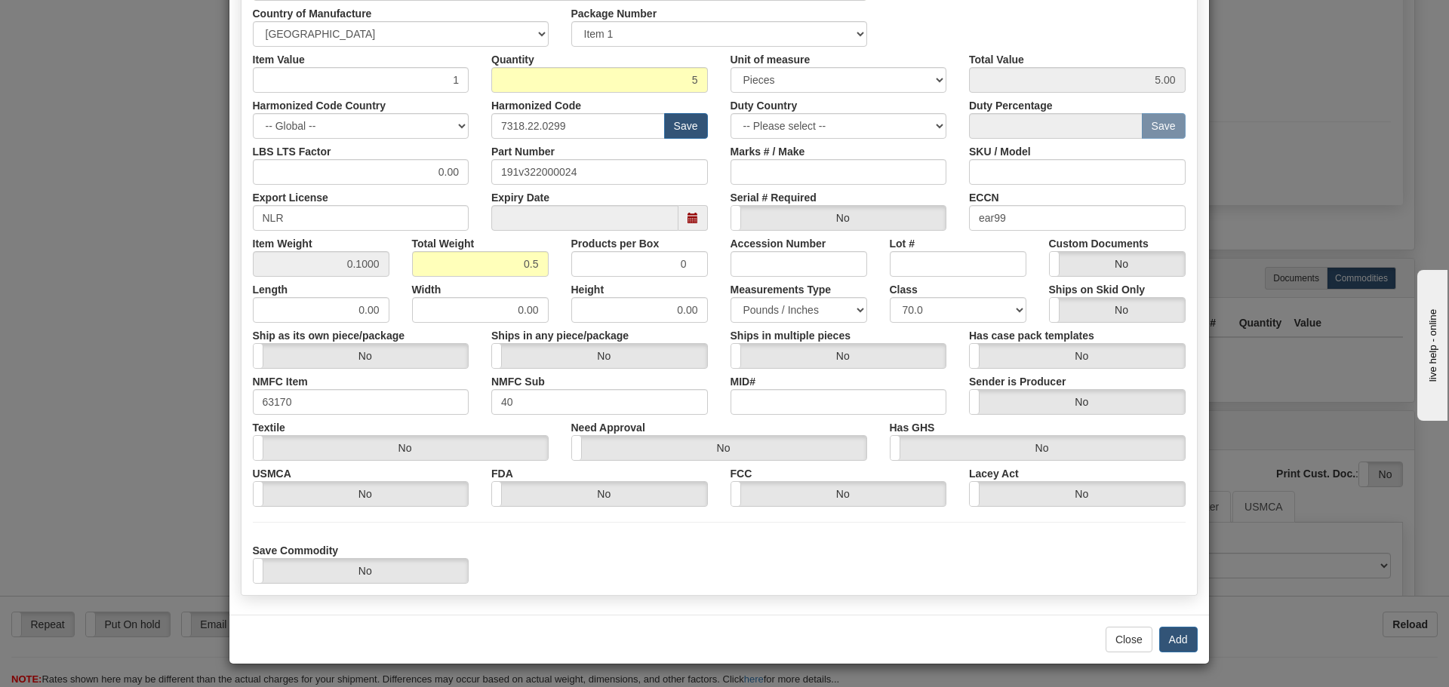
type input "7318.22.0299"
click at [1176, 655] on div "Close Add" at bounding box center [718, 639] width 979 height 49
click at [1170, 638] on button "Add" at bounding box center [1178, 640] width 38 height 26
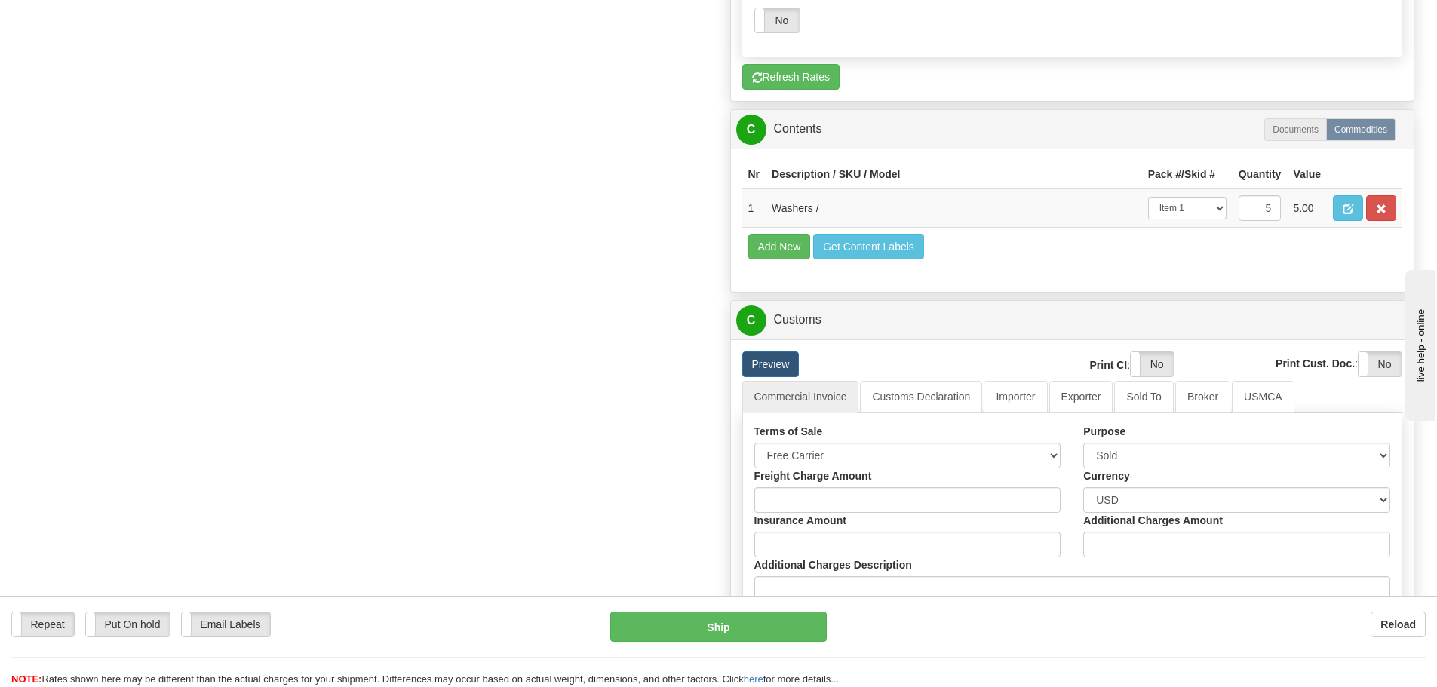
scroll to position [1235, 0]
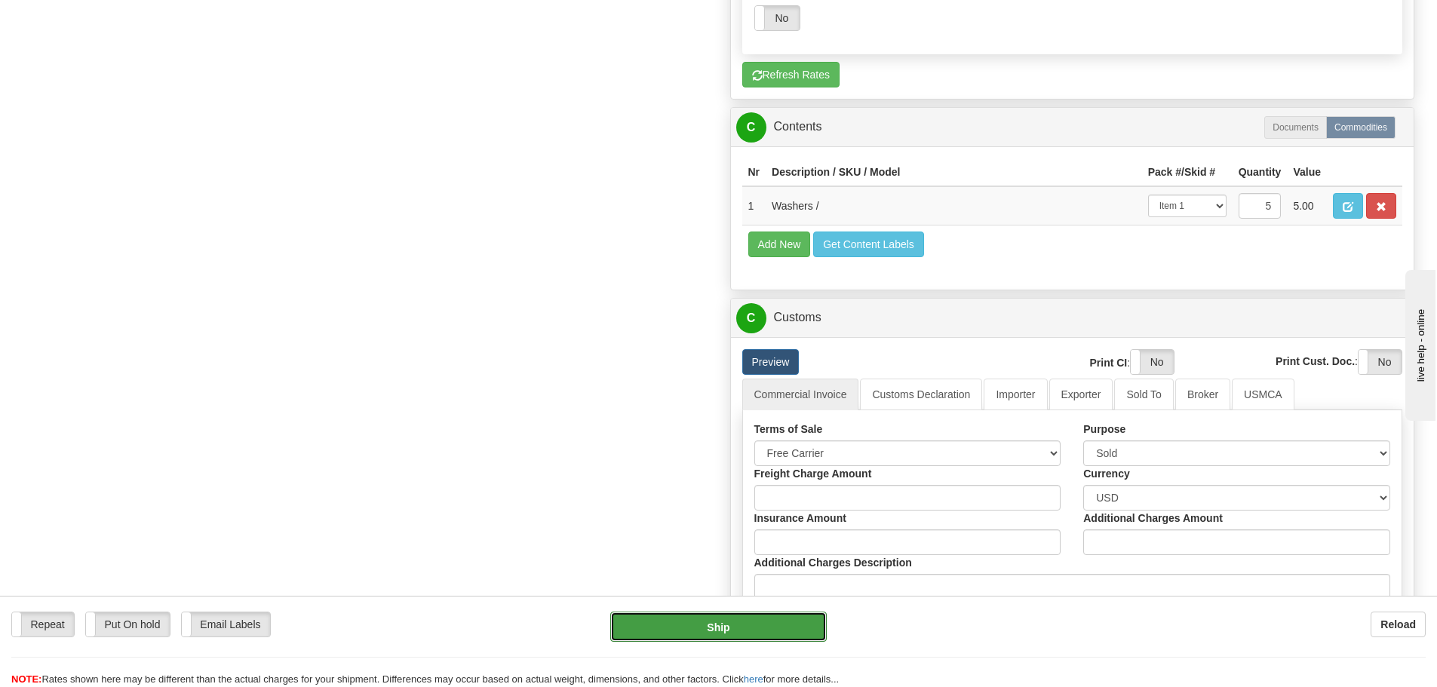
click at [801, 635] on button "Ship" at bounding box center [718, 627] width 217 height 30
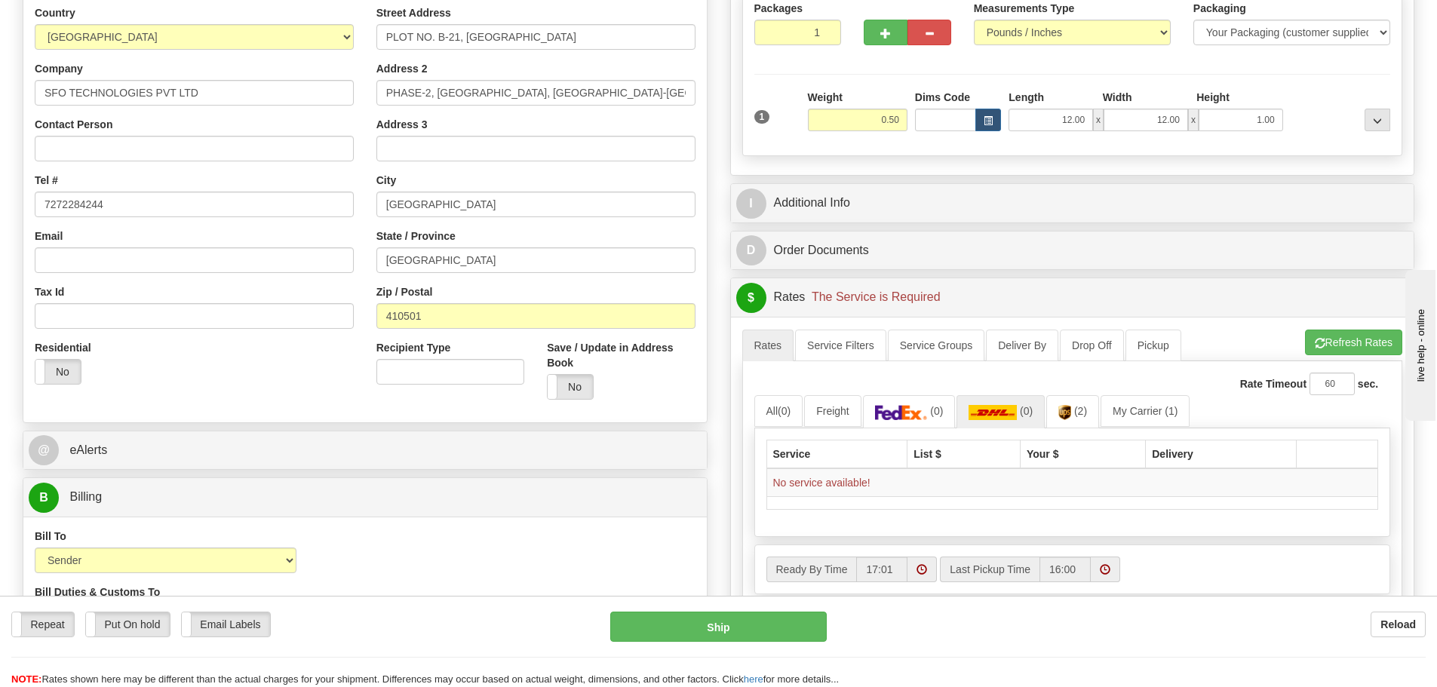
scroll to position [254, 0]
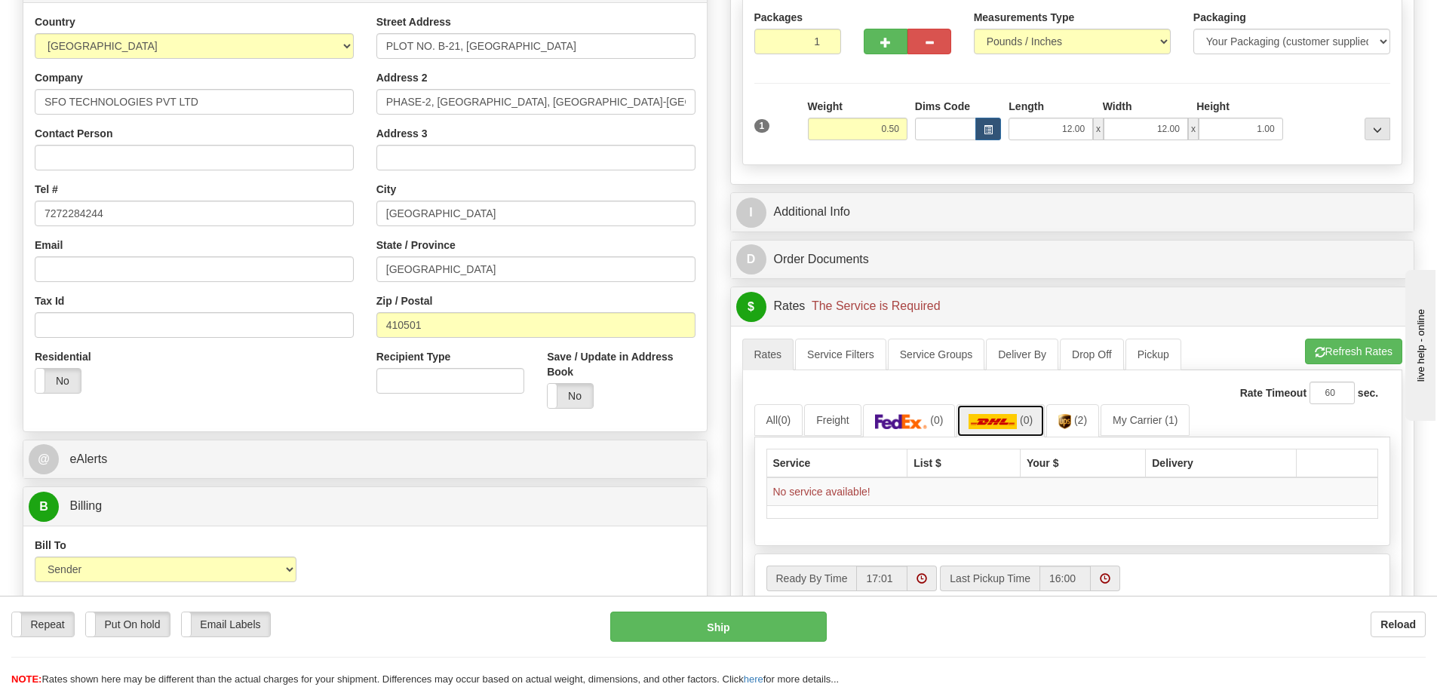
click at [991, 426] on img at bounding box center [993, 421] width 48 height 15
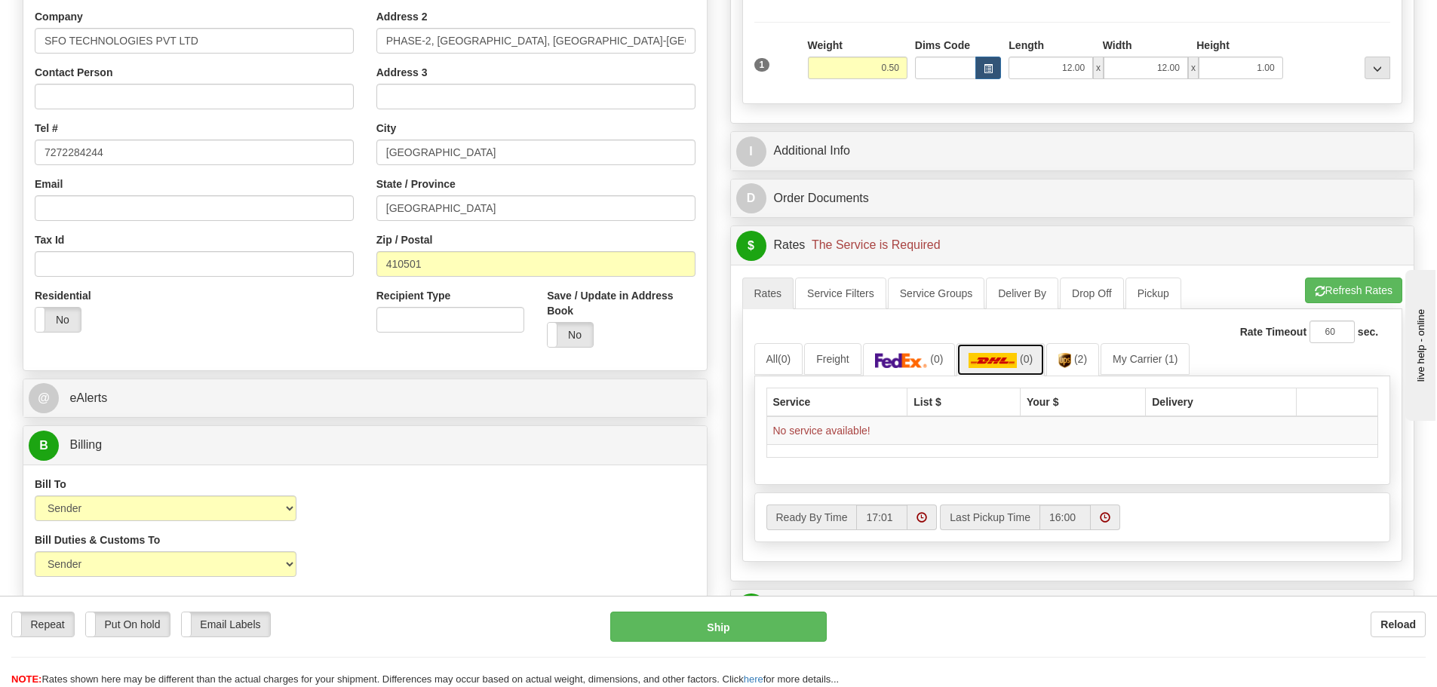
scroll to position [330, 0]
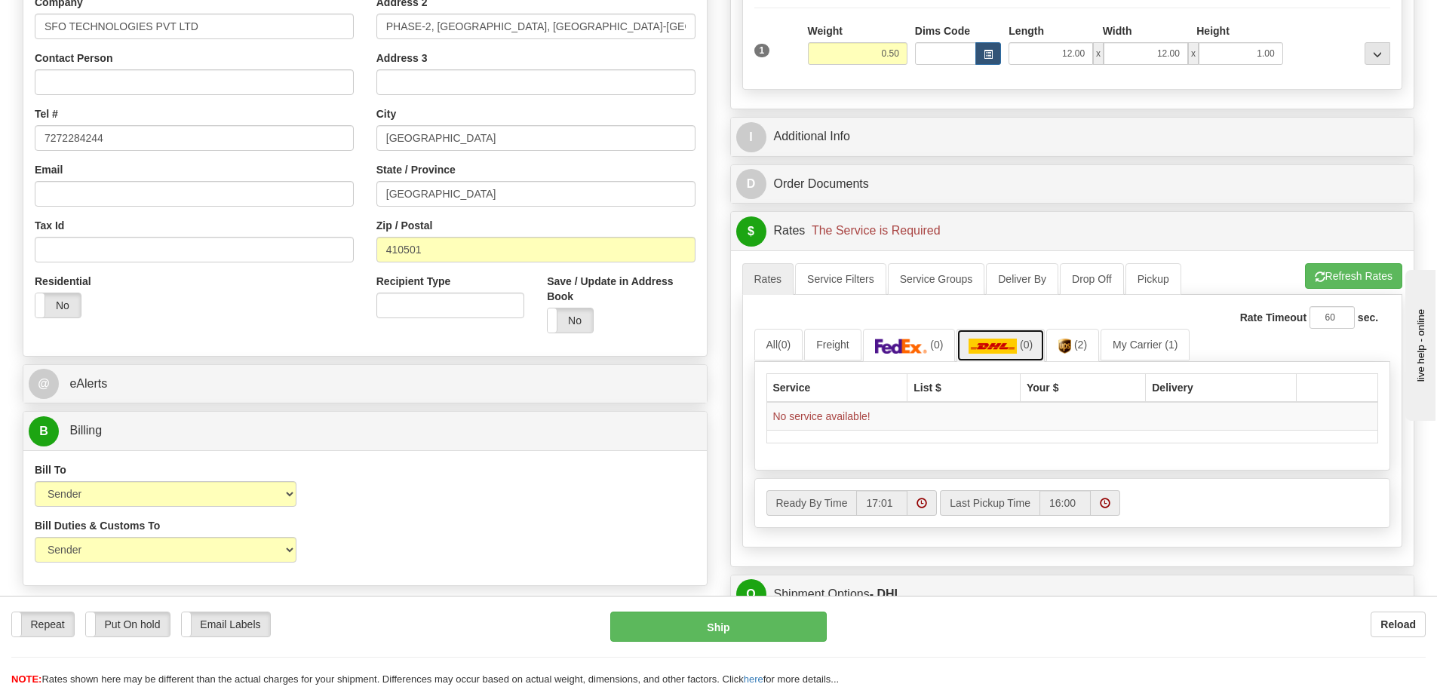
click at [976, 359] on link "(0)" at bounding box center [1001, 345] width 88 height 32
click at [894, 251] on div "A change has been made which could impact your rate estimate. To ensure the est…" at bounding box center [1073, 408] width 684 height 315
click at [1327, 263] on button "Refresh Rates" at bounding box center [1353, 276] width 97 height 26
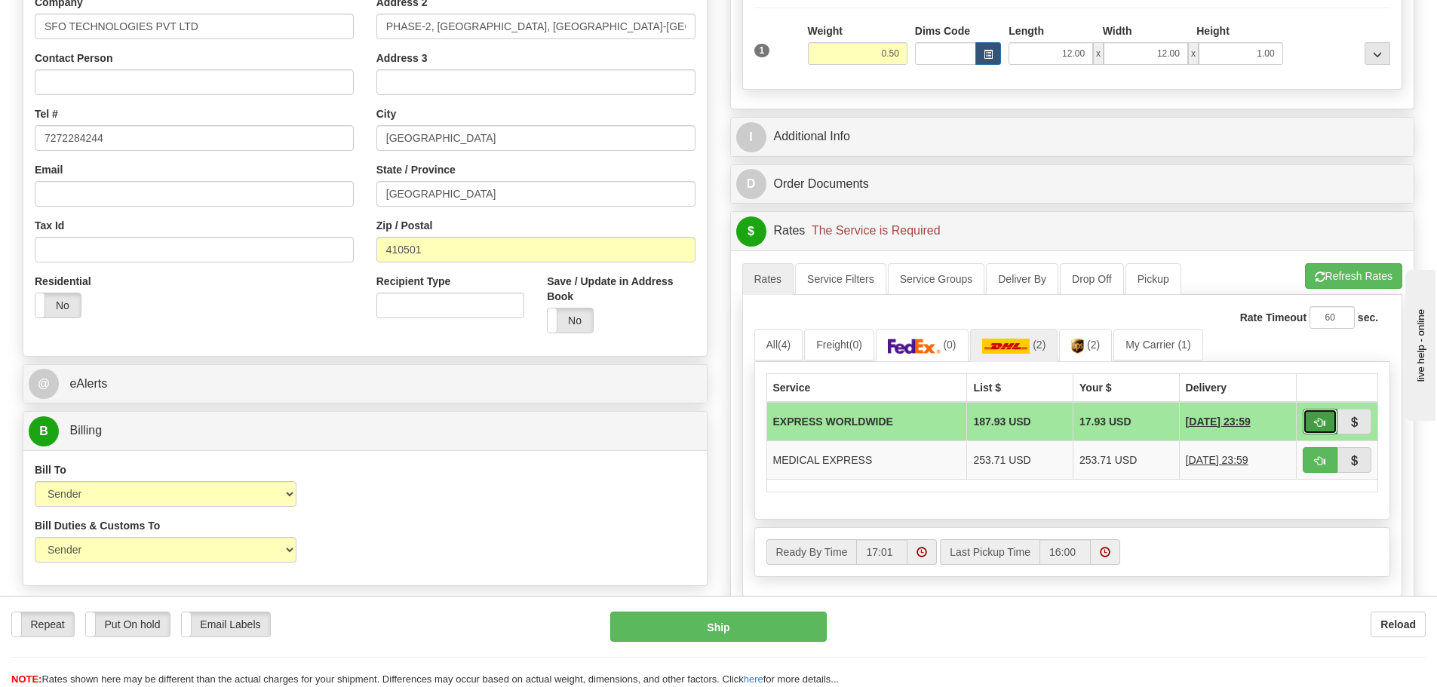
click at [1320, 420] on span "button" at bounding box center [1320, 423] width 11 height 10
type input "P"
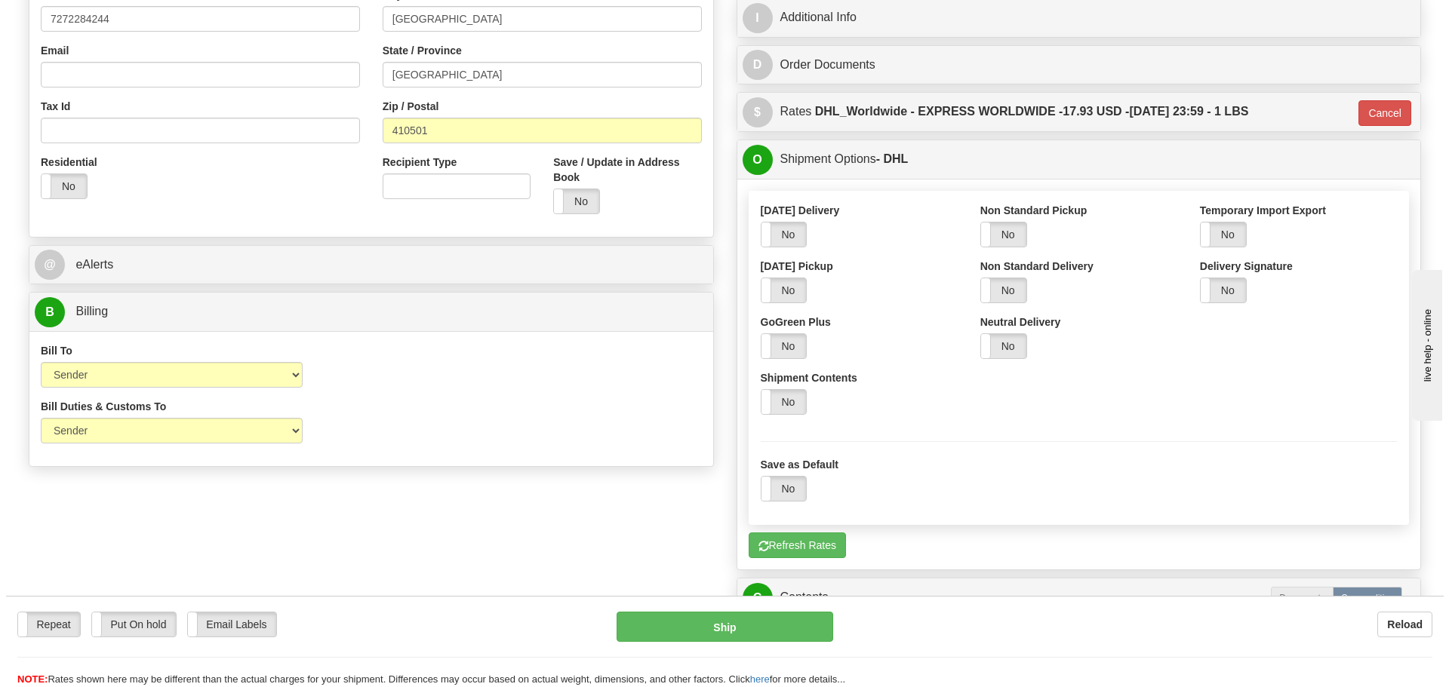
scroll to position [858, 0]
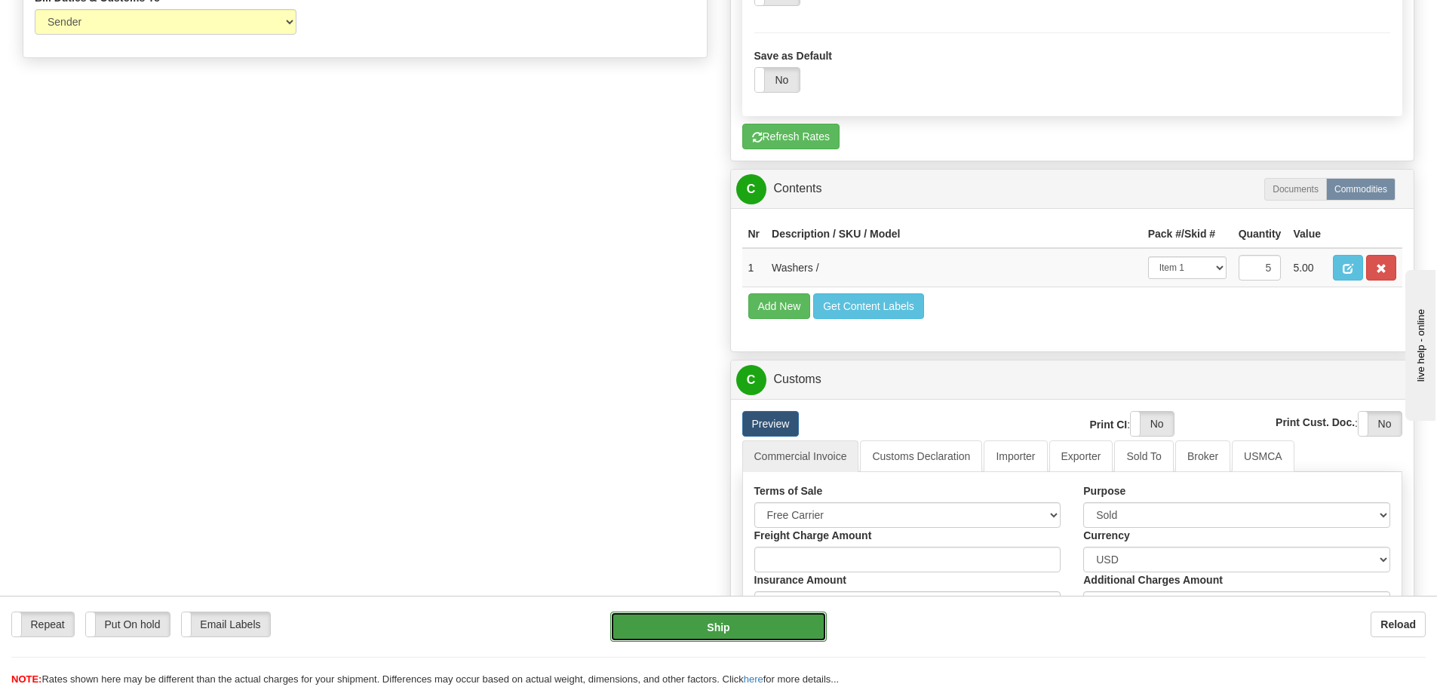
click at [766, 619] on button "Ship" at bounding box center [718, 627] width 217 height 30
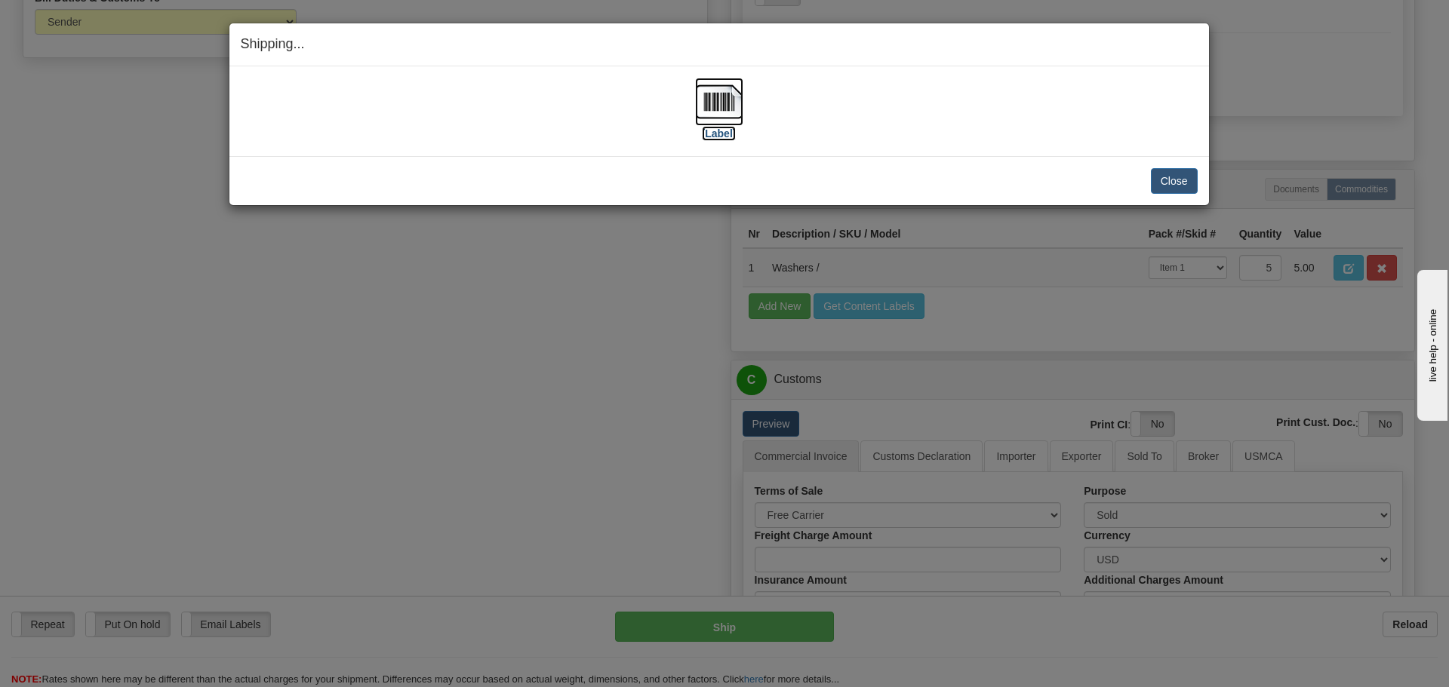
click at [721, 103] on img at bounding box center [719, 102] width 48 height 48
click at [1169, 172] on button "Close" at bounding box center [1174, 181] width 47 height 26
